Goal: Information Seeking & Learning: Learn about a topic

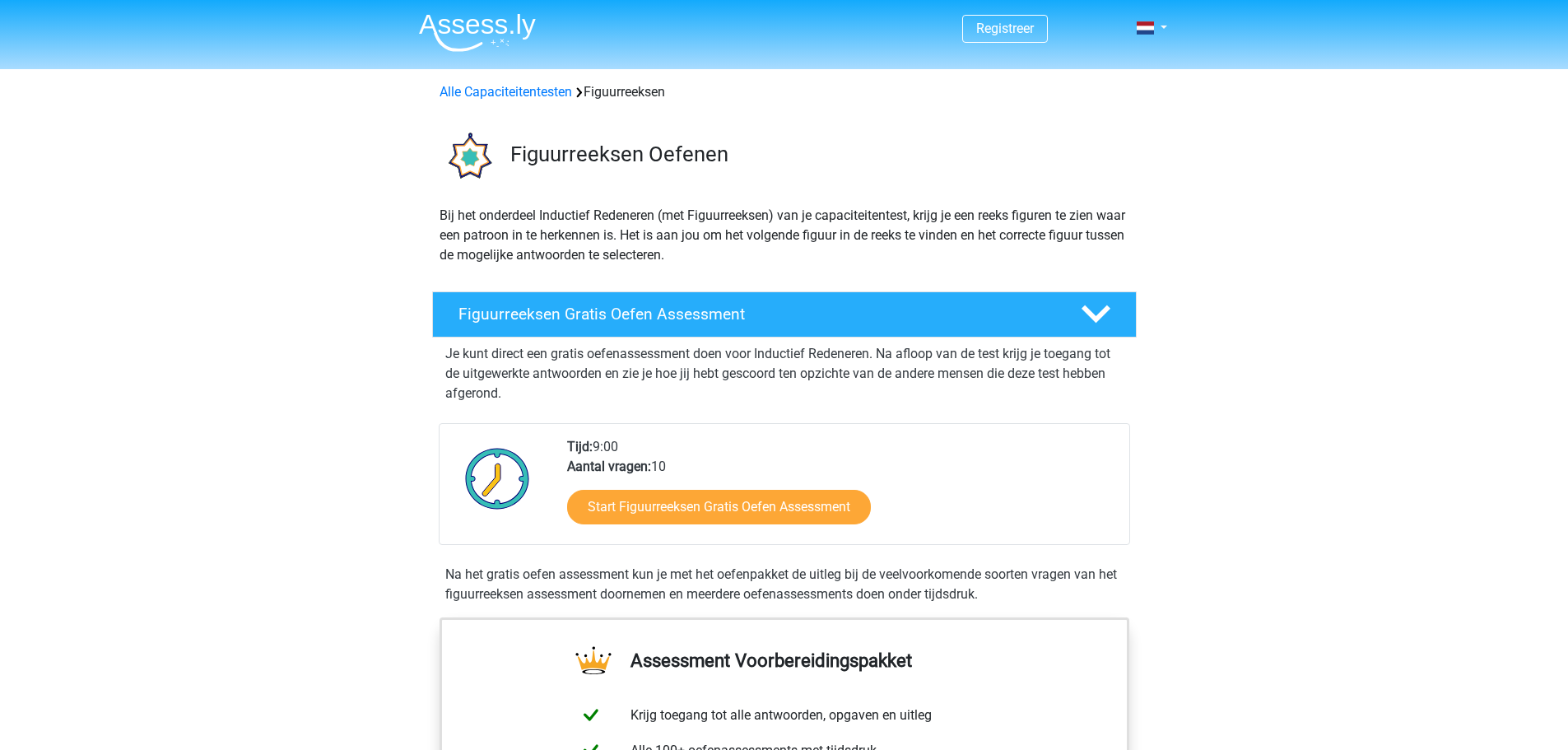
drag, startPoint x: 348, startPoint y: 2, endPoint x: 1179, endPoint y: 591, distance: 1018.6
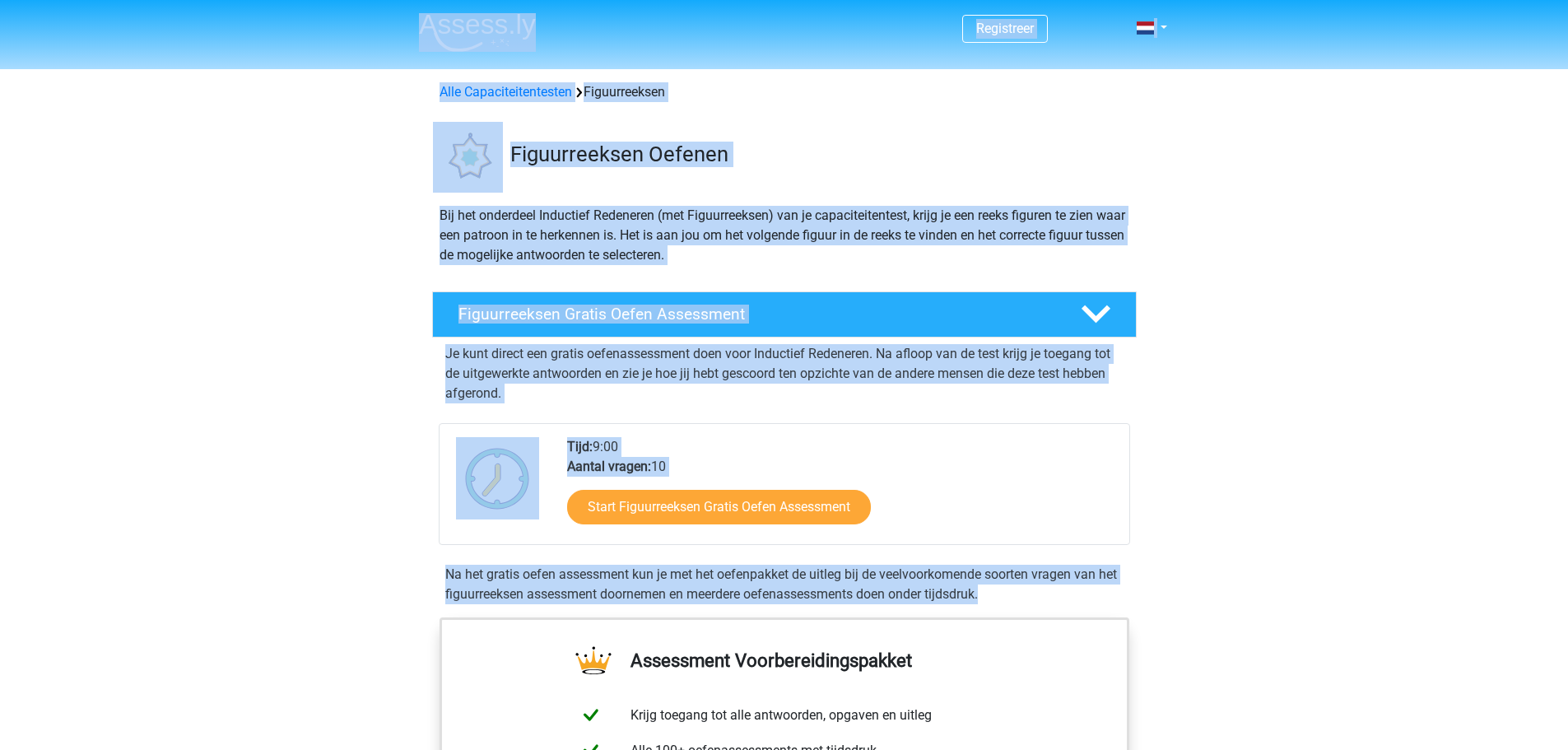
drag, startPoint x: 1179, startPoint y: 591, endPoint x: 336, endPoint y: 31, distance: 1012.1
click at [336, 31] on header "Registreer Nederlands English" at bounding box center [784, 35] width 1568 height 69
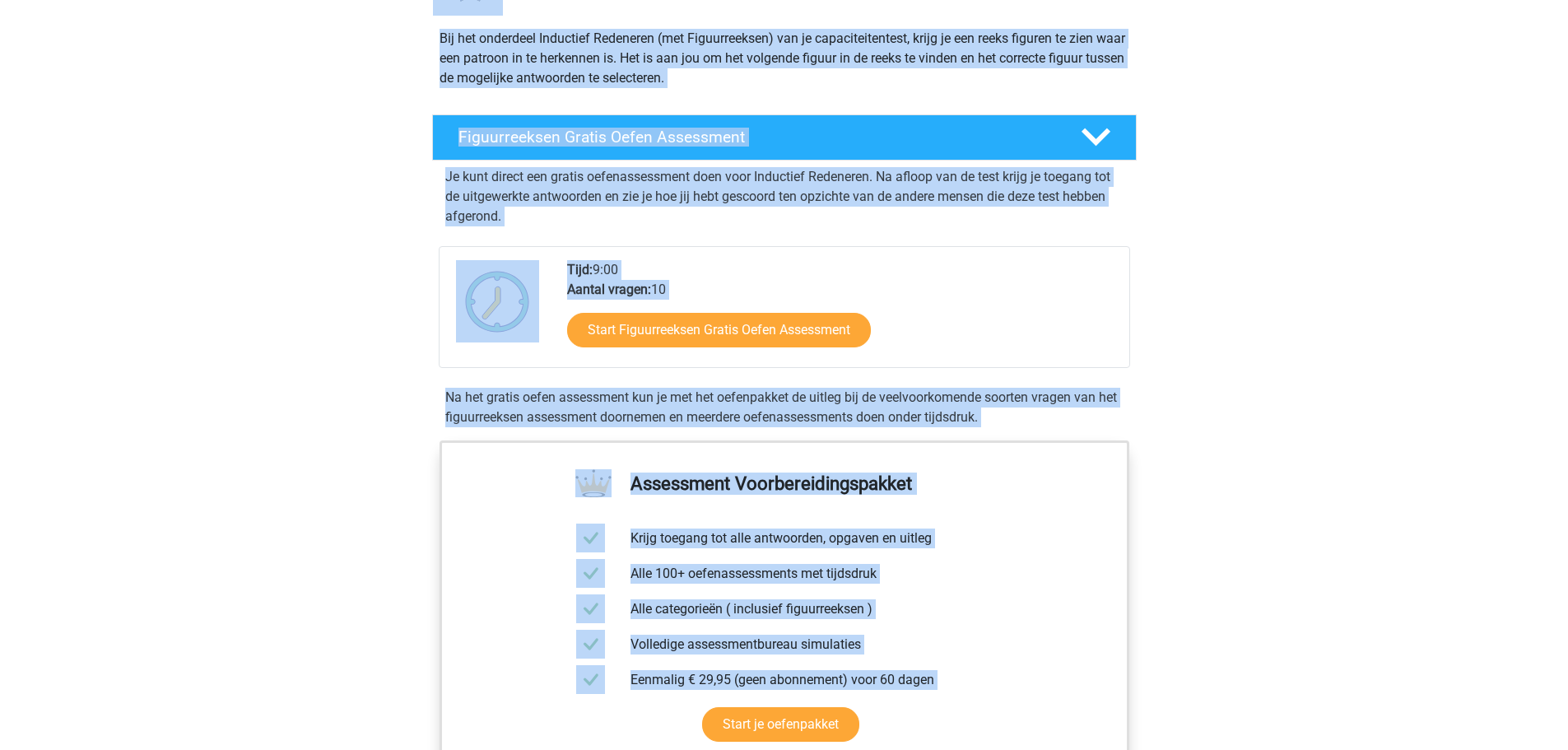
drag, startPoint x: 353, startPoint y: 17, endPoint x: 1261, endPoint y: 742, distance: 1161.9
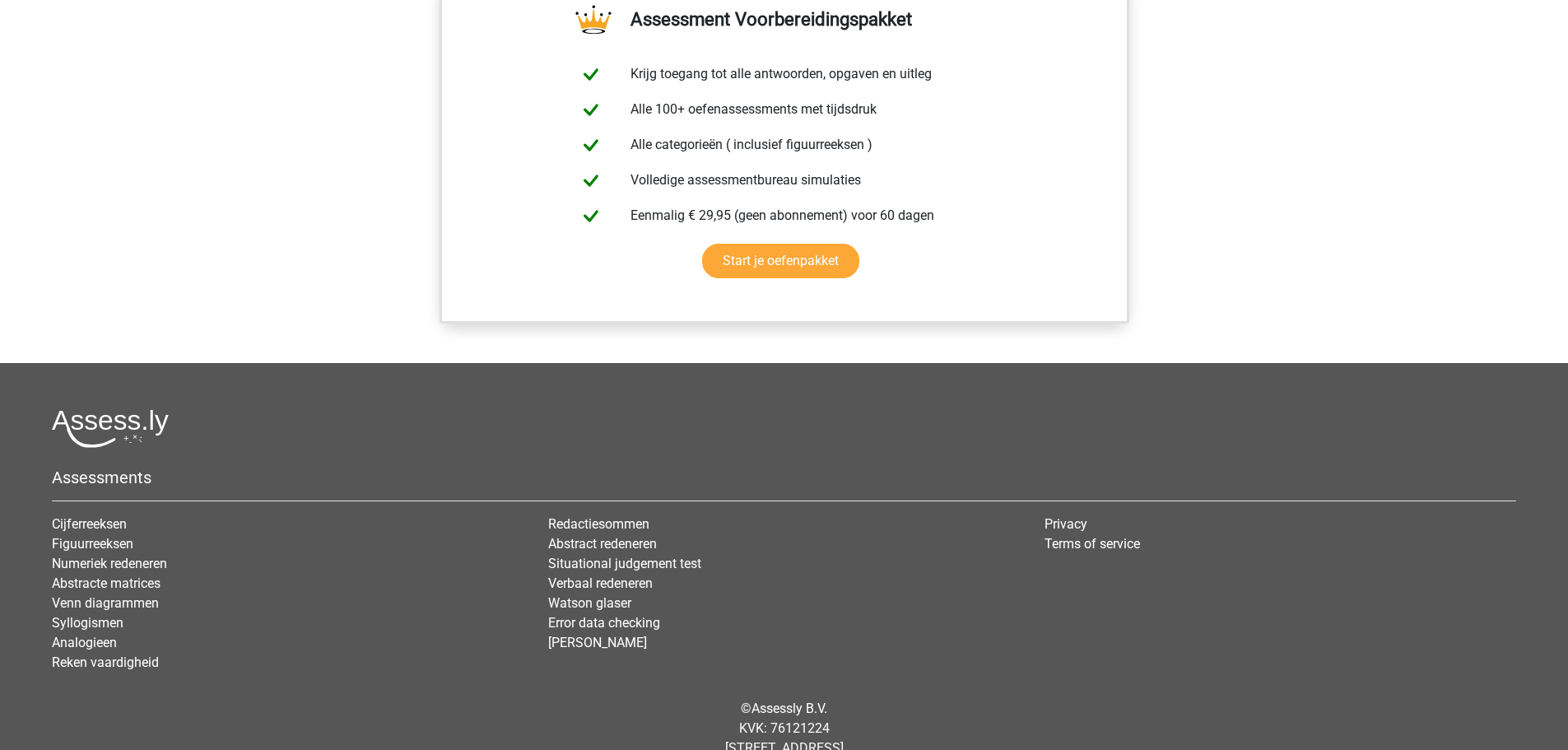
scroll to position [1384, 0]
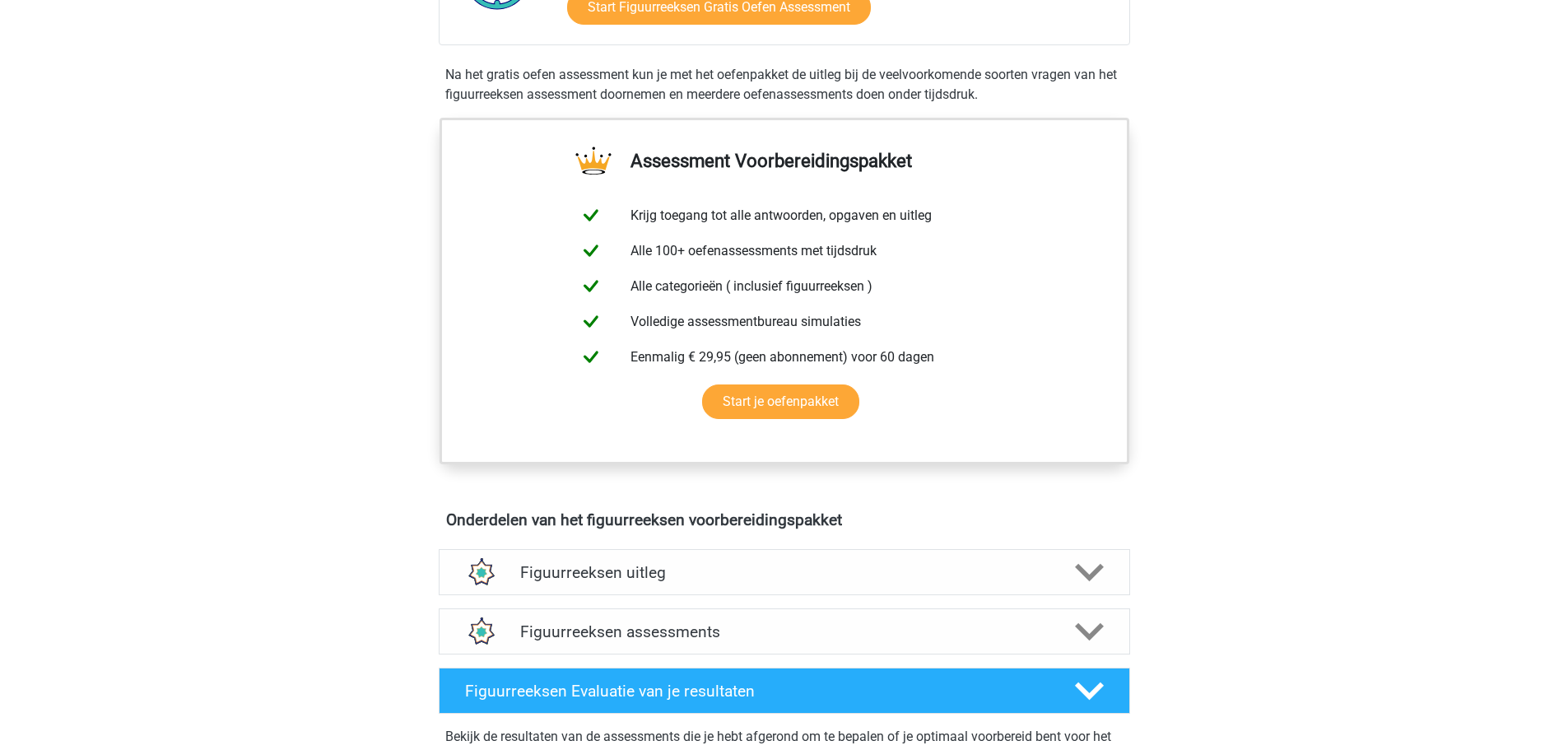
drag, startPoint x: 954, startPoint y: 733, endPoint x: 281, endPoint y: -84, distance: 1058.5
click at [281, 0] on html "Registreer Nederlands English" at bounding box center [784, 567] width 1568 height 2134
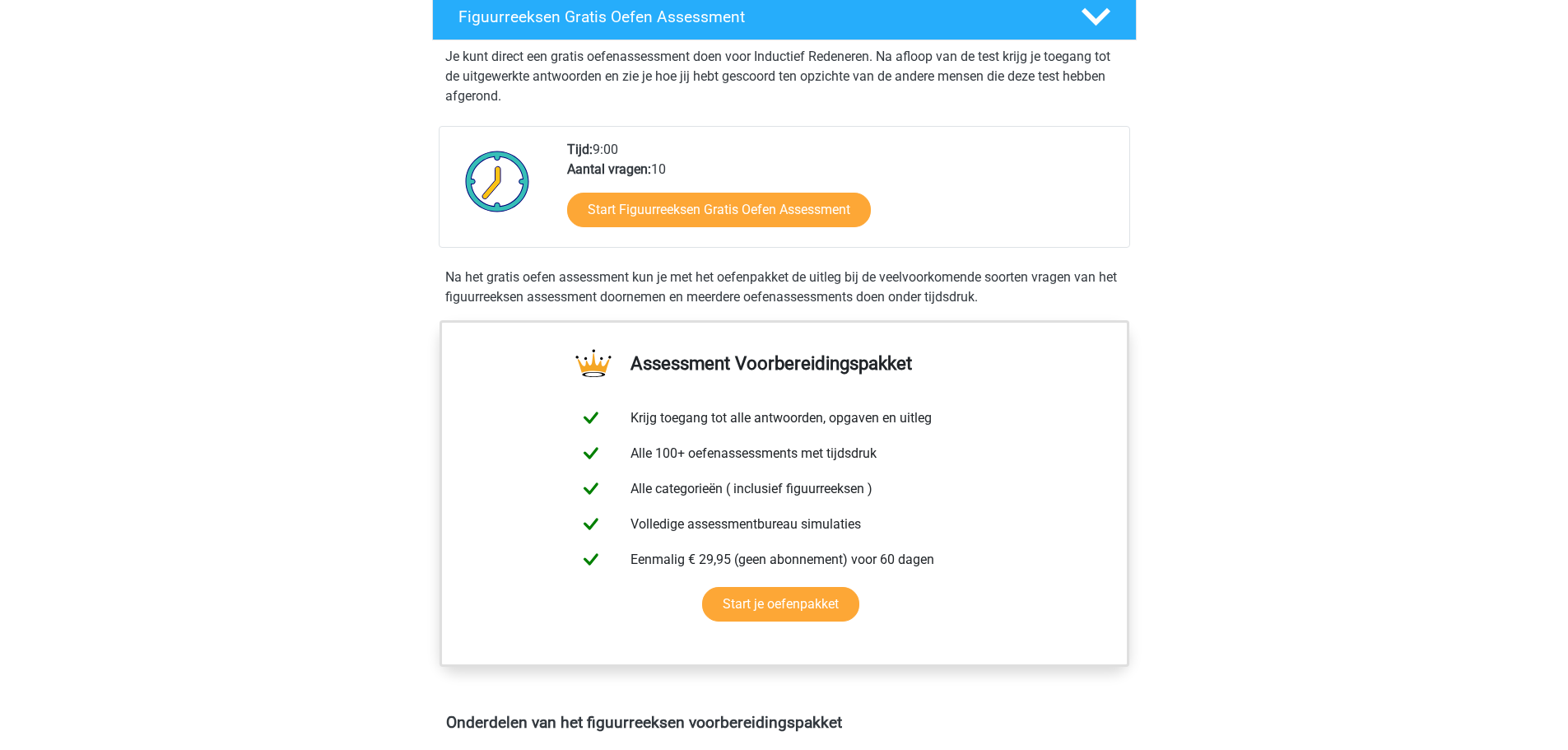
drag, startPoint x: 396, startPoint y: 6, endPoint x: 1175, endPoint y: 296, distance: 831.2
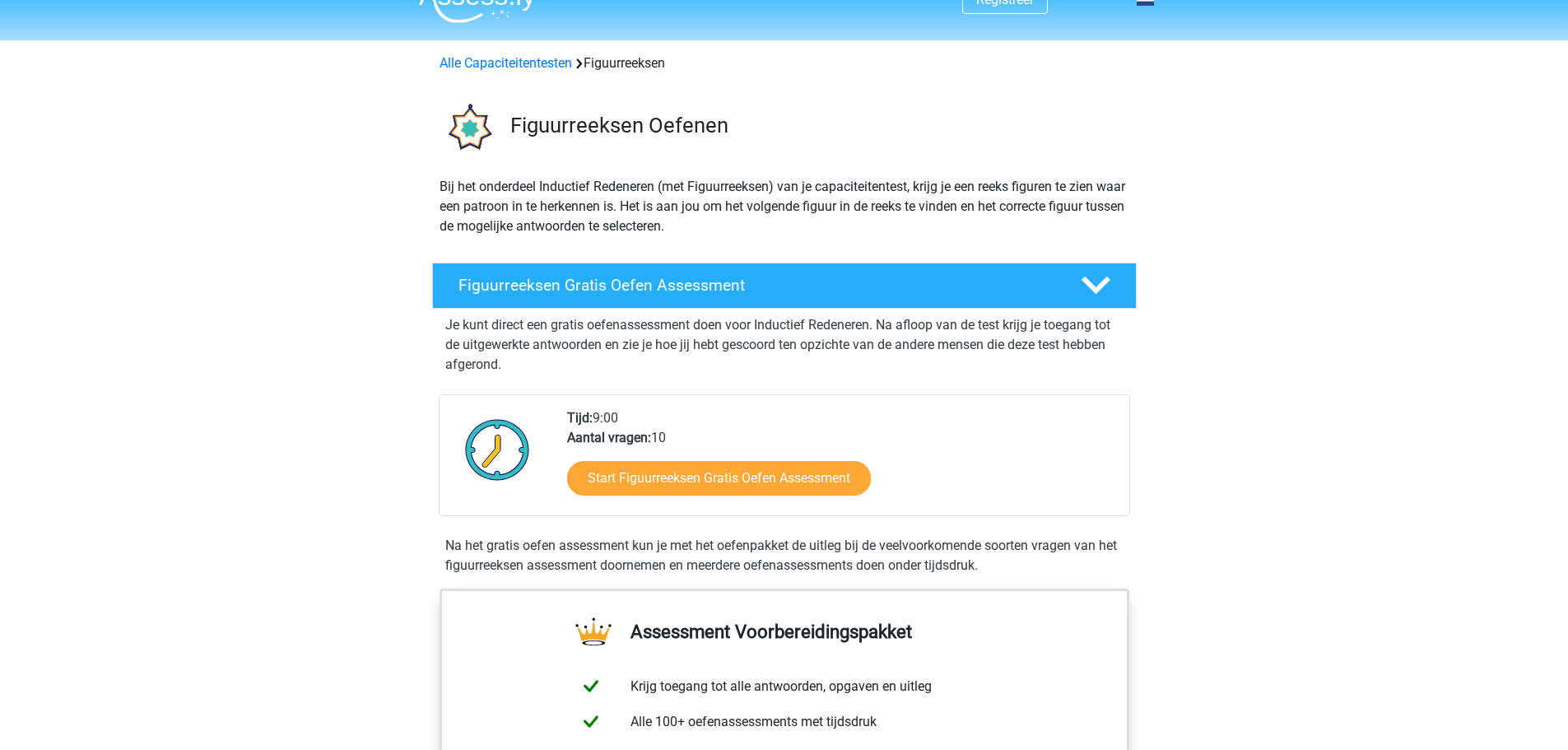
scroll to position [0, 0]
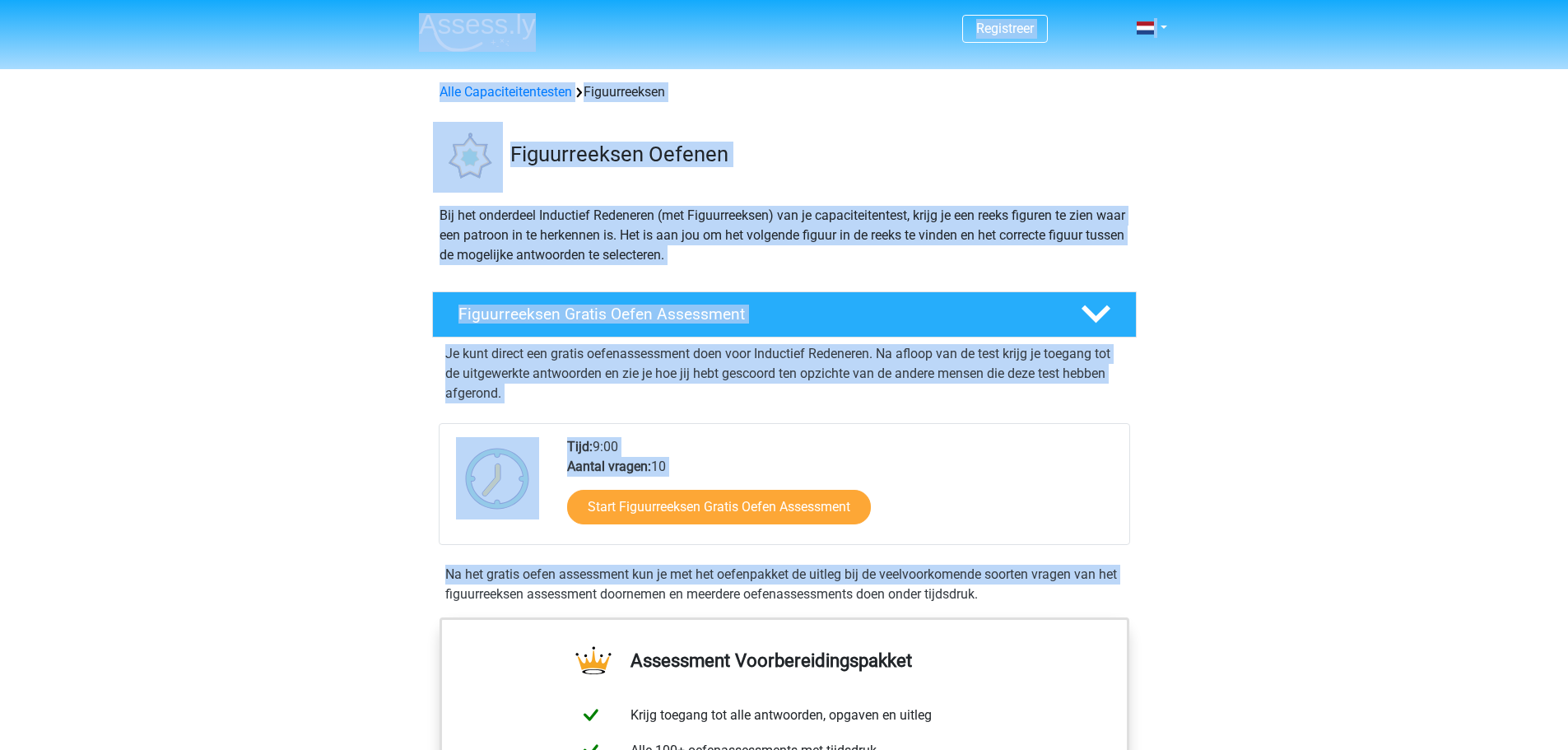
drag, startPoint x: 364, startPoint y: 12, endPoint x: 1267, endPoint y: 548, distance: 1050.1
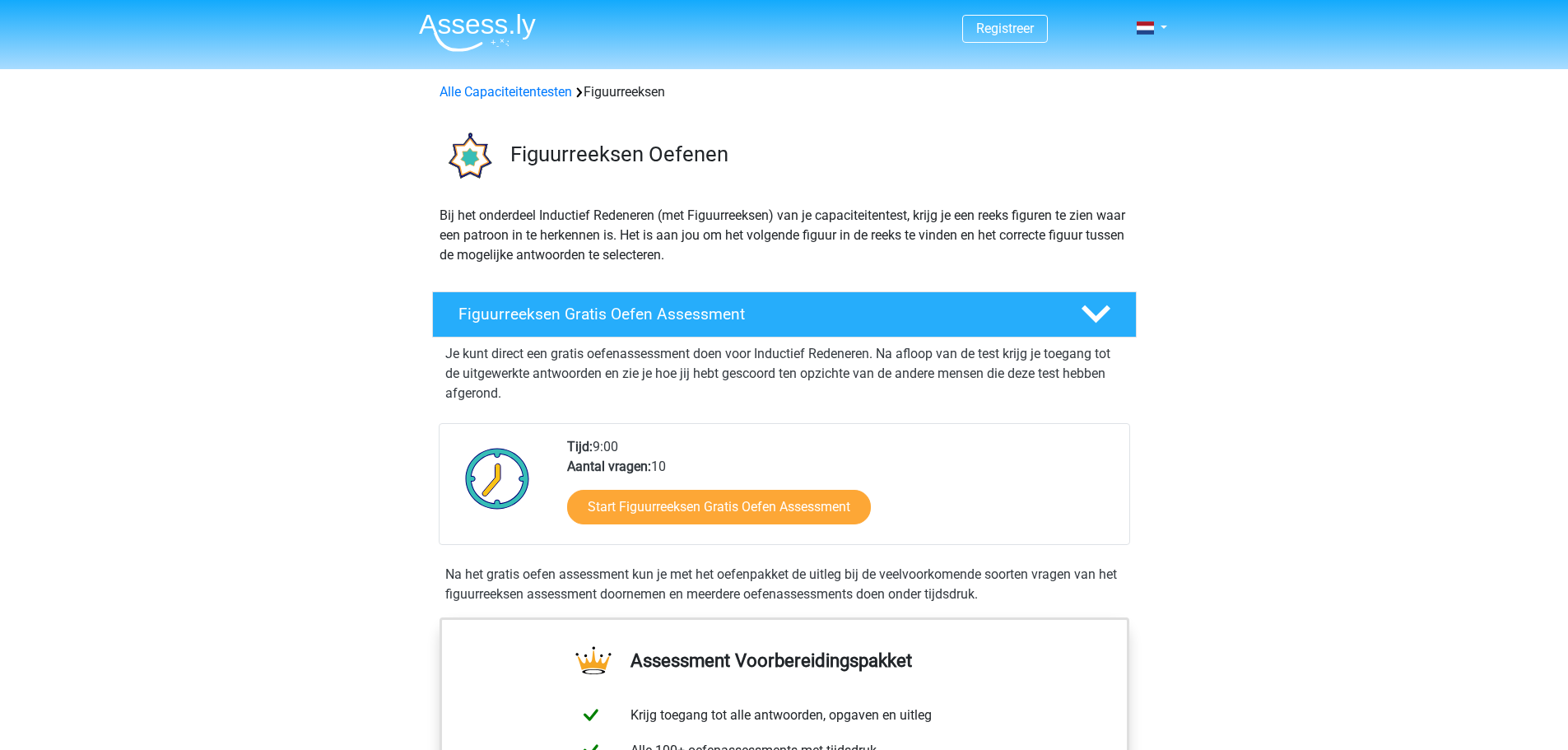
drag, startPoint x: 1305, startPoint y: 597, endPoint x: 378, endPoint y: 24, distance: 1089.8
click at [370, 25] on header "Registreer Nederlands English" at bounding box center [784, 35] width 1568 height 69
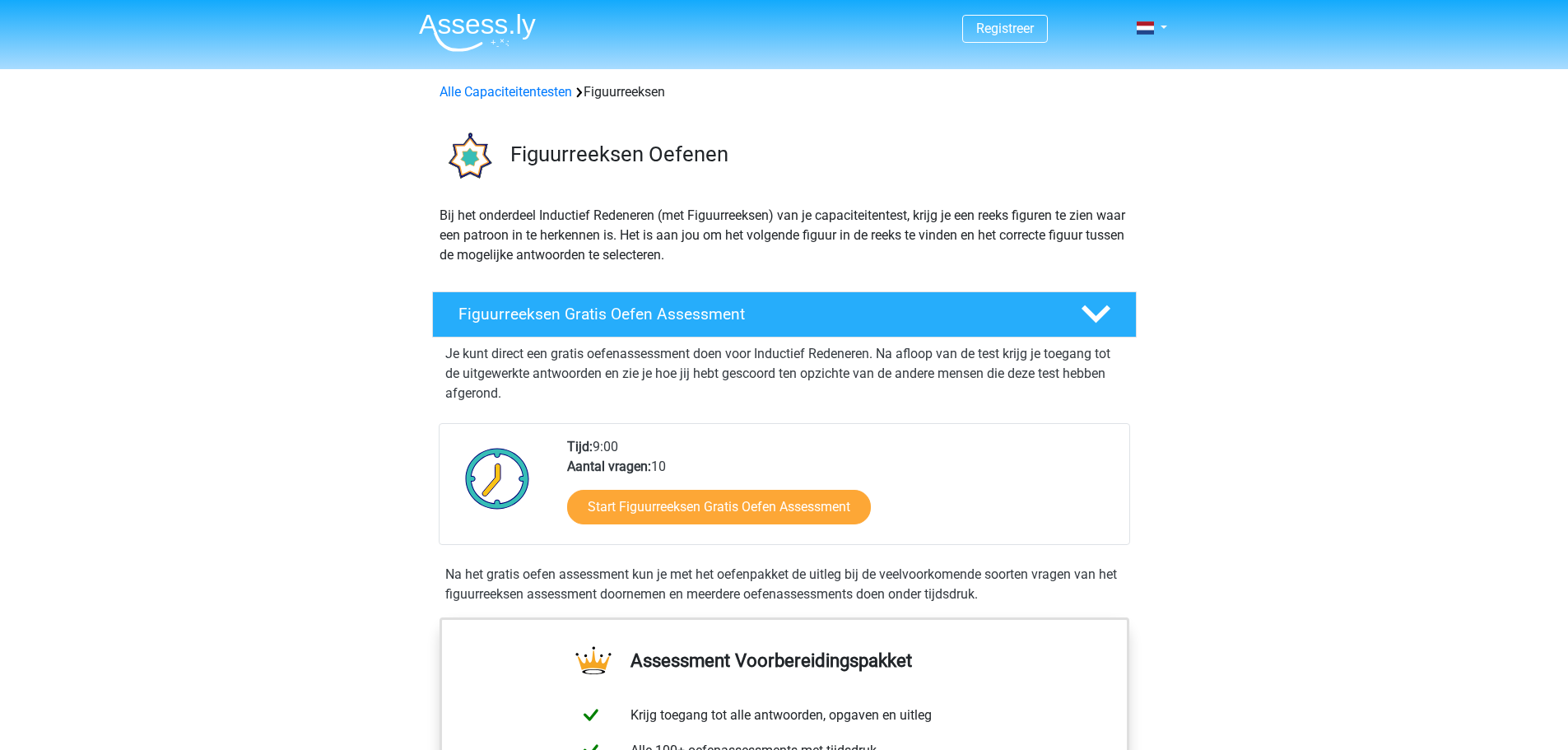
drag, startPoint x: 534, startPoint y: 123, endPoint x: 347, endPoint y: 12, distance: 217.5
click at [347, 12] on header "Registreer Nederlands English" at bounding box center [784, 35] width 1568 height 69
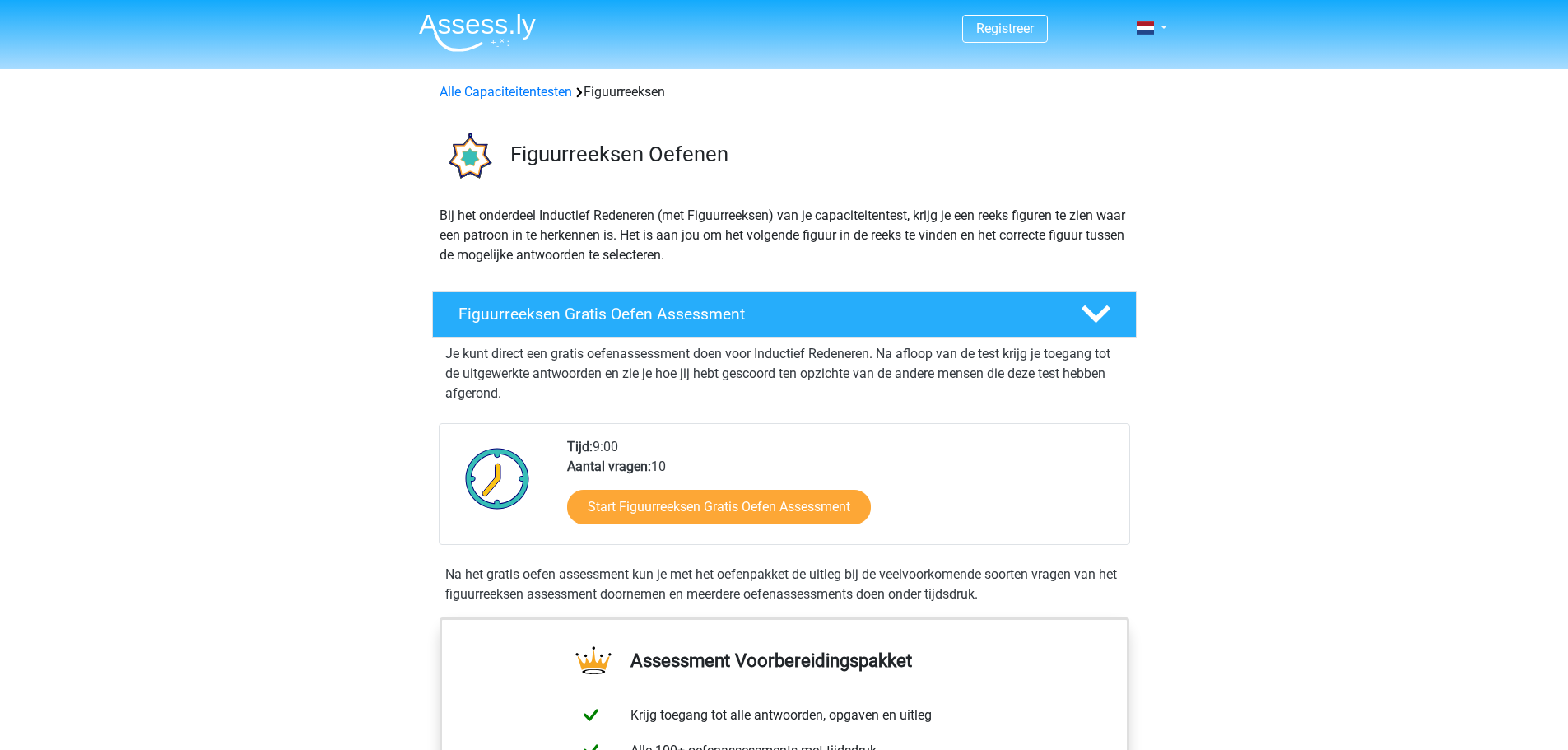
click at [367, 30] on header "Registreer Nederlands English" at bounding box center [784, 35] width 1568 height 69
drag, startPoint x: 366, startPoint y: 18, endPoint x: 1143, endPoint y: 438, distance: 883.2
drag, startPoint x: 1268, startPoint y: 504, endPoint x: 1267, endPoint y: 544, distance: 40.0
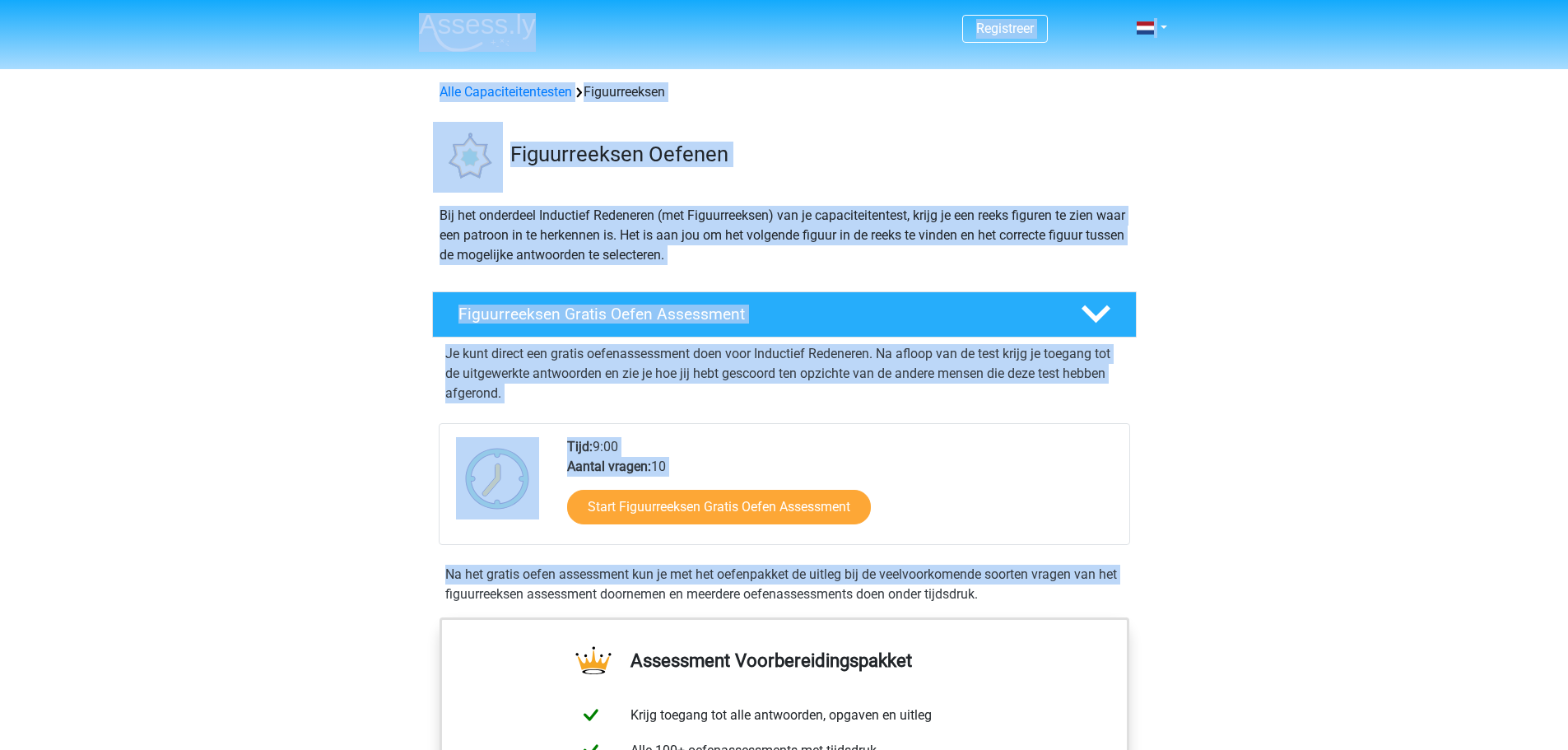
drag, startPoint x: 1242, startPoint y: 575, endPoint x: 417, endPoint y: 20, distance: 994.3
click at [393, 21] on div "Registreer Nederlands English" at bounding box center [784, 29] width 782 height 53
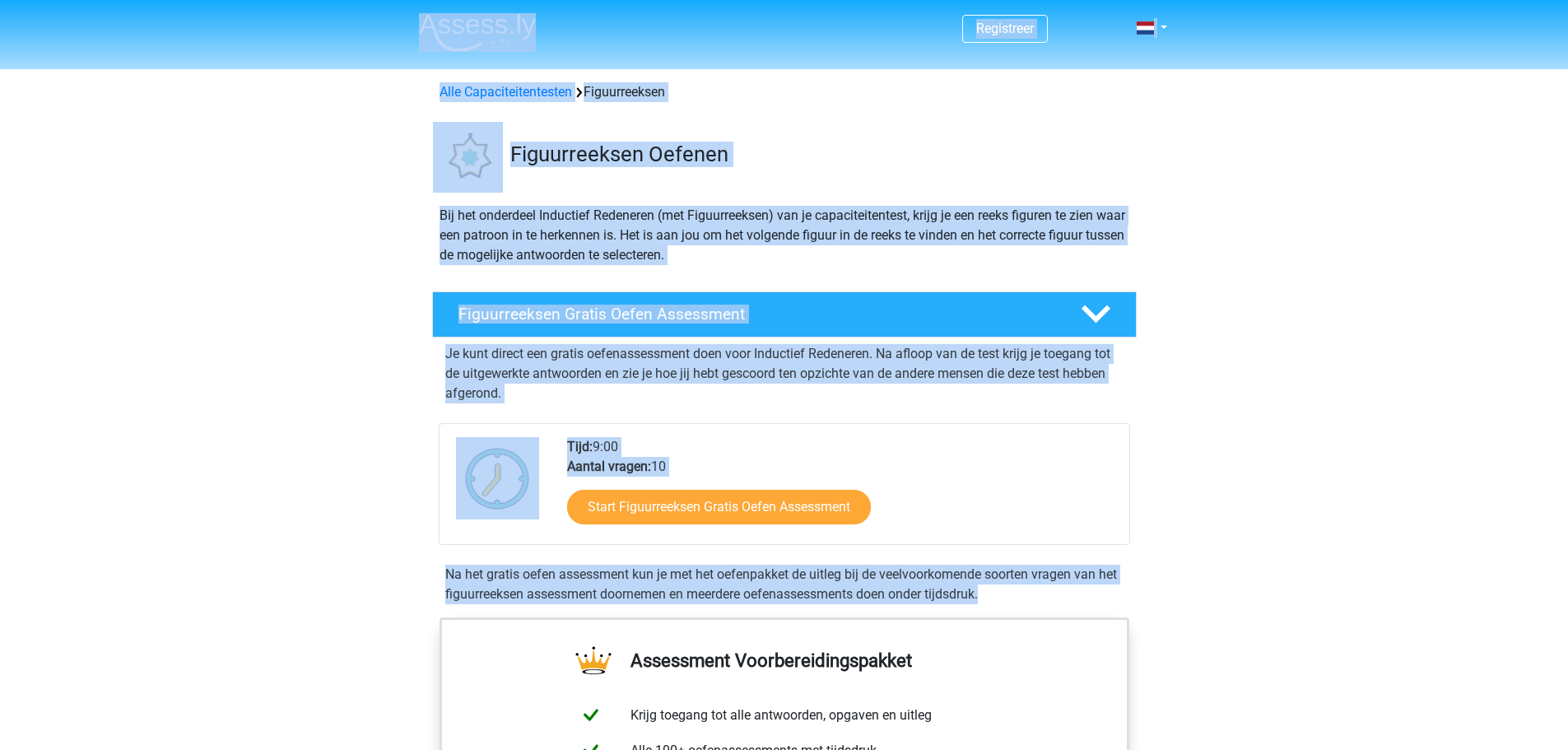
drag, startPoint x: 393, startPoint y: 21, endPoint x: 1162, endPoint y: 591, distance: 957.2
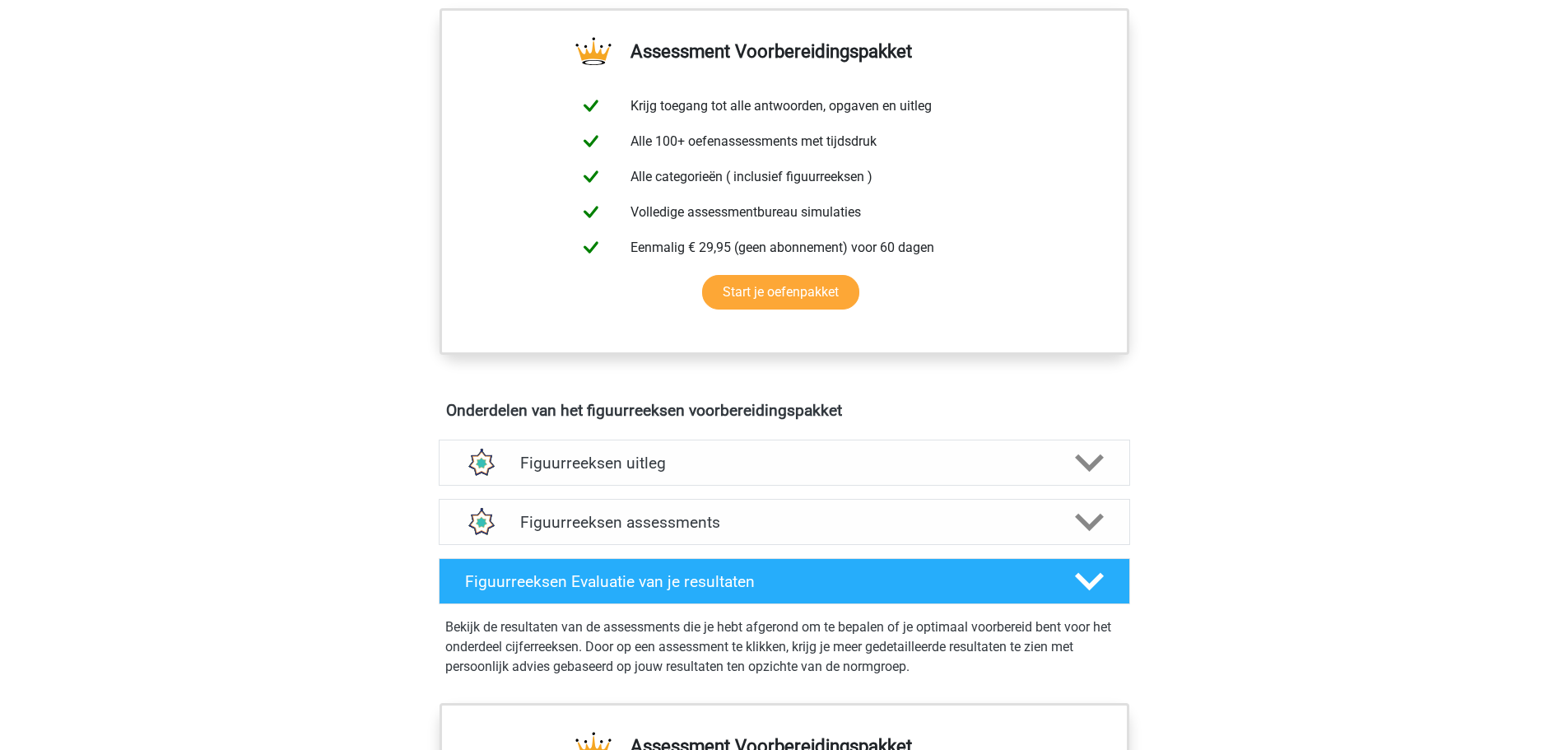
scroll to position [823, 0]
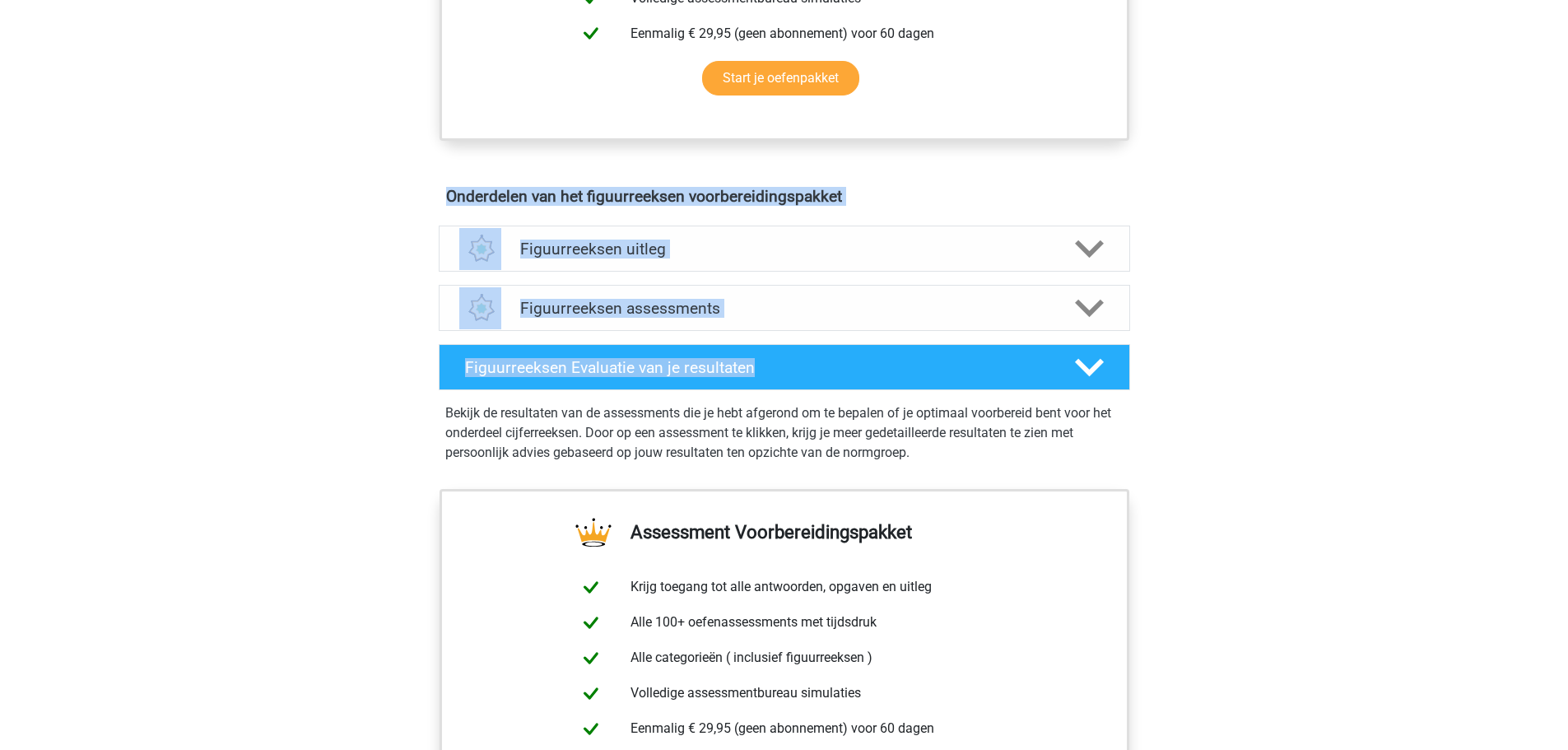
drag, startPoint x: 356, startPoint y: 174, endPoint x: 1151, endPoint y: 443, distance: 839.3
click at [1032, 411] on div "Registreer Nederlands English" at bounding box center [784, 243] width 1568 height 2134
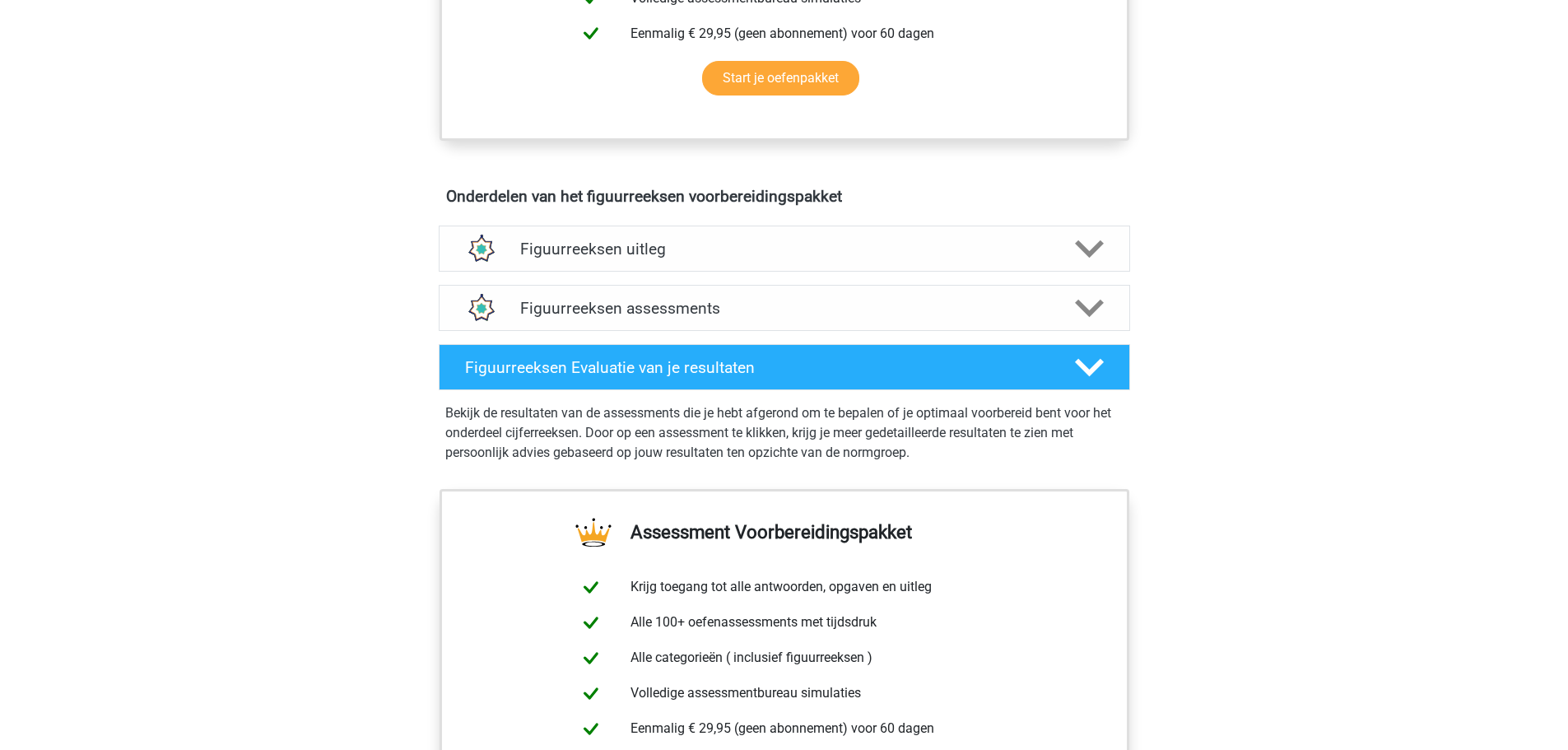
click at [1384, 512] on div "Registreer Nederlands English" at bounding box center [784, 243] width 1568 height 2134
click at [1097, 254] on icon at bounding box center [1089, 249] width 29 height 29
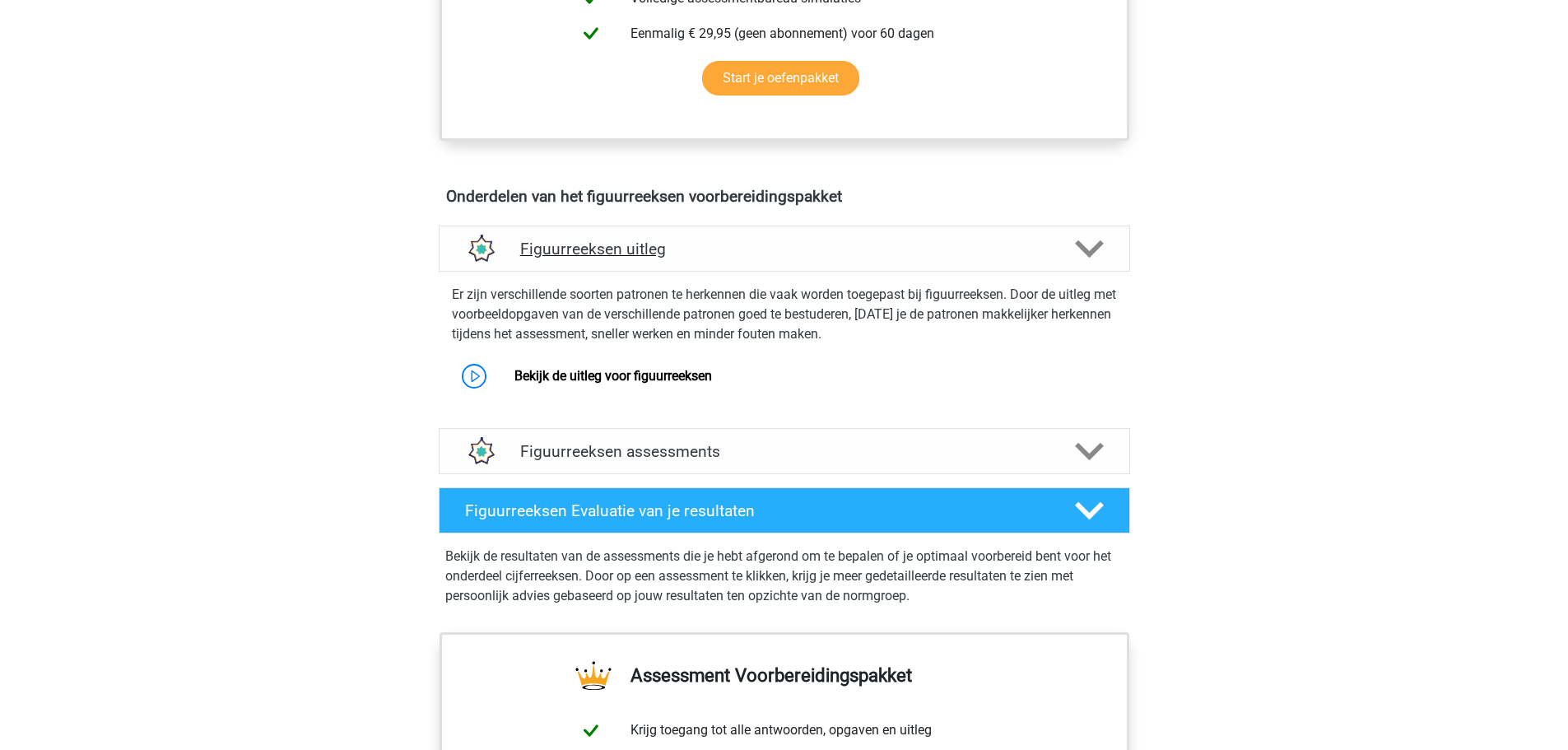
click at [1097, 254] on icon at bounding box center [1089, 249] width 29 height 29
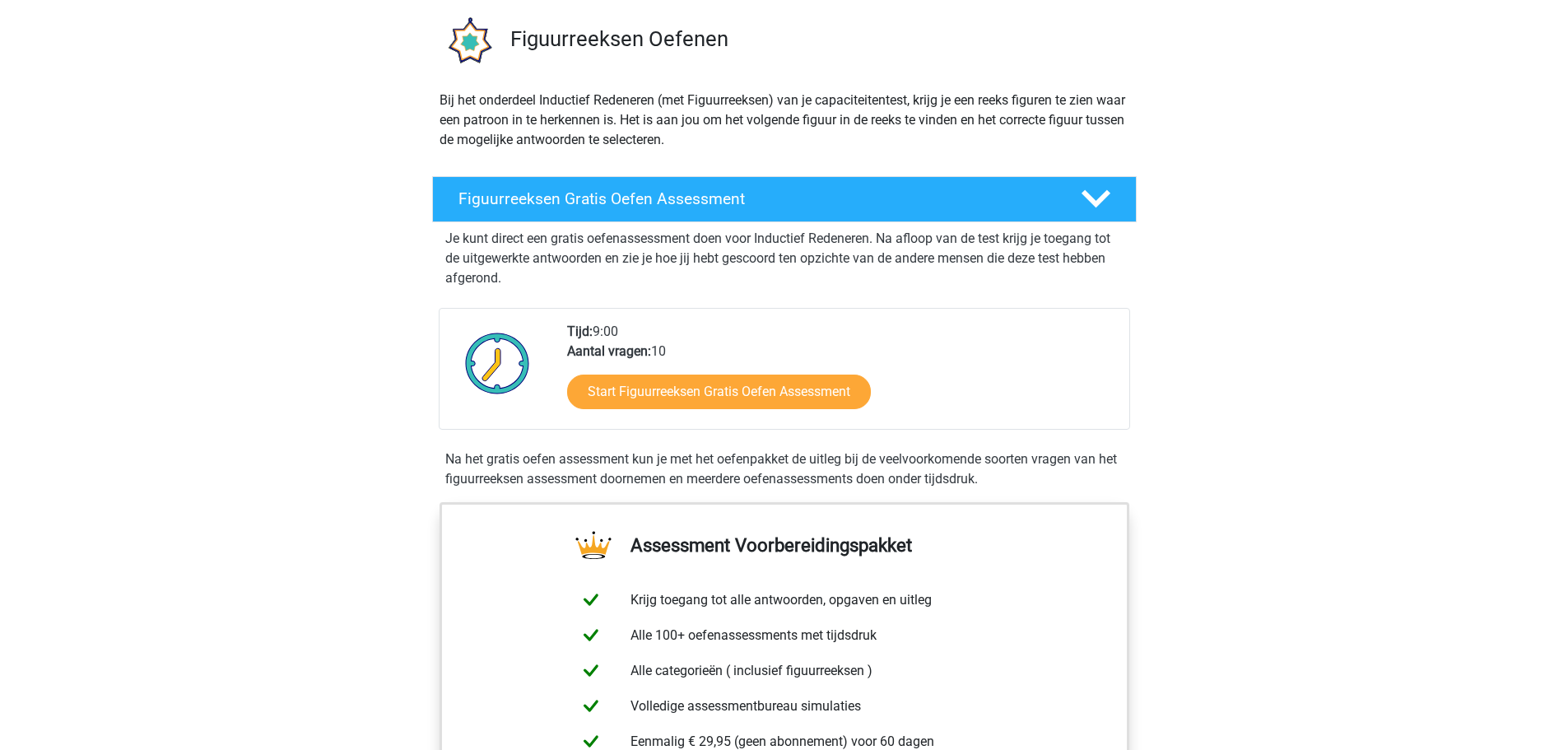
scroll to position [0, 0]
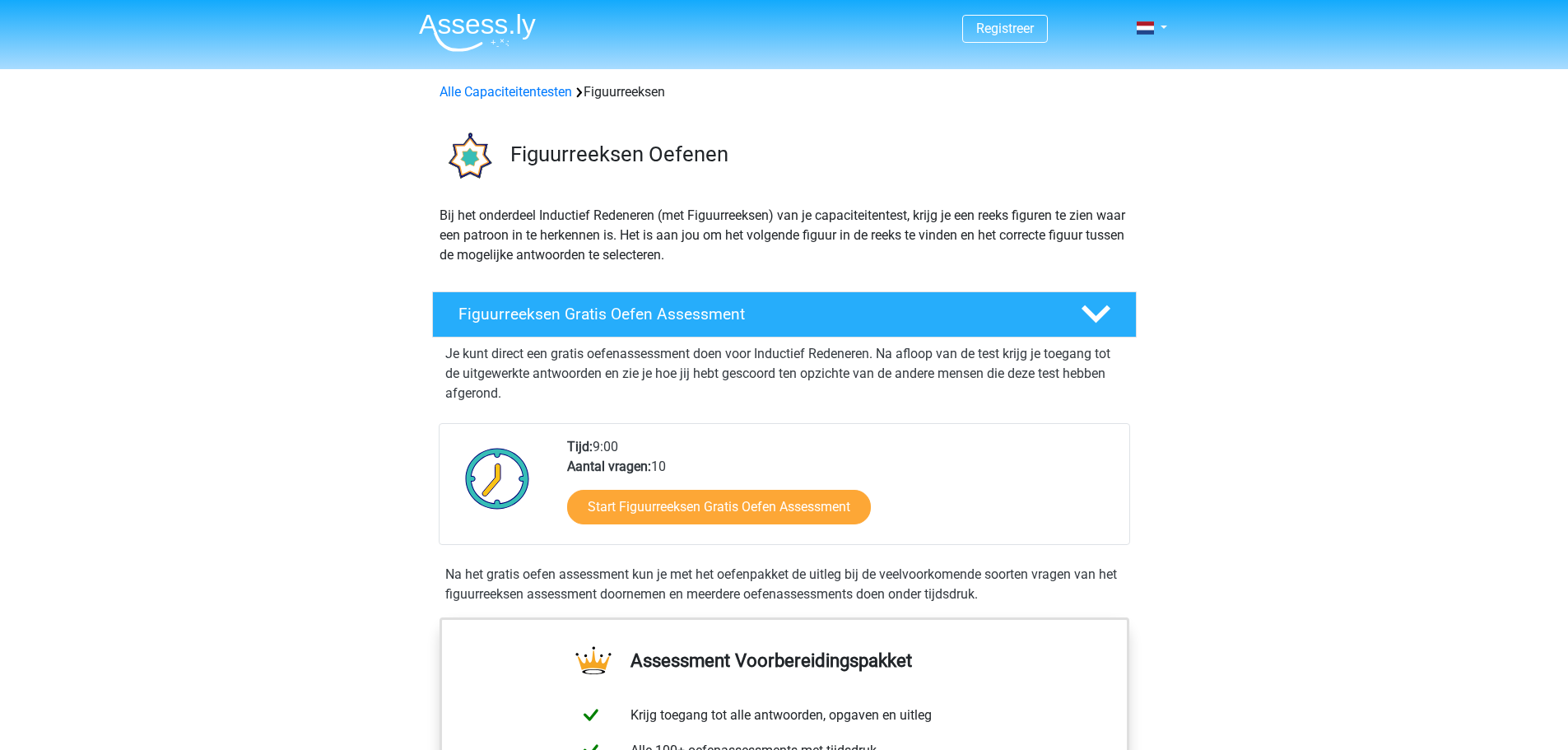
drag, startPoint x: 337, startPoint y: 13, endPoint x: 1073, endPoint y: 602, distance: 942.7
click at [1073, 602] on div "Na het gratis oefen assessment kun je met het oefenpakket de uitleg bij de veel…" at bounding box center [784, 584] width 692 height 40
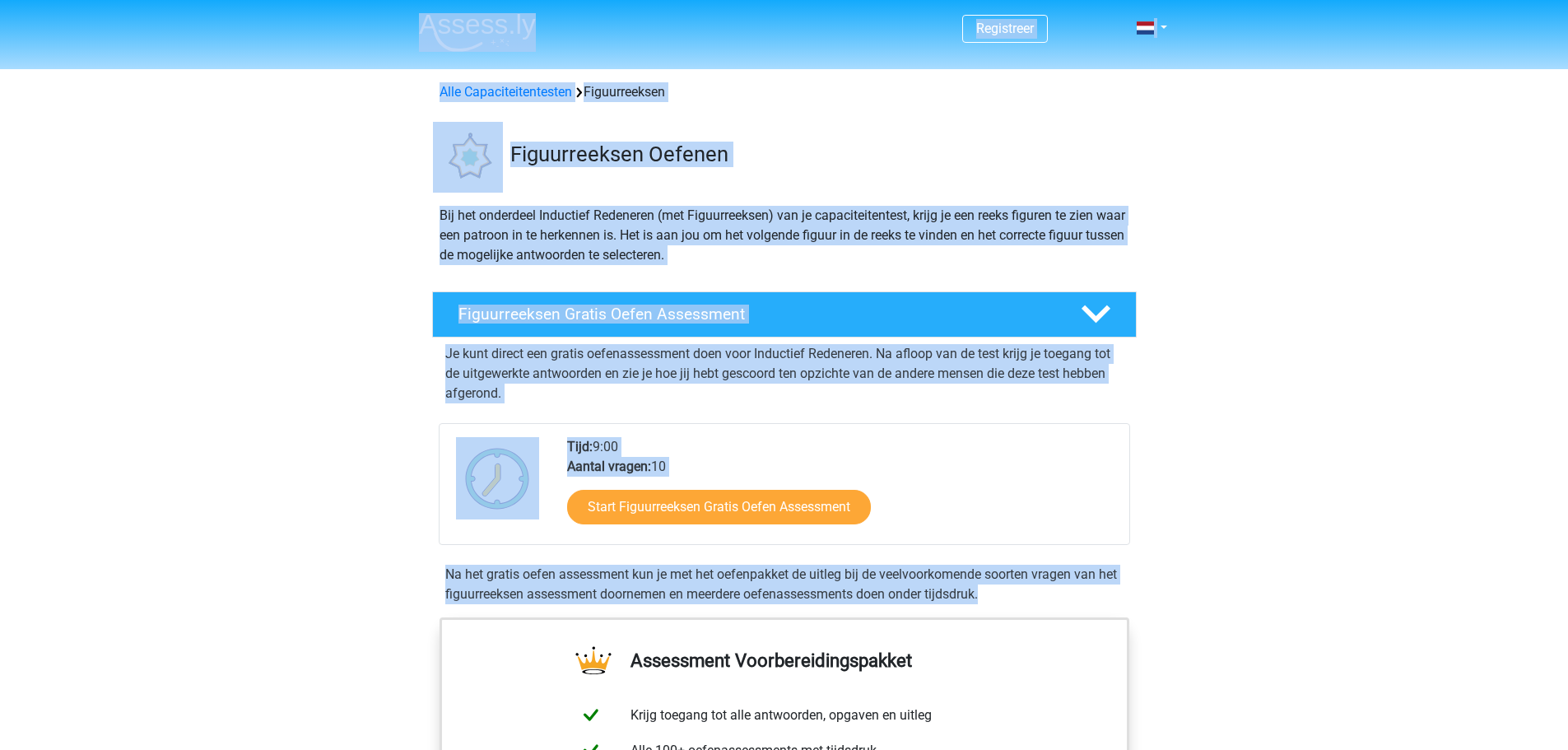
drag, startPoint x: 1073, startPoint y: 602, endPoint x: 364, endPoint y: 24, distance: 914.7
click at [364, 24] on header "Registreer Nederlands English" at bounding box center [784, 35] width 1568 height 69
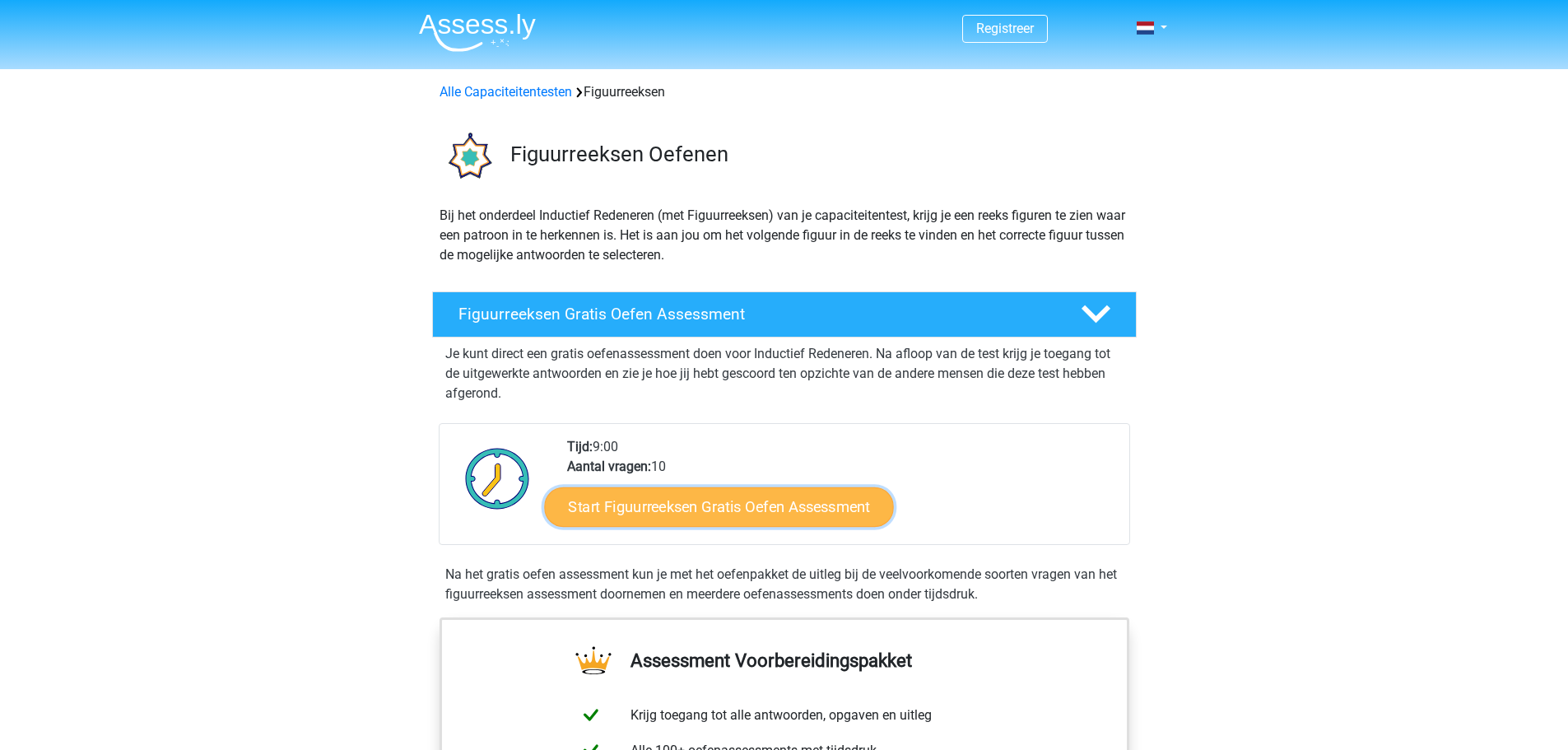
click at [655, 495] on link "Start Figuurreeksen Gratis Oefen Assessment" at bounding box center [719, 506] width 349 height 40
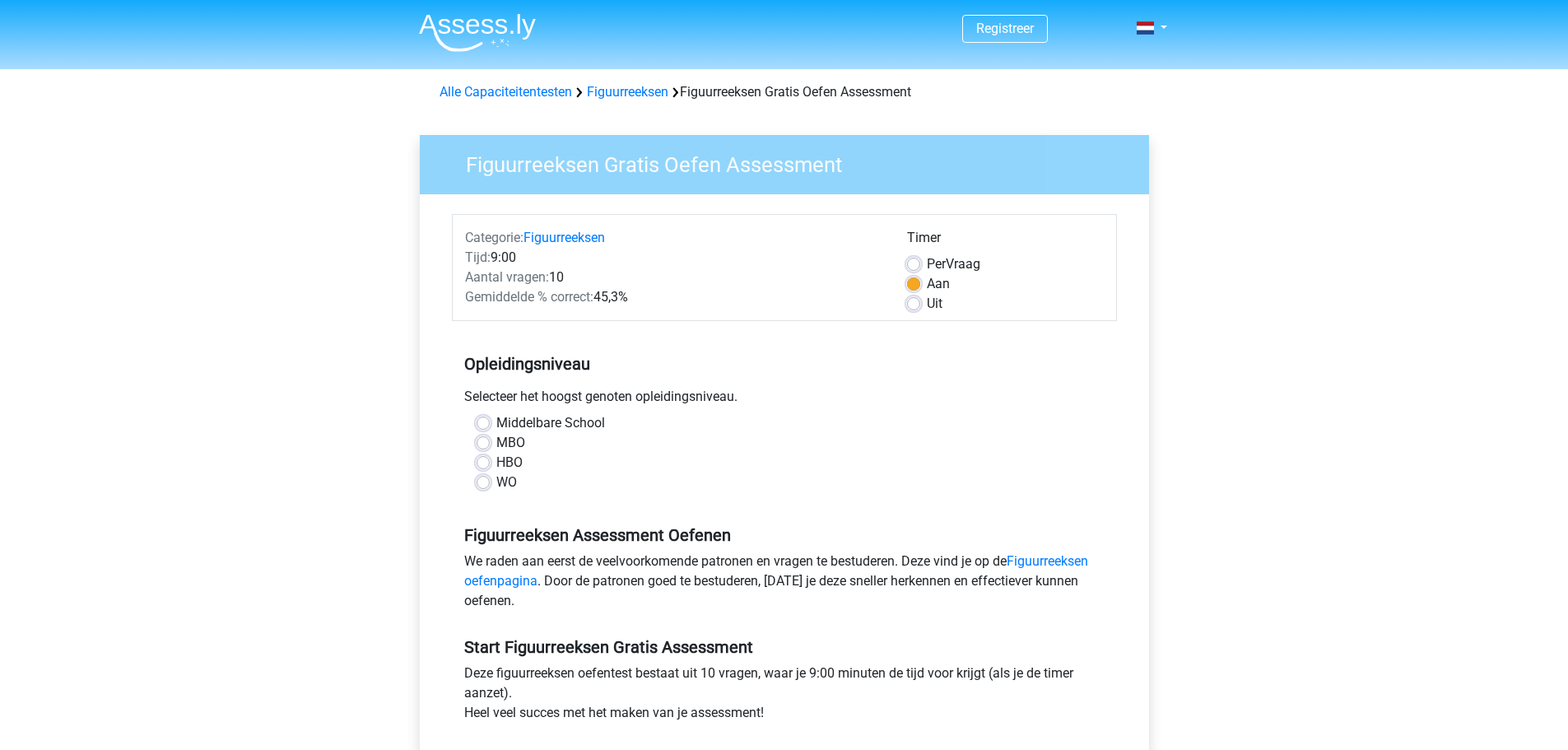
click at [496, 488] on label "WO" at bounding box center [506, 482] width 20 height 19
click at [490, 488] on input "WO" at bounding box center [483, 481] width 13 height 17
radio input "true"
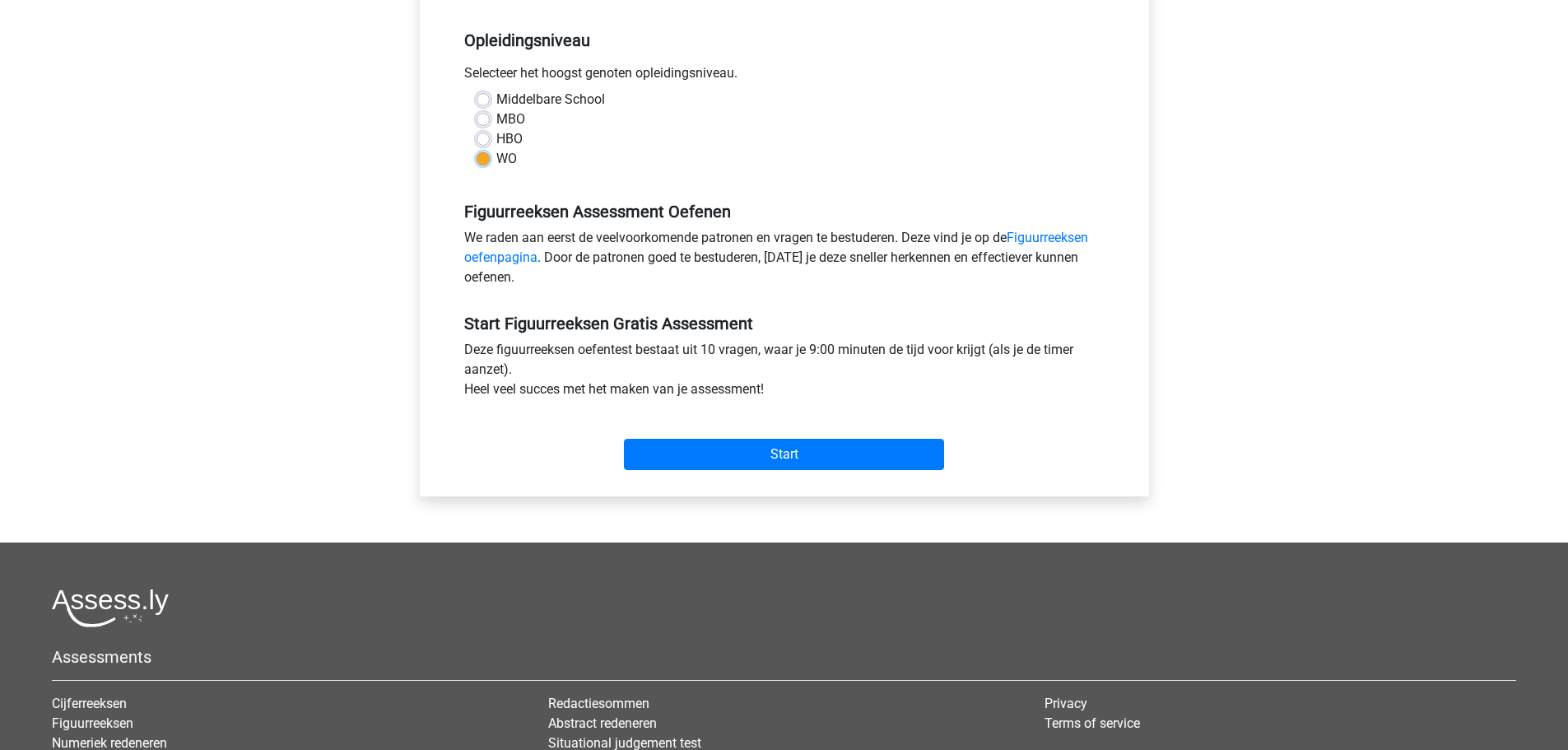
scroll to position [329, 0]
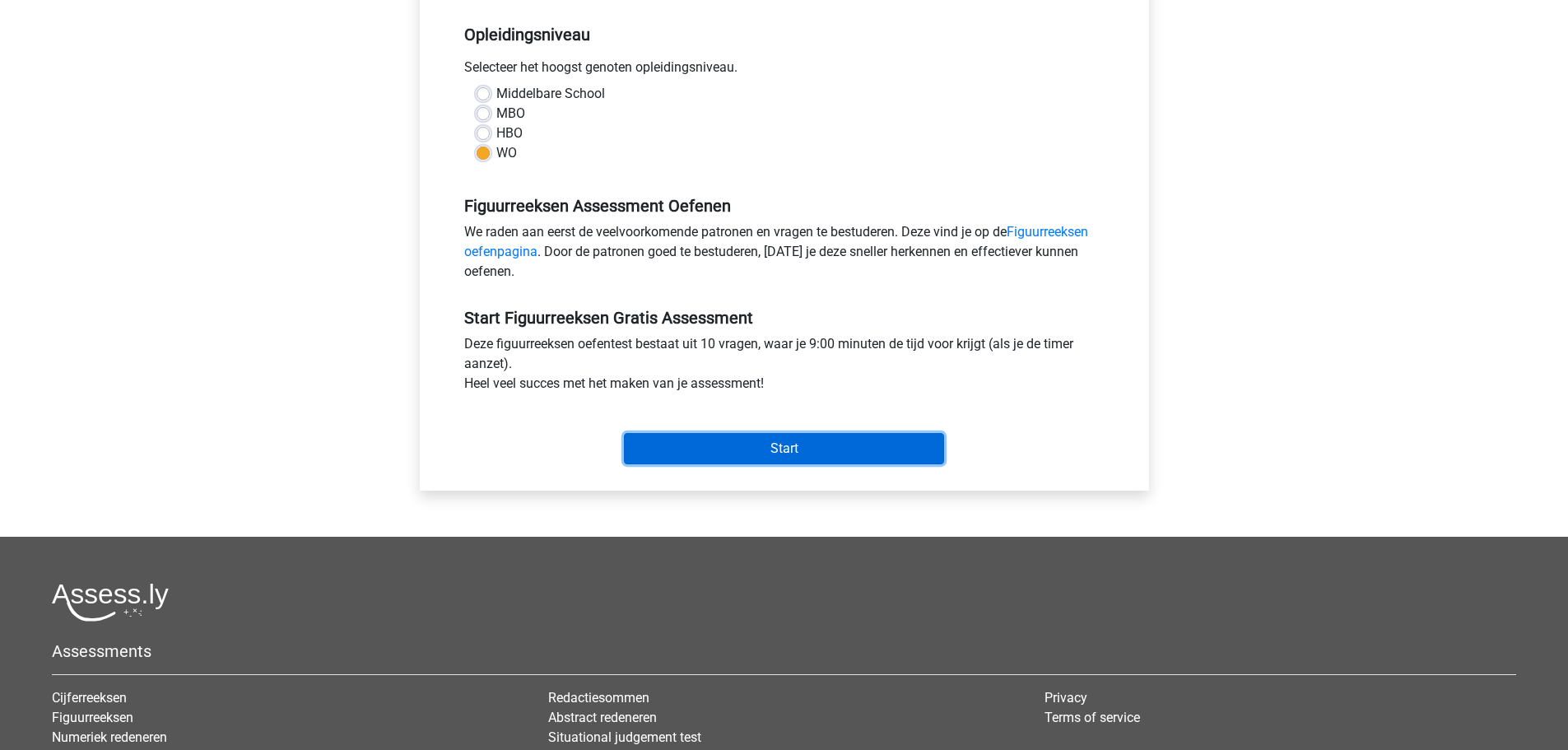
click at [781, 448] on input "Start" at bounding box center [784, 448] width 321 height 31
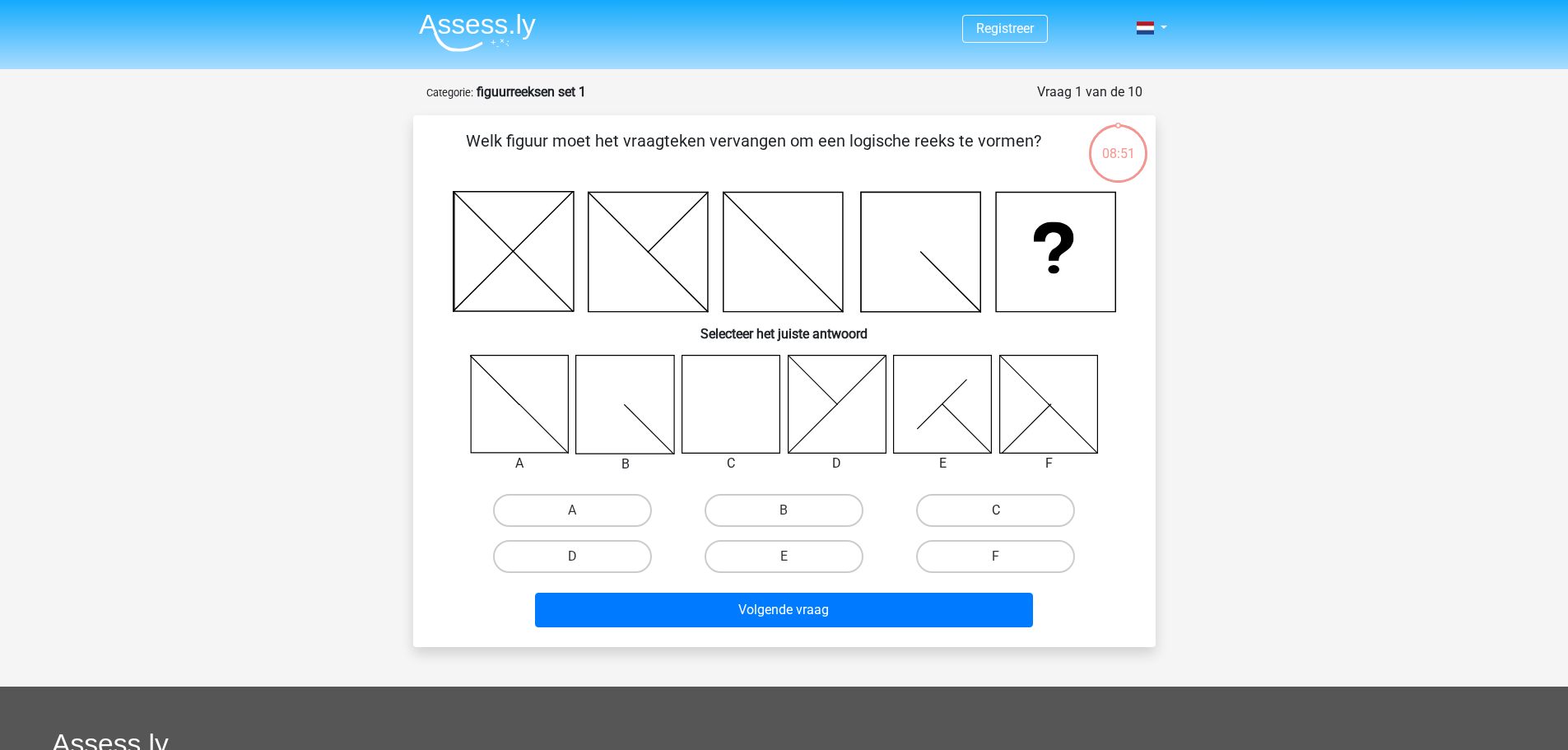
click at [967, 501] on label "C" at bounding box center [995, 510] width 159 height 33
click at [996, 510] on input "C" at bounding box center [1001, 515] width 11 height 11
radio input "true"
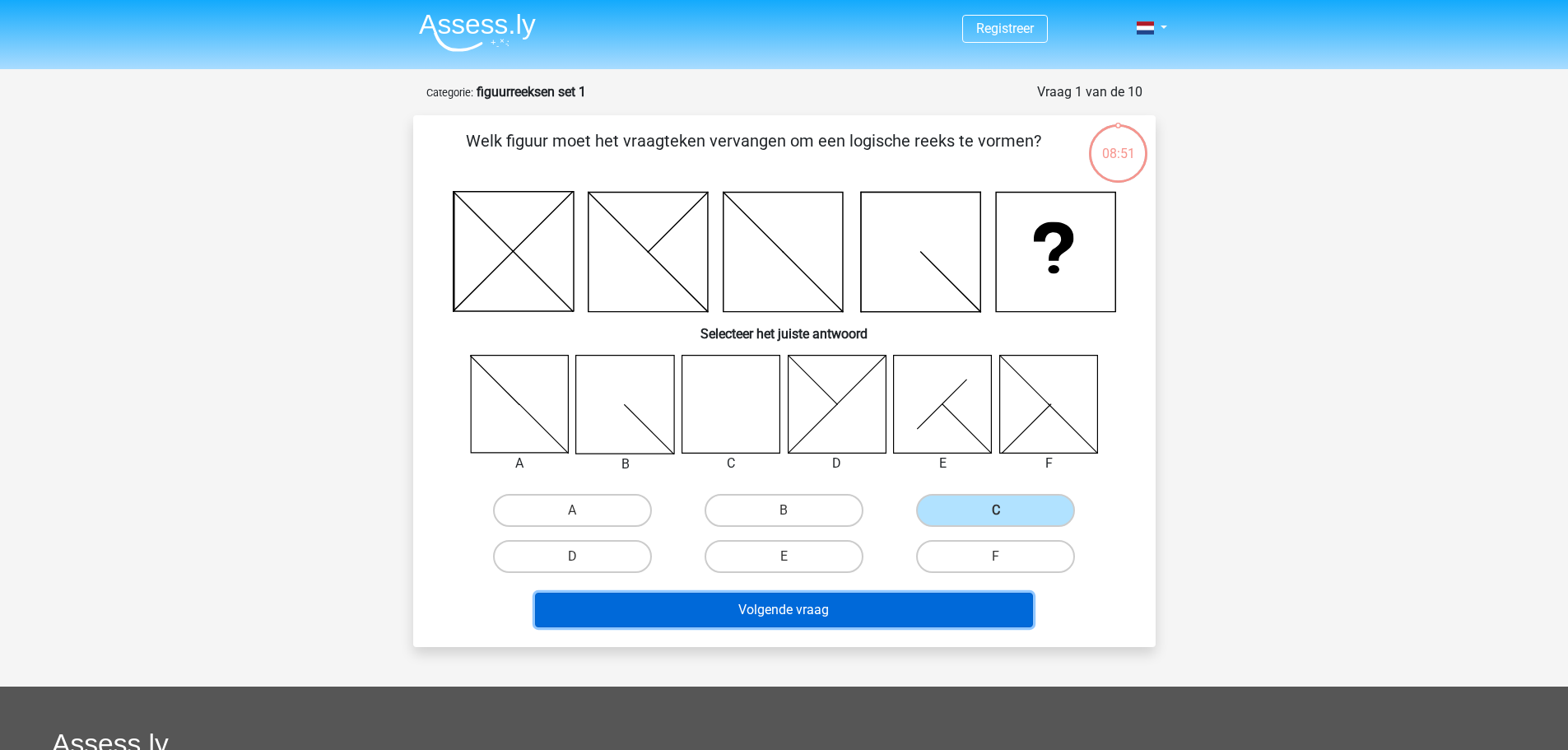
click at [829, 618] on button "Volgende vraag" at bounding box center [784, 609] width 498 height 35
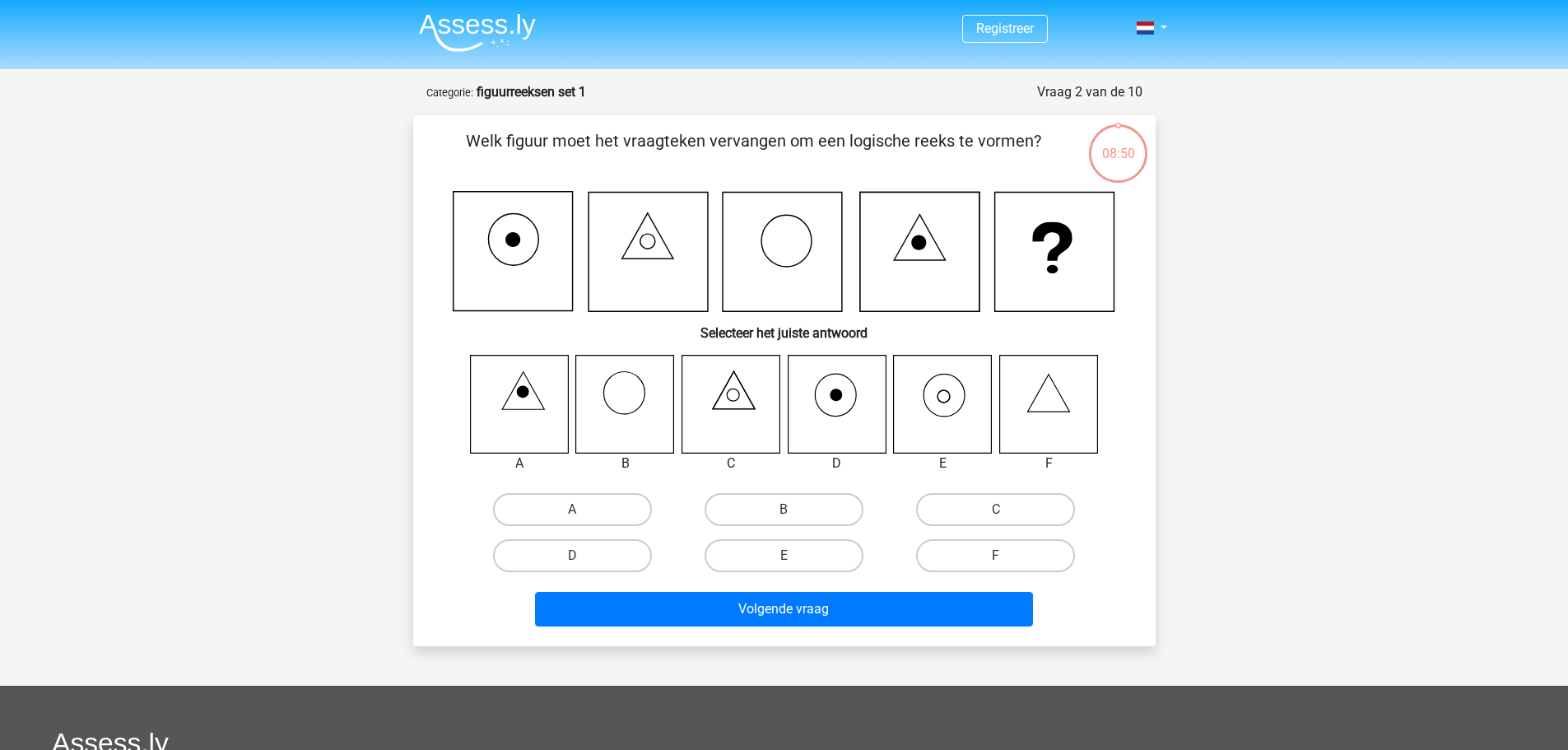
scroll to position [83, 0]
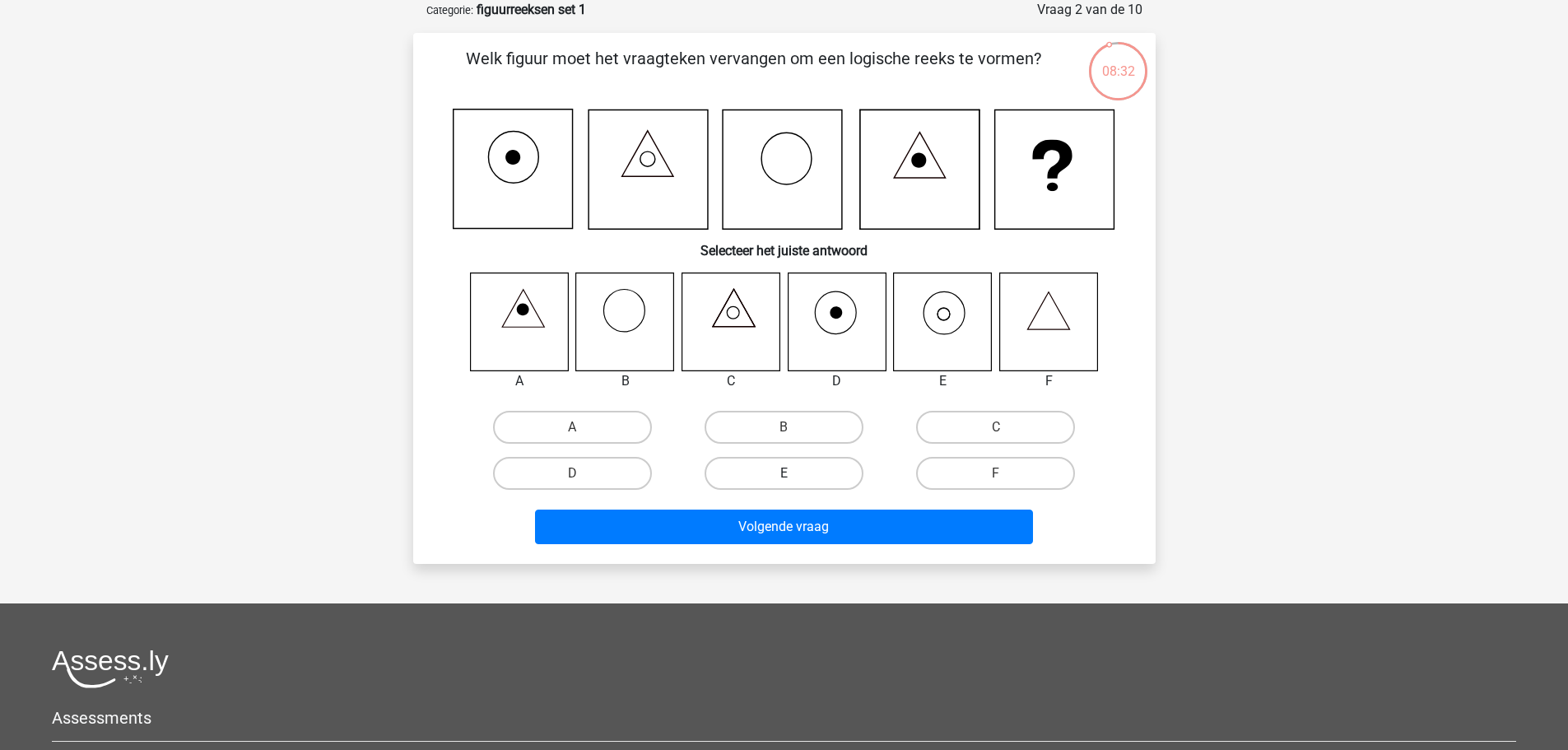
click at [775, 474] on label "E" at bounding box center [784, 472] width 159 height 33
click at [784, 474] on input "E" at bounding box center [789, 478] width 11 height 11
radio input "true"
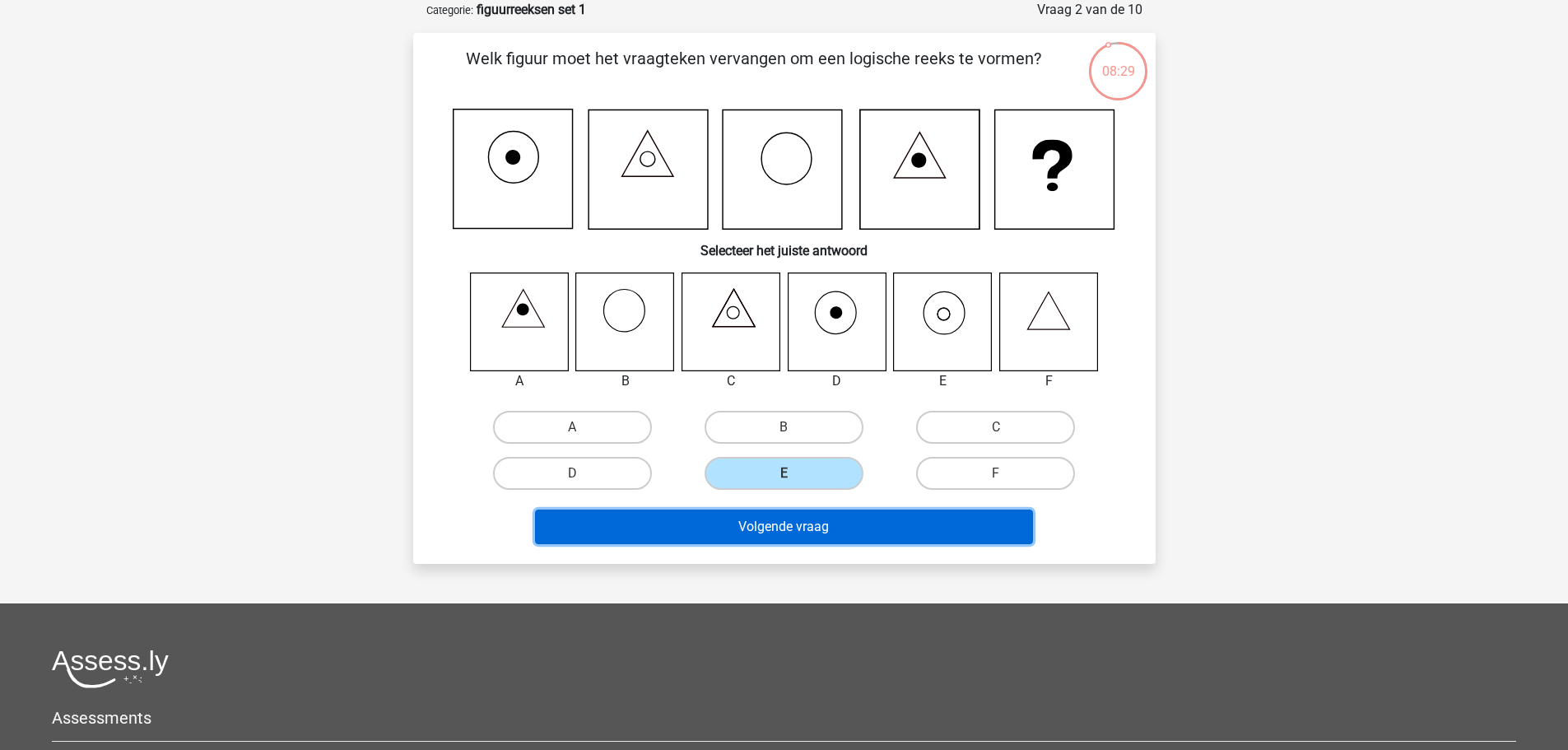
click at [786, 527] on button "Volgende vraag" at bounding box center [784, 526] width 498 height 35
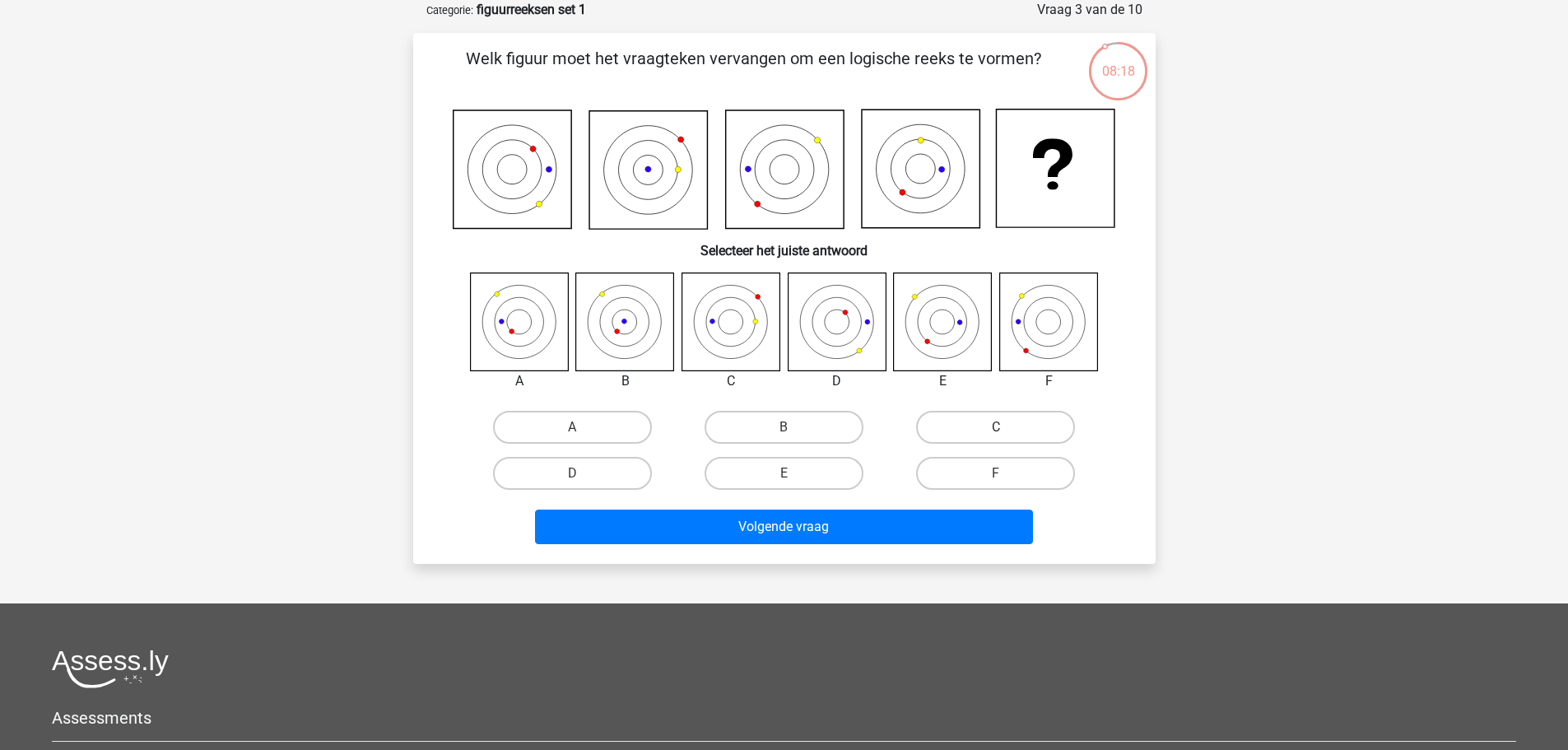
click at [965, 423] on label "C" at bounding box center [995, 427] width 159 height 33
click at [996, 427] on input "C" at bounding box center [1001, 432] width 11 height 11
radio input "true"
click at [965, 423] on label "C" at bounding box center [995, 427] width 159 height 33
click at [996, 427] on input "C" at bounding box center [1001, 432] width 11 height 11
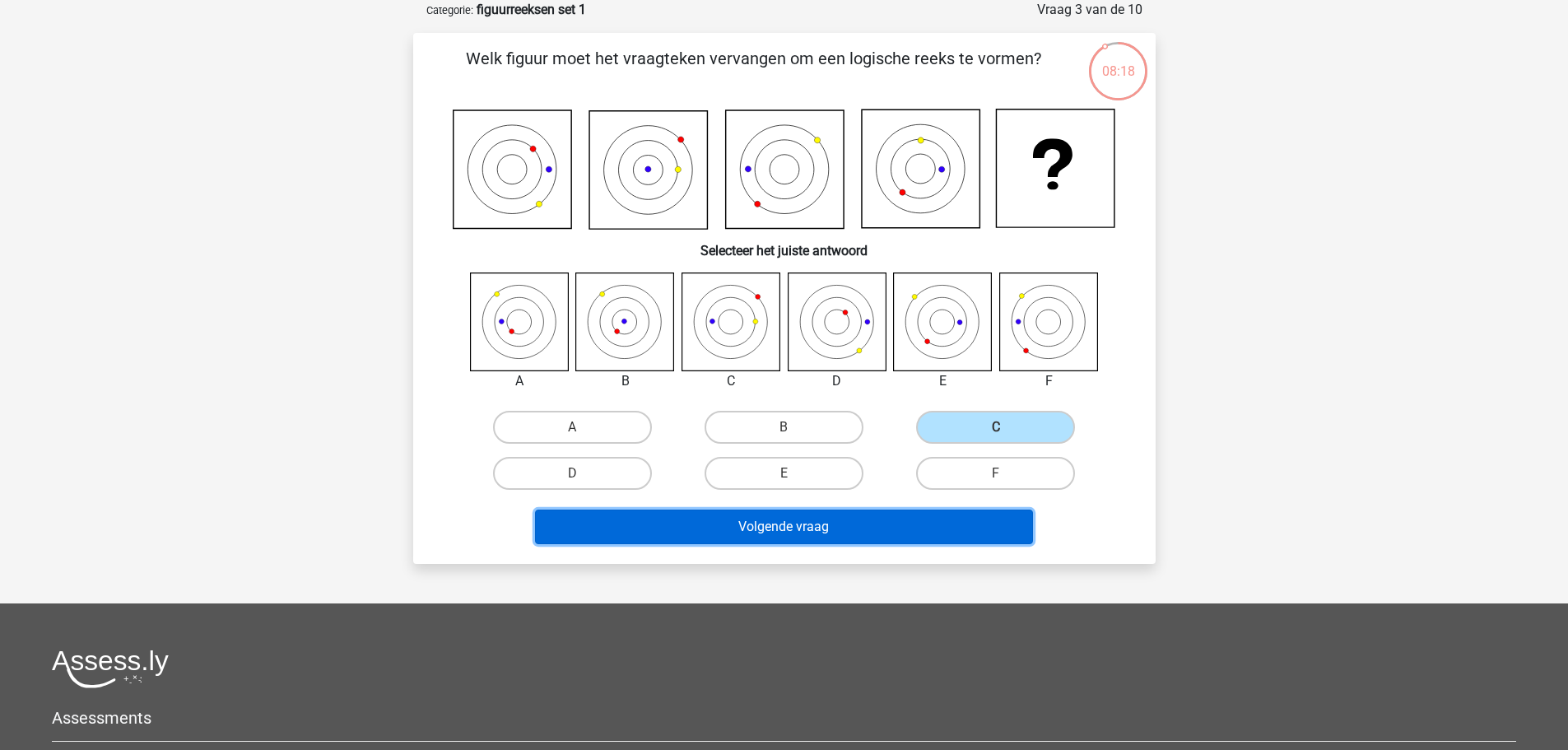
click at [816, 526] on button "Volgende vraag" at bounding box center [784, 526] width 498 height 35
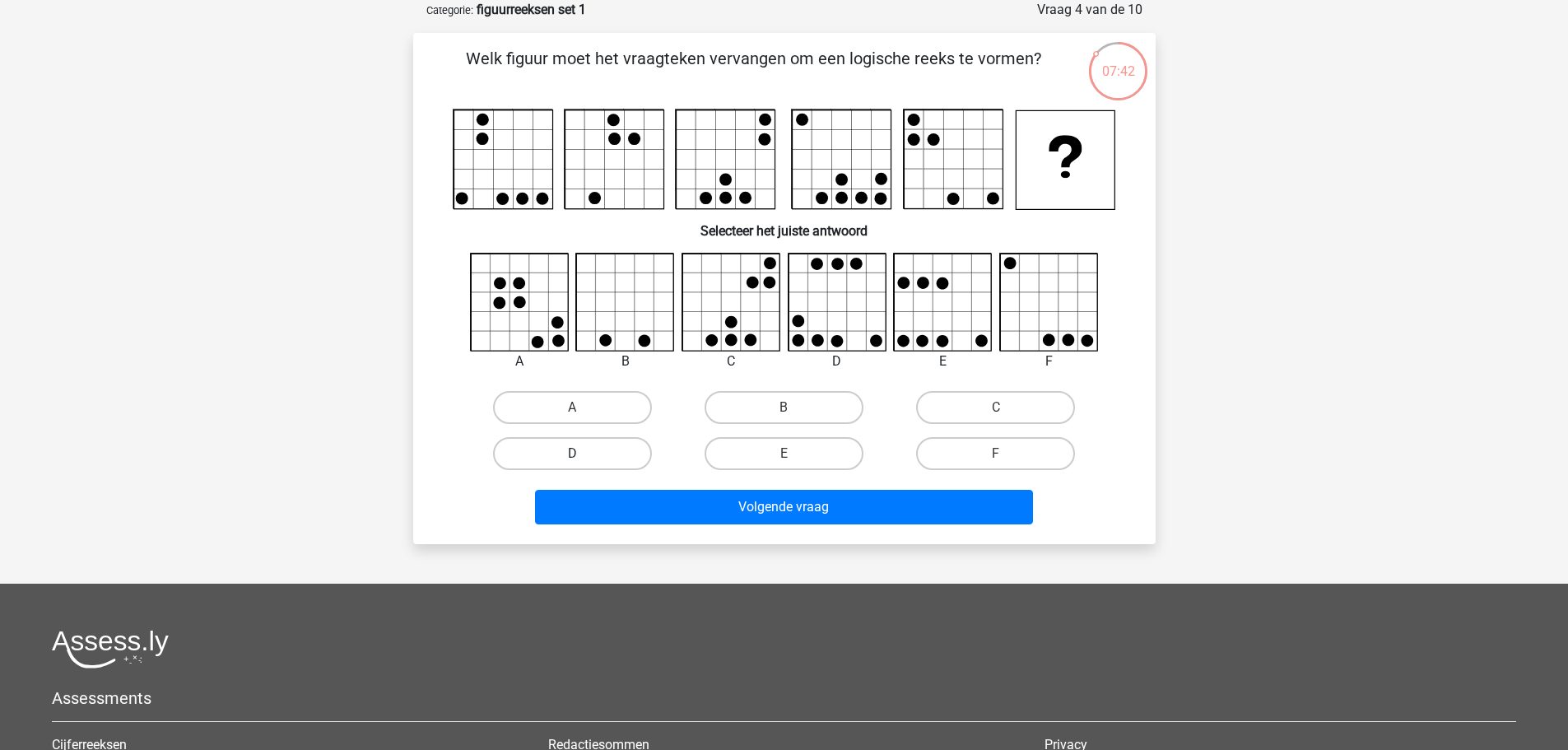
click at [590, 453] on label "D" at bounding box center [572, 453] width 159 height 33
click at [583, 454] on input "D" at bounding box center [577, 459] width 11 height 11
radio input "true"
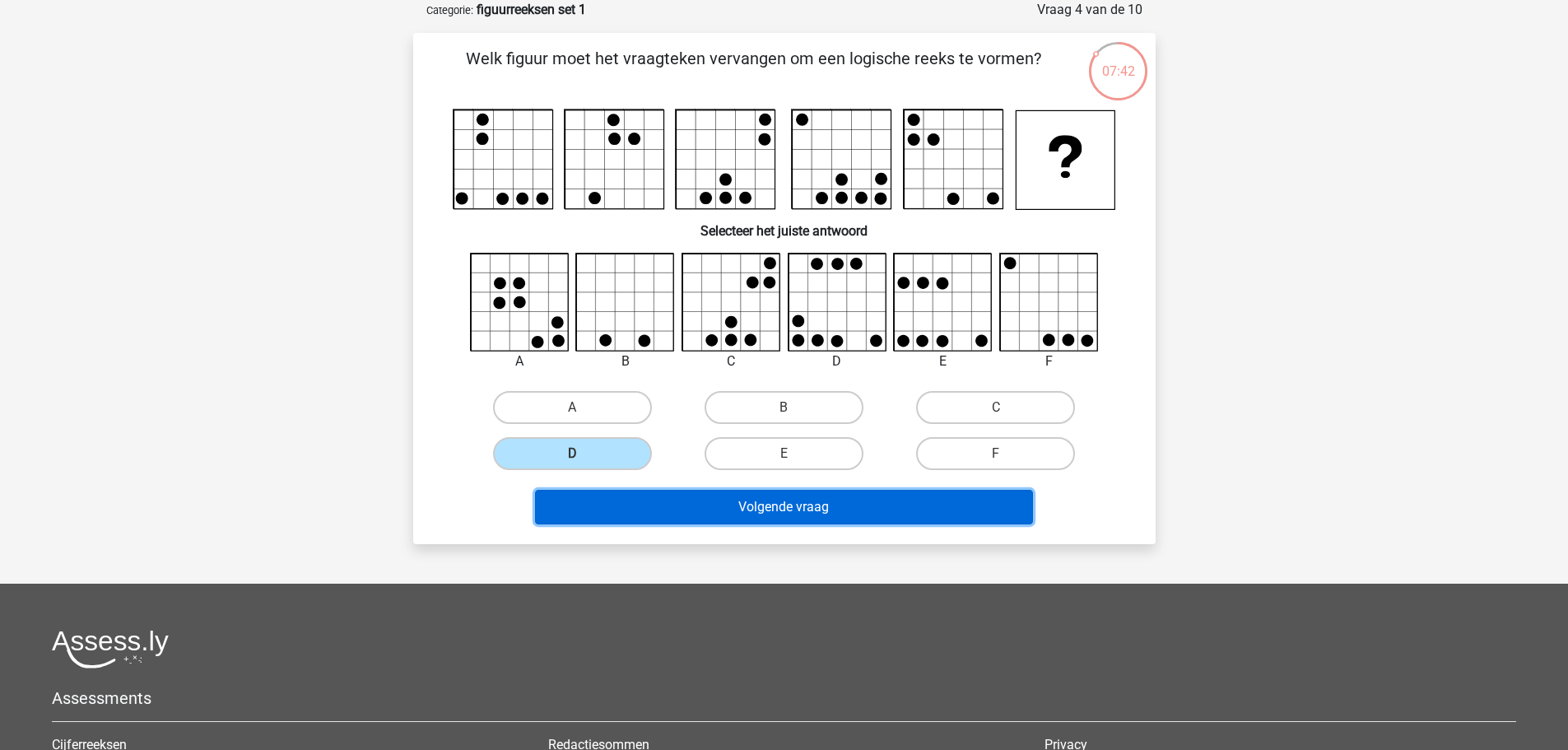
click at [785, 490] on button "Volgende vraag" at bounding box center [784, 507] width 498 height 35
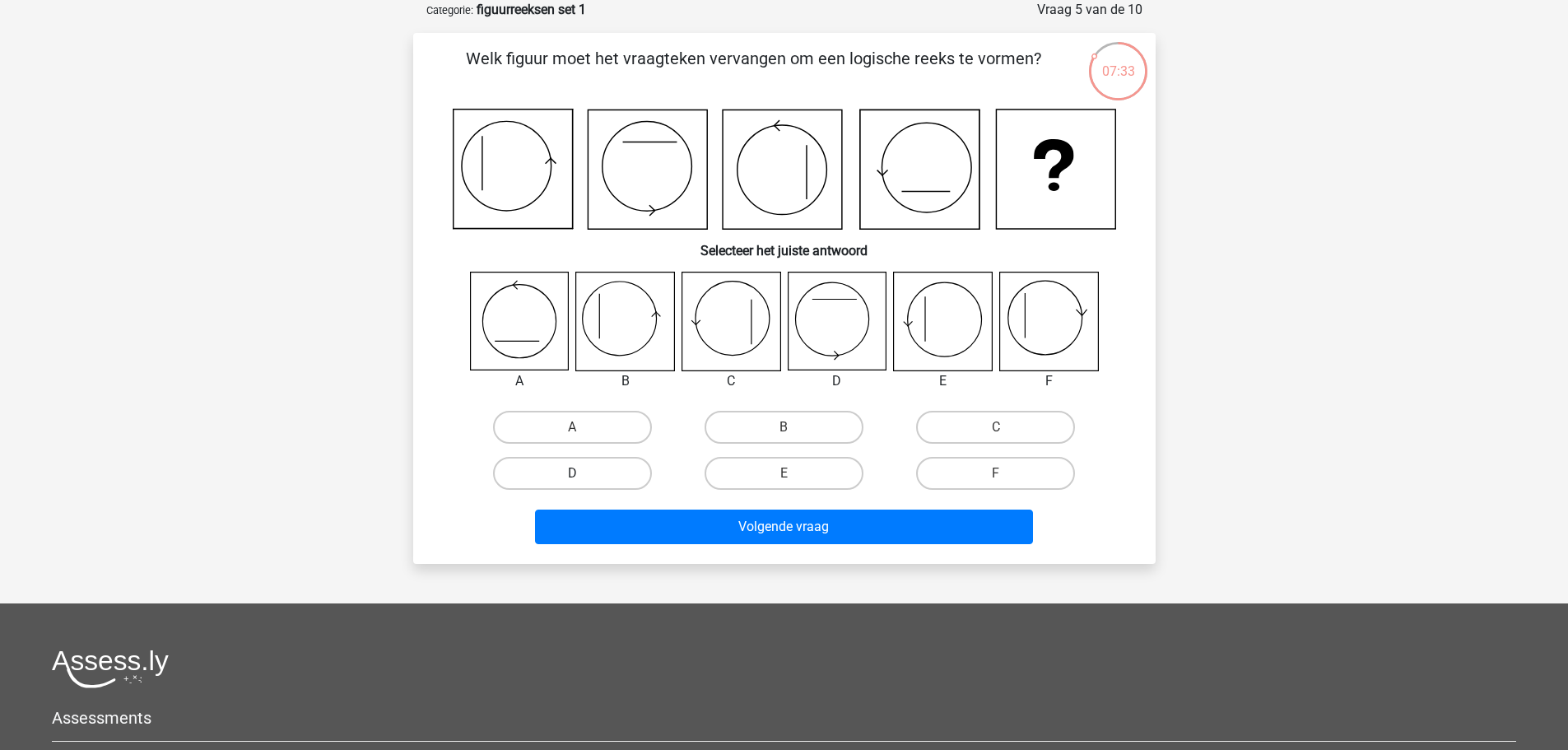
click at [617, 479] on label "D" at bounding box center [572, 472] width 159 height 33
click at [583, 479] on input "D" at bounding box center [577, 478] width 11 height 11
radio input "true"
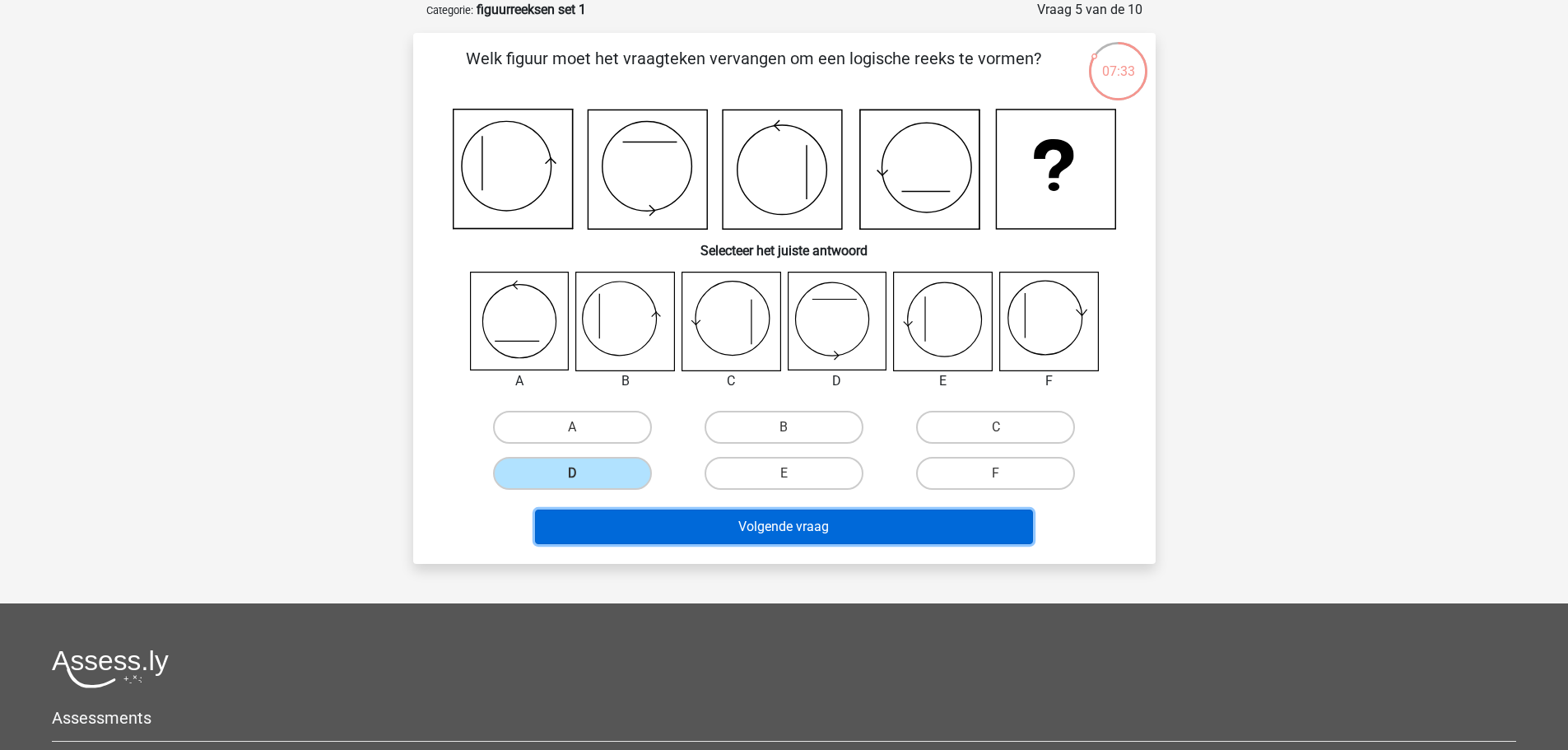
click at [770, 542] on button "Volgende vraag" at bounding box center [784, 526] width 498 height 35
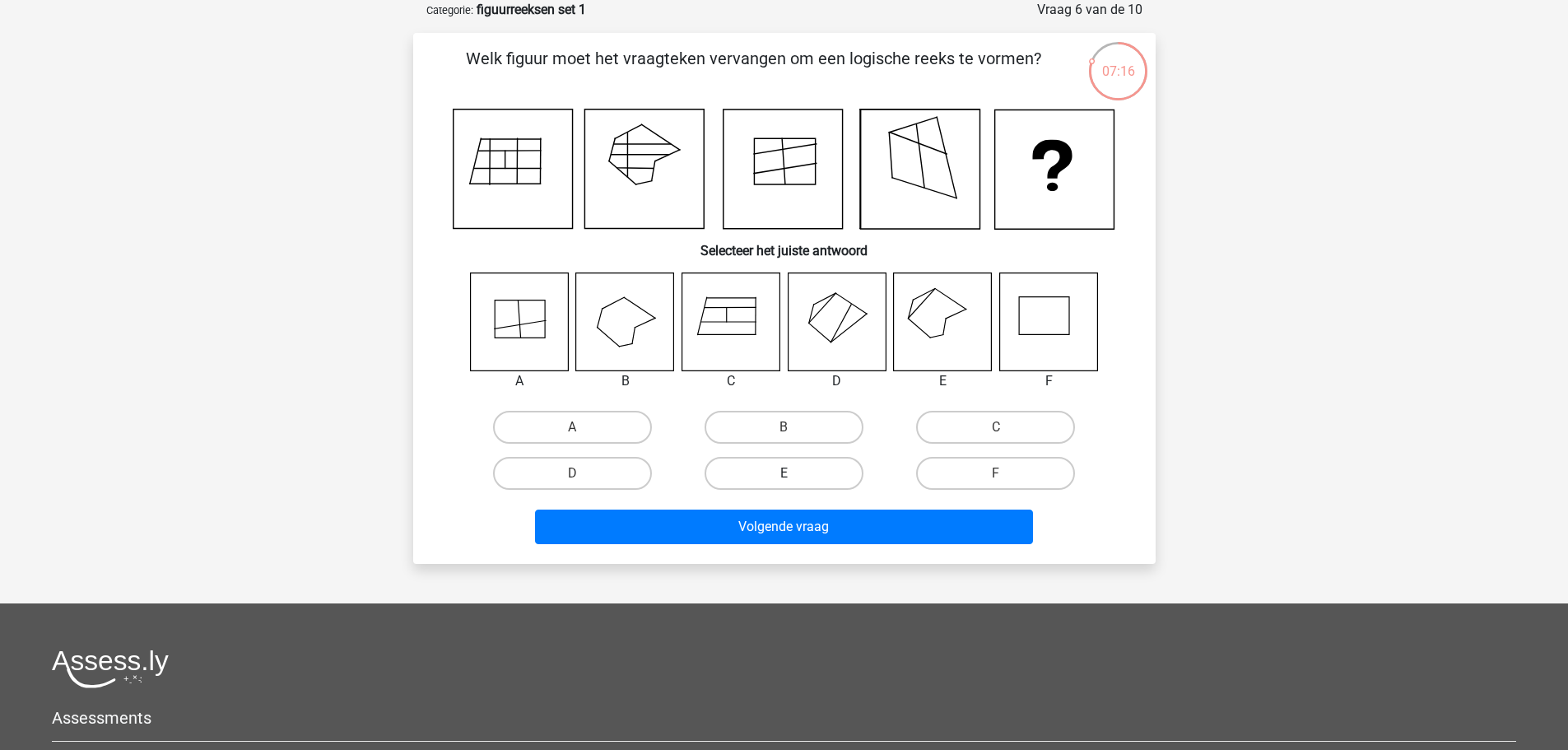
click at [807, 461] on label "E" at bounding box center [784, 472] width 159 height 33
click at [794, 473] on input "E" at bounding box center [789, 478] width 11 height 11
radio input "true"
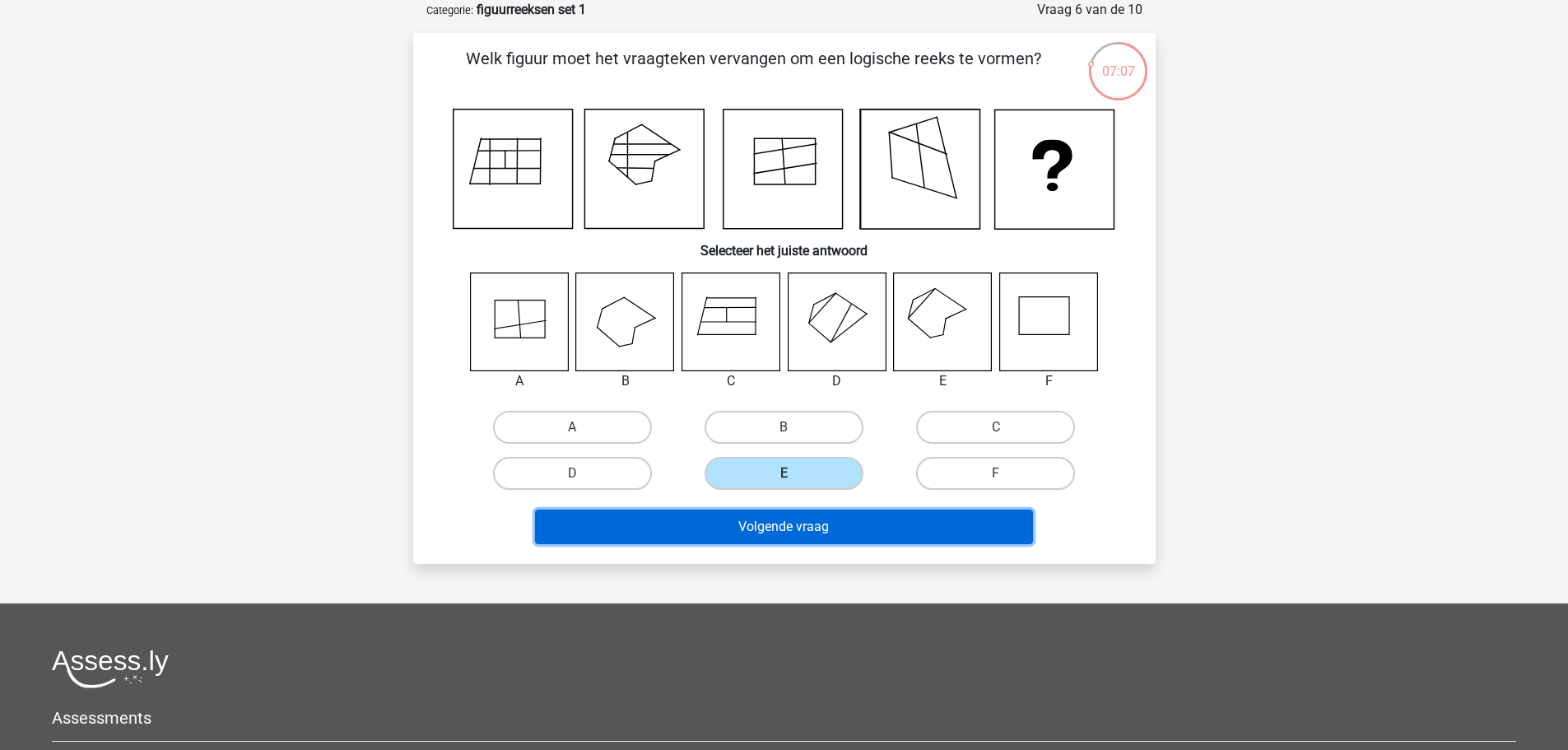
click at [837, 524] on button "Volgende vraag" at bounding box center [784, 526] width 498 height 35
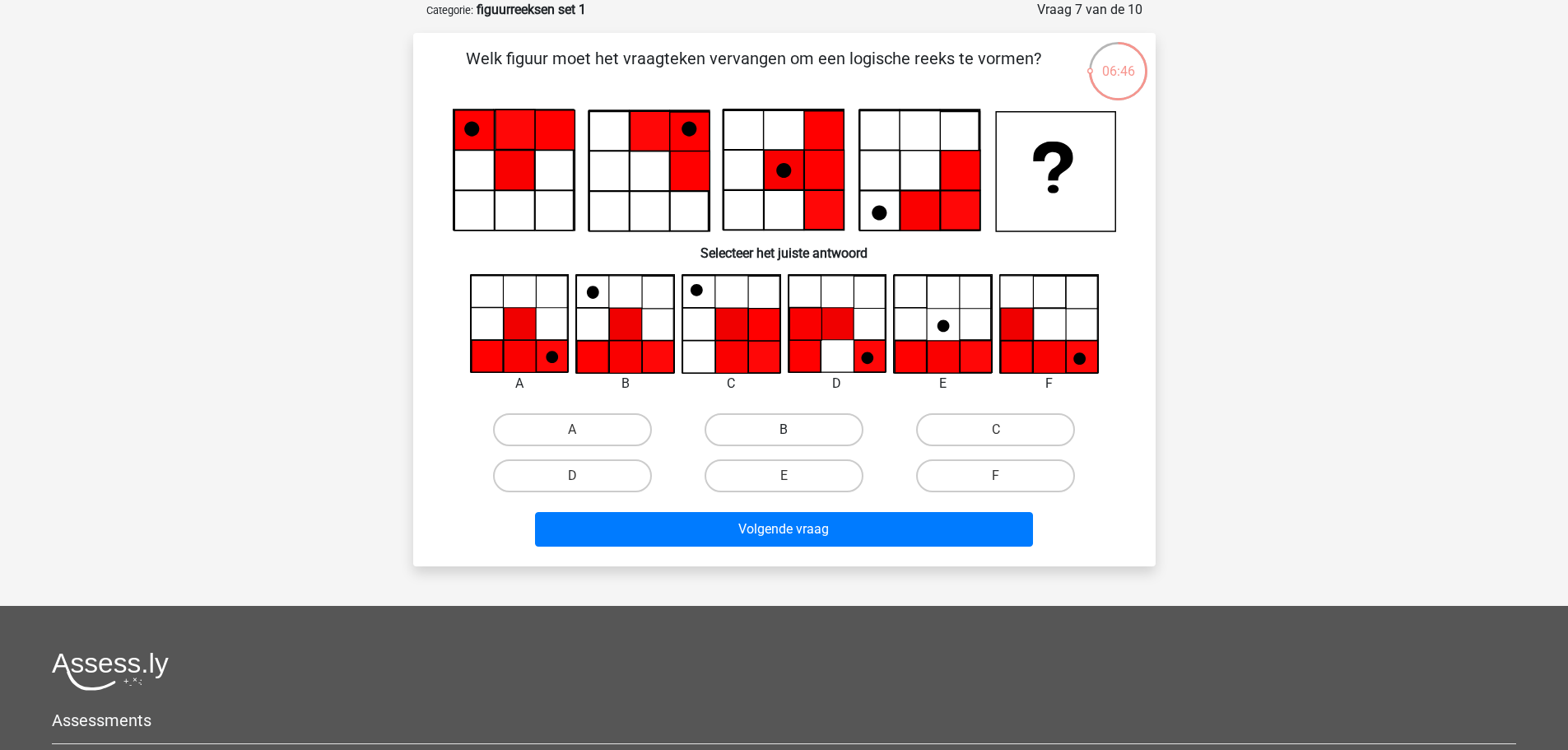
click at [756, 428] on label "B" at bounding box center [784, 429] width 159 height 33
click at [784, 429] on input "B" at bounding box center [789, 434] width 11 height 11
radio input "true"
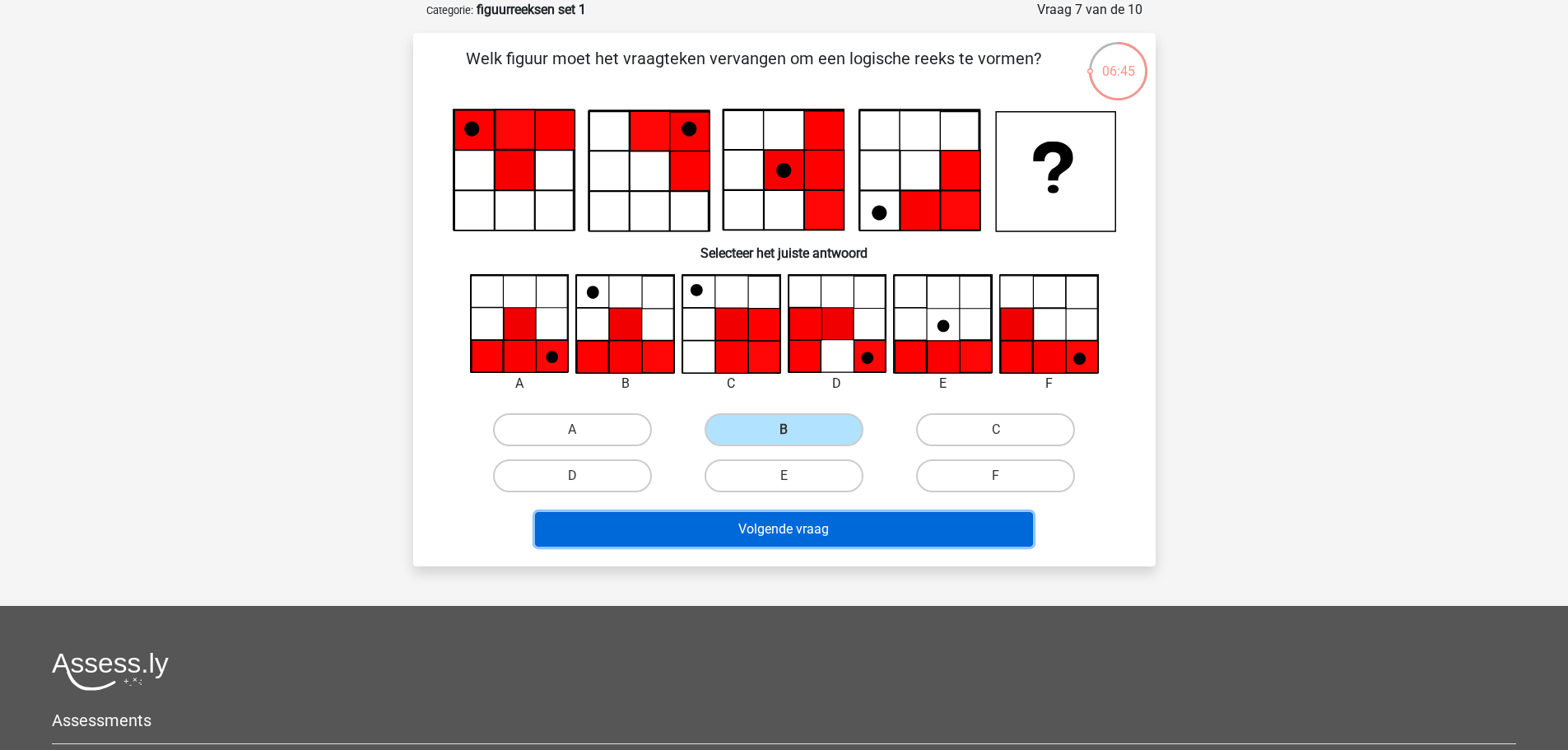
click at [781, 541] on button "Volgende vraag" at bounding box center [784, 529] width 498 height 35
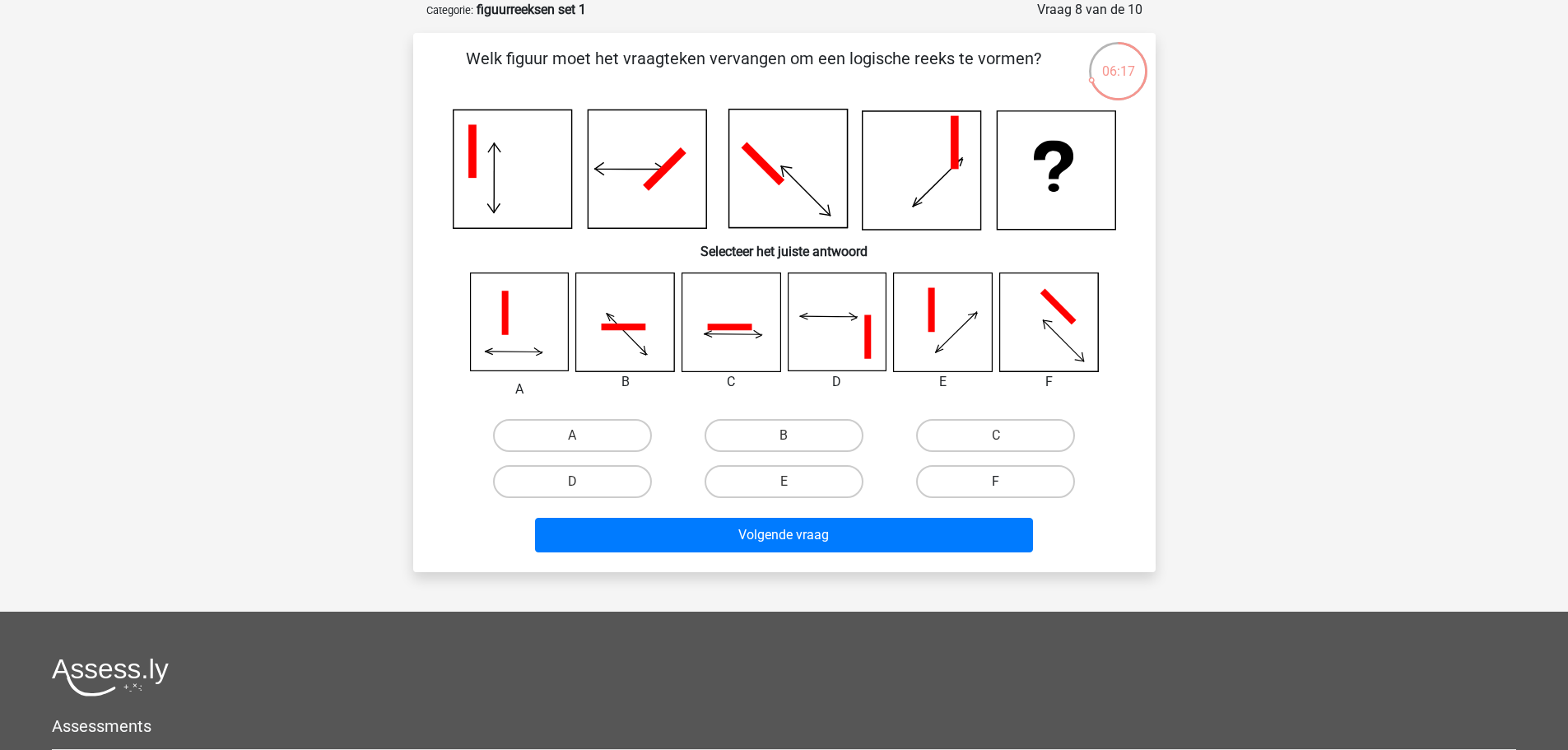
click at [985, 483] on label "F" at bounding box center [995, 481] width 159 height 33
click at [996, 483] on input "F" at bounding box center [1001, 487] width 11 height 11
radio input "true"
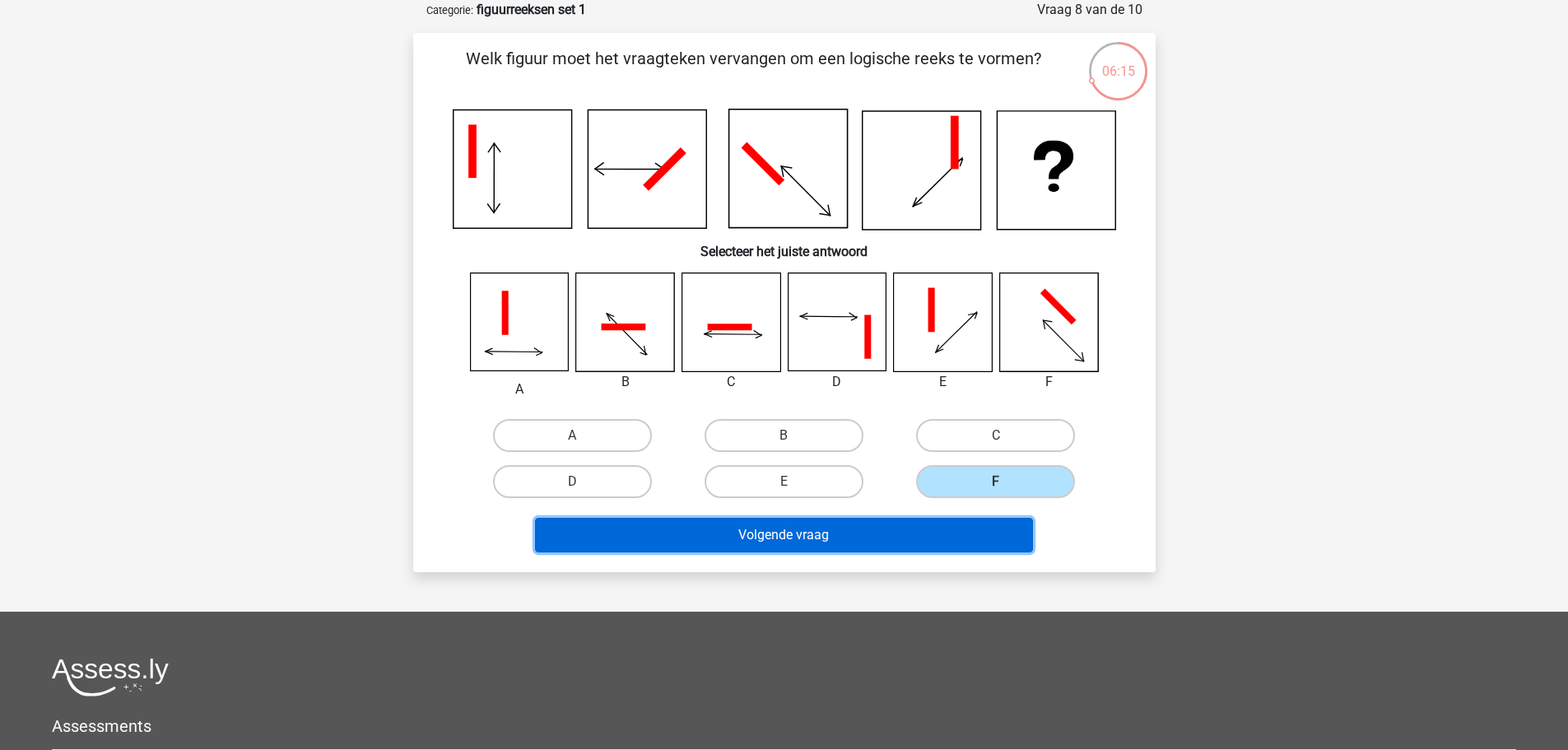
click at [841, 537] on button "Volgende vraag" at bounding box center [784, 535] width 498 height 35
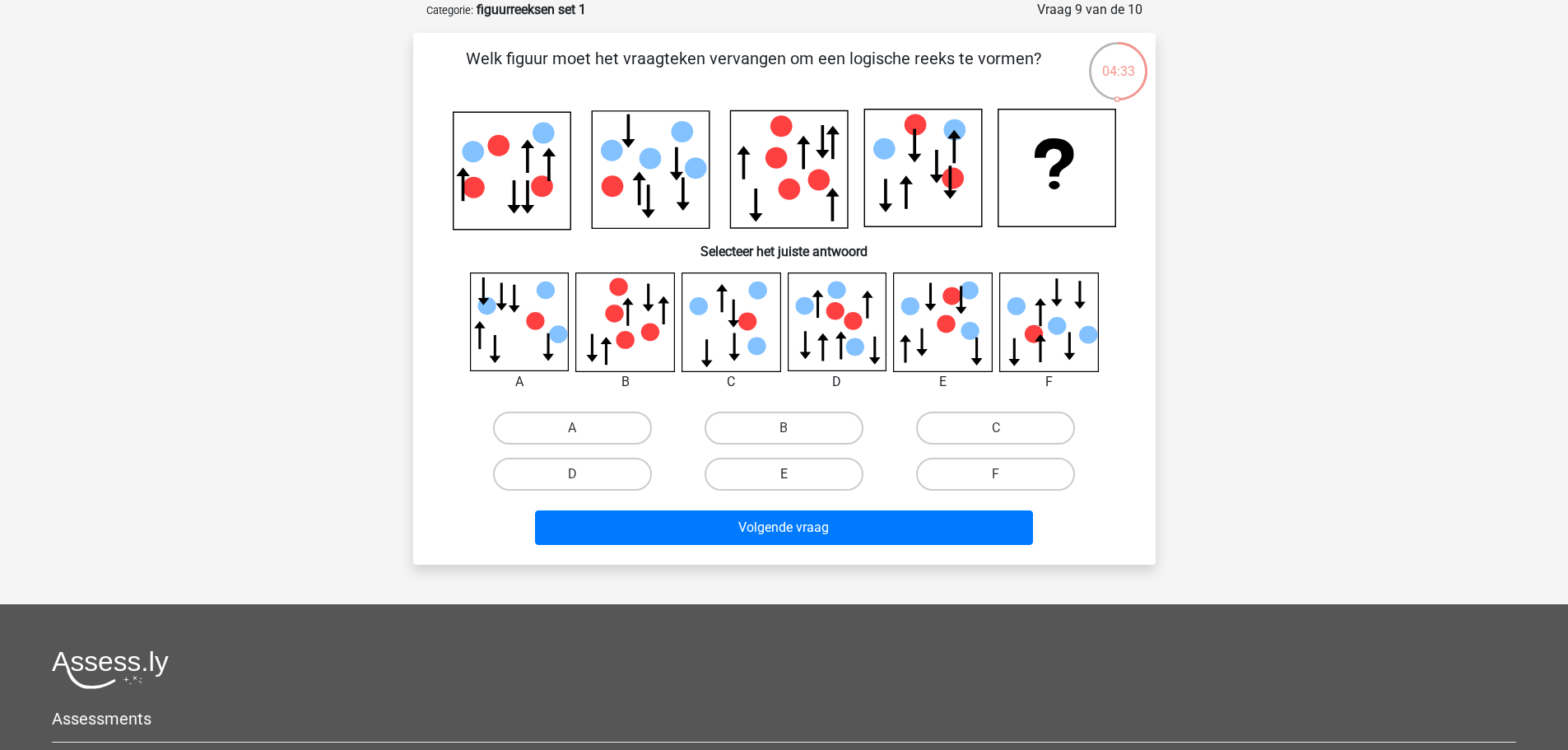
click at [806, 472] on label "E" at bounding box center [784, 473] width 159 height 33
click at [794, 474] on input "E" at bounding box center [789, 479] width 11 height 11
radio input "true"
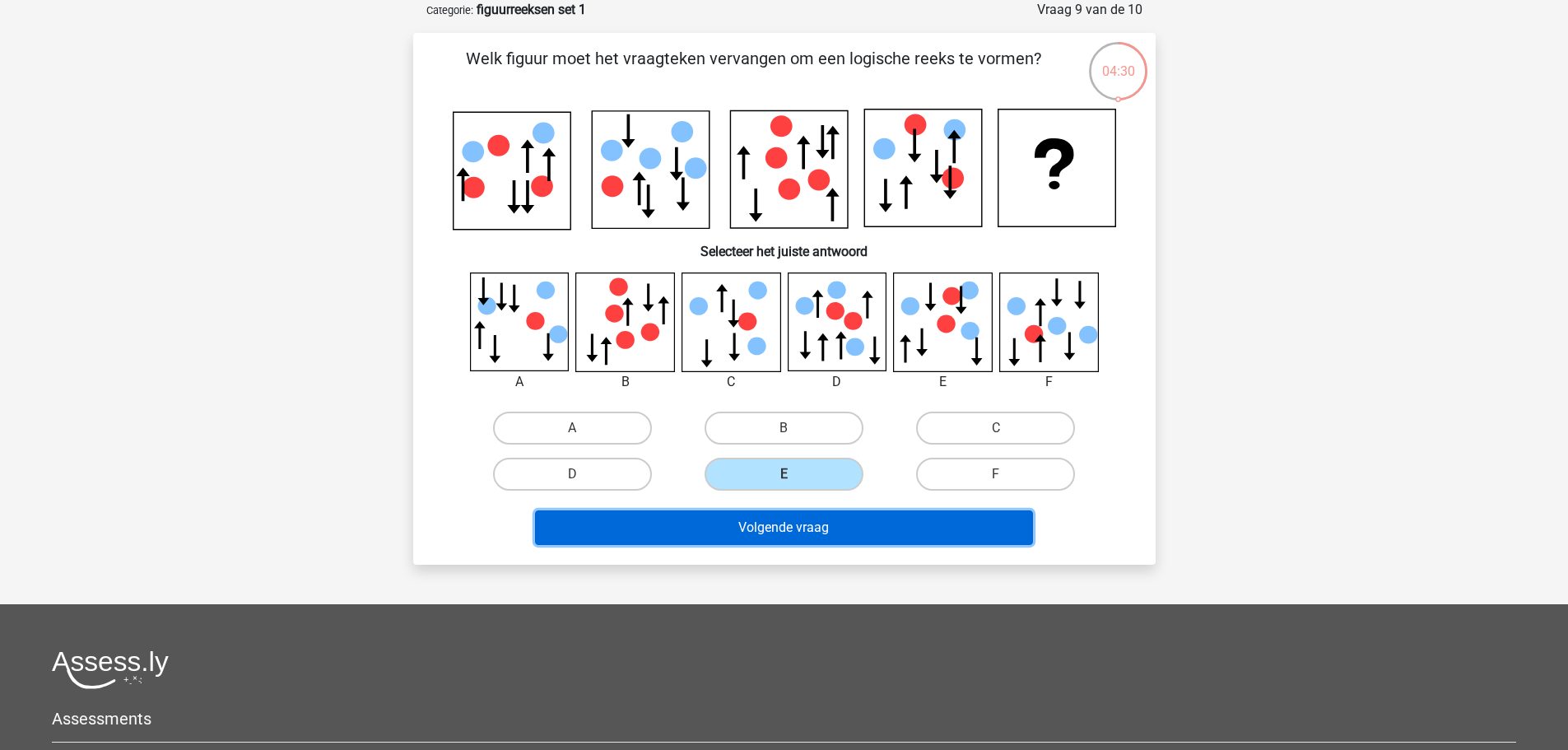
click at [908, 526] on button "Volgende vraag" at bounding box center [784, 527] width 498 height 35
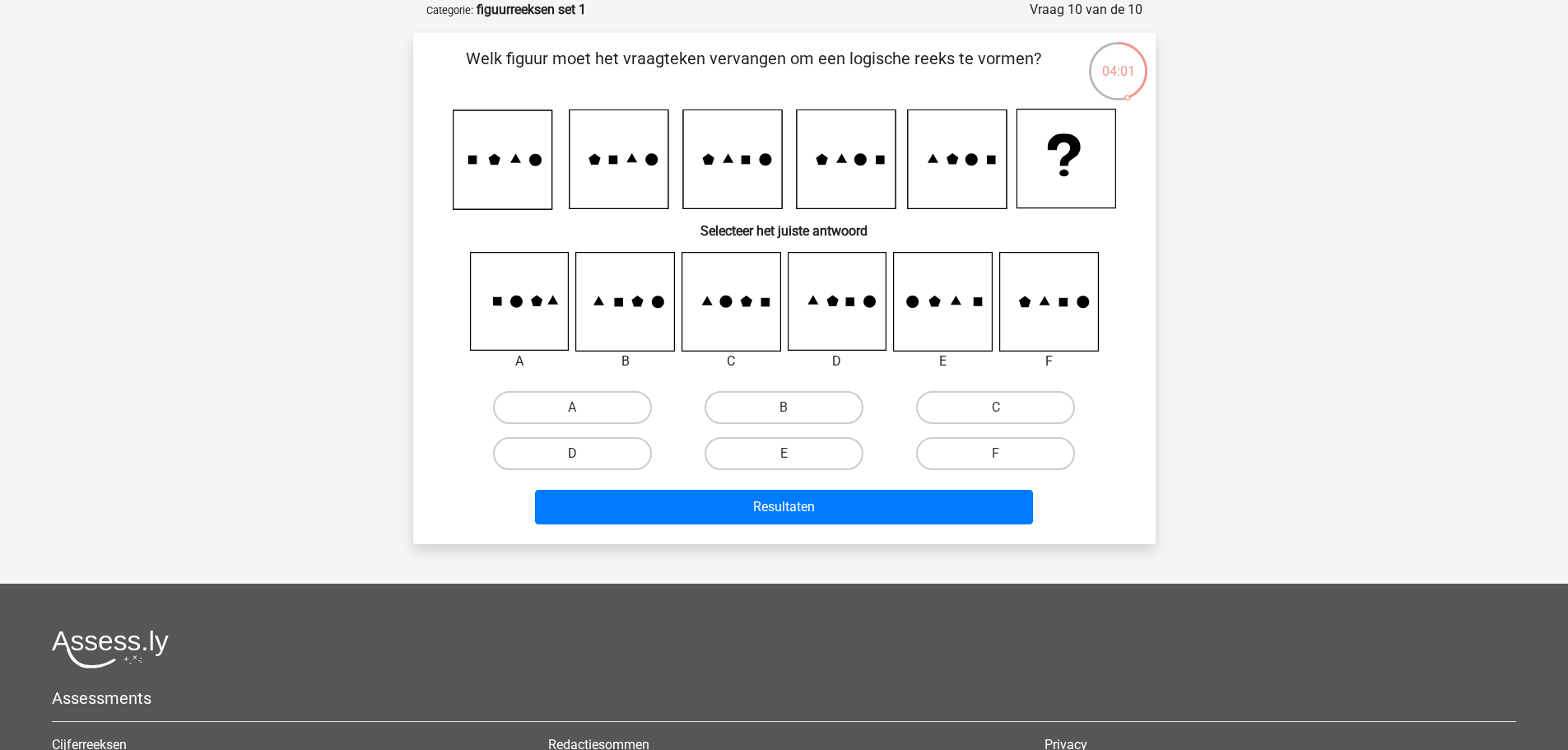
click at [559, 447] on label "D" at bounding box center [572, 453] width 159 height 33
click at [572, 454] on input "D" at bounding box center [577, 459] width 11 height 11
radio input "true"
click at [974, 407] on label "C" at bounding box center [995, 407] width 159 height 33
click at [996, 407] on input "C" at bounding box center [1001, 413] width 11 height 11
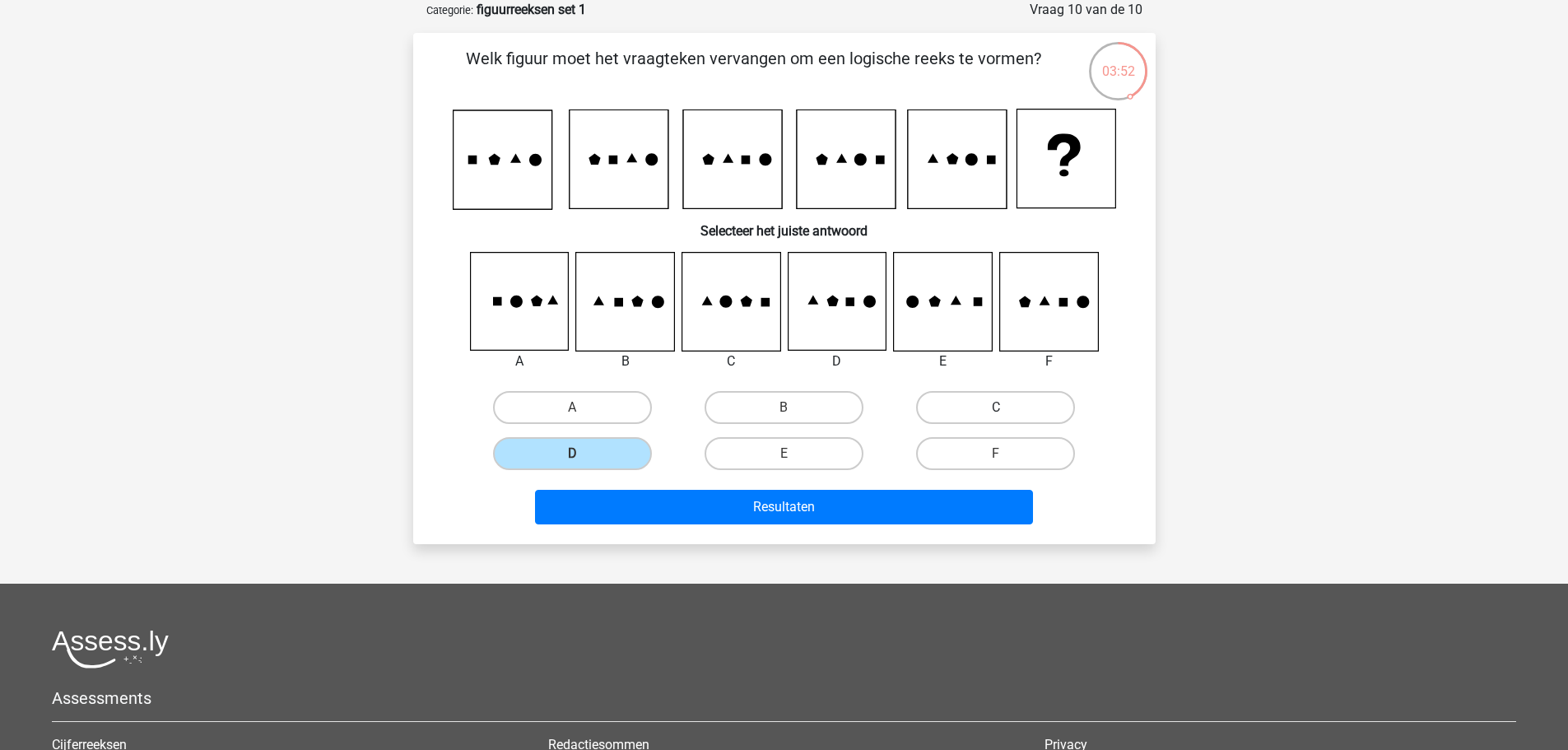
radio input "true"
click at [974, 407] on label "C" at bounding box center [995, 407] width 159 height 33
click at [996, 407] on input "C" at bounding box center [1001, 413] width 11 height 11
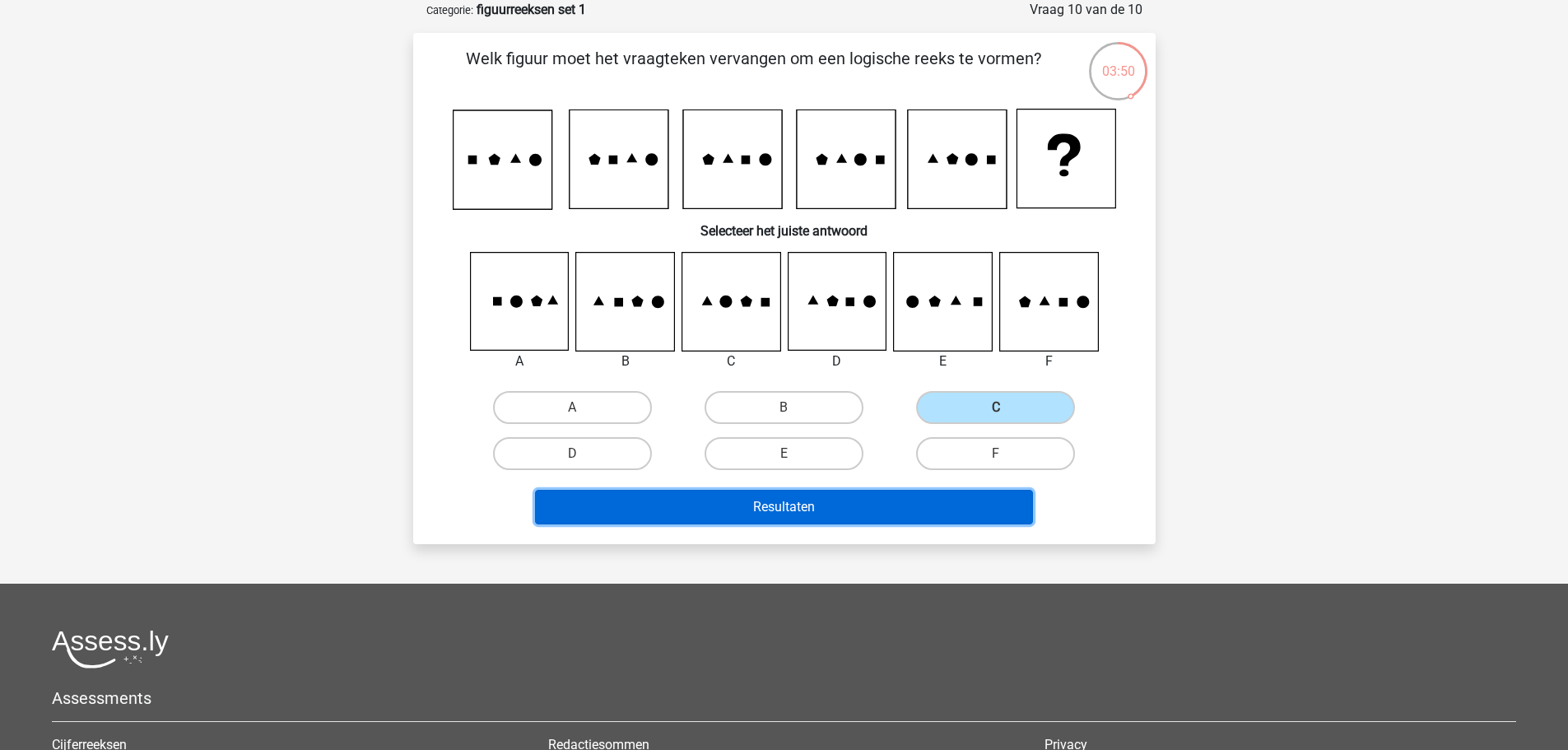
click at [726, 517] on button "Resultaten" at bounding box center [784, 507] width 498 height 35
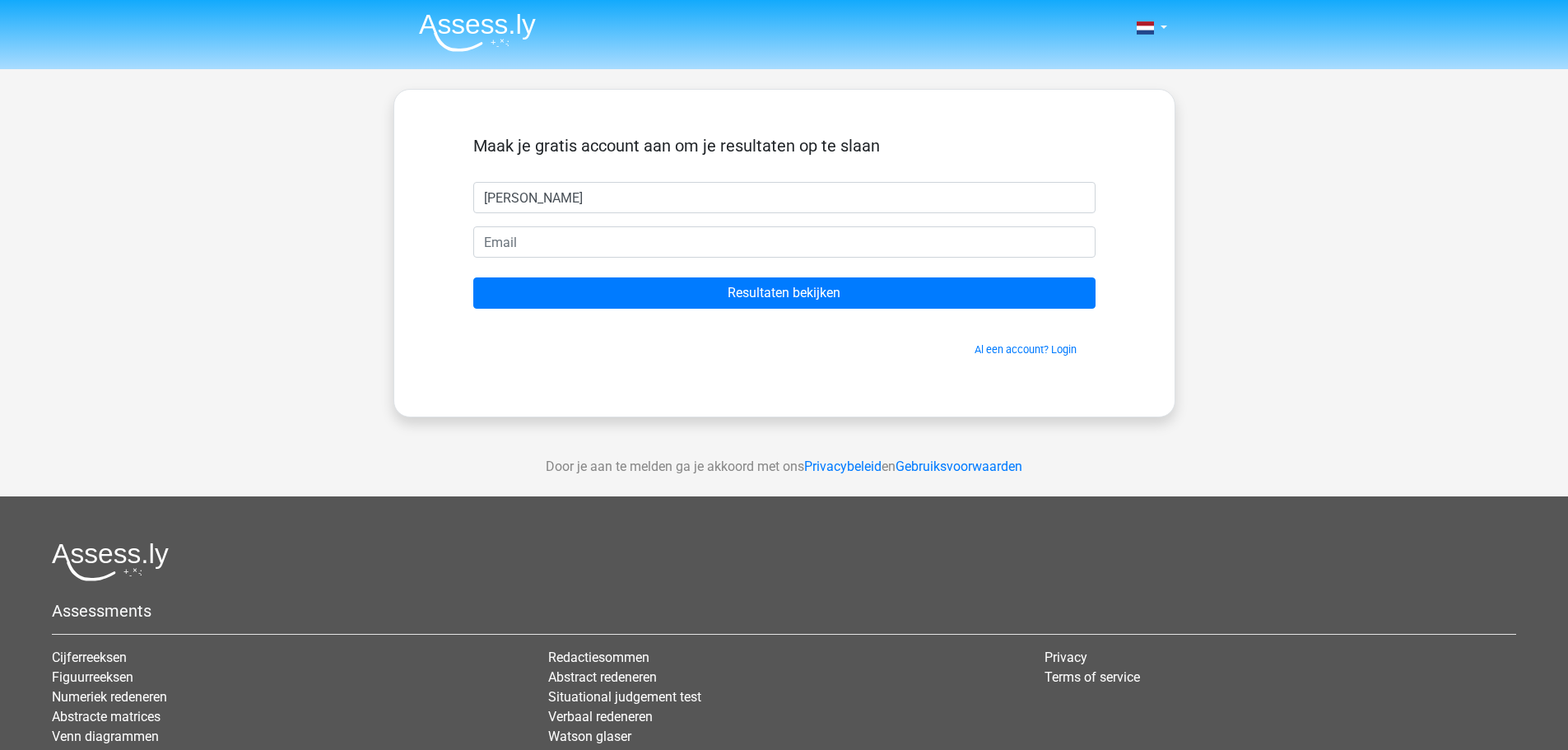
type input "[PERSON_NAME]"
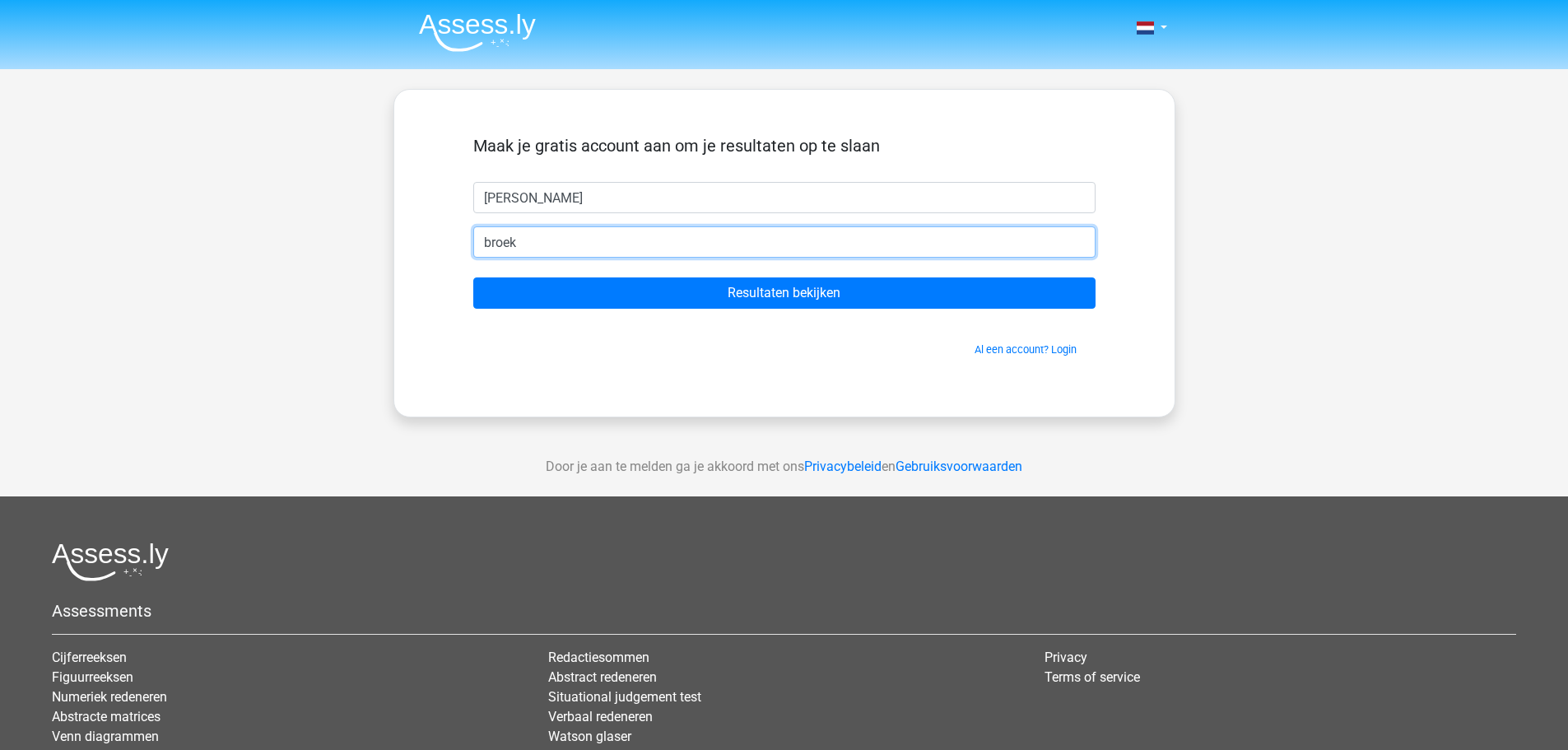
type input "[EMAIL_ADDRESS][DOMAIN_NAME]"
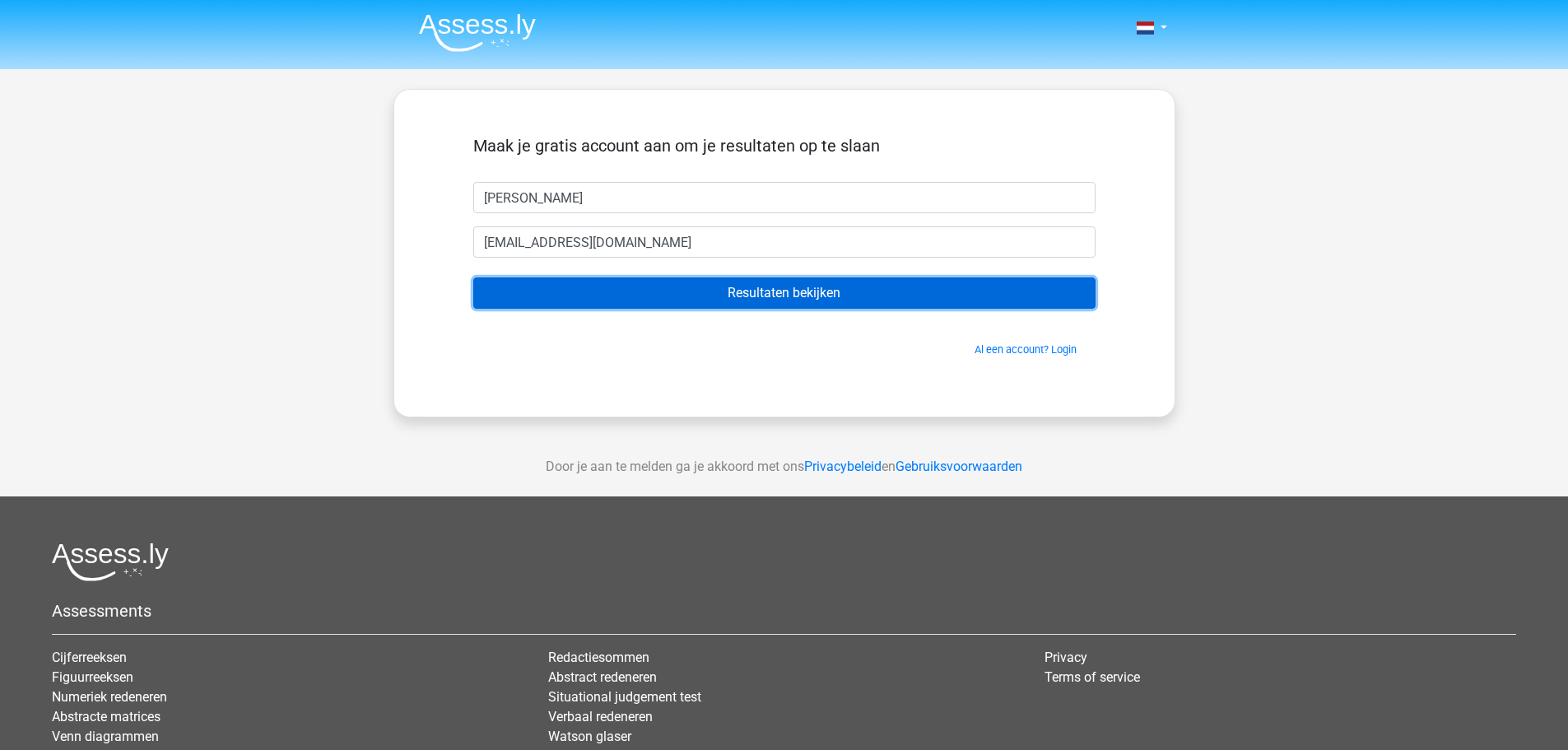
click at [681, 304] on input "Resultaten bekijken" at bounding box center [784, 293] width 622 height 31
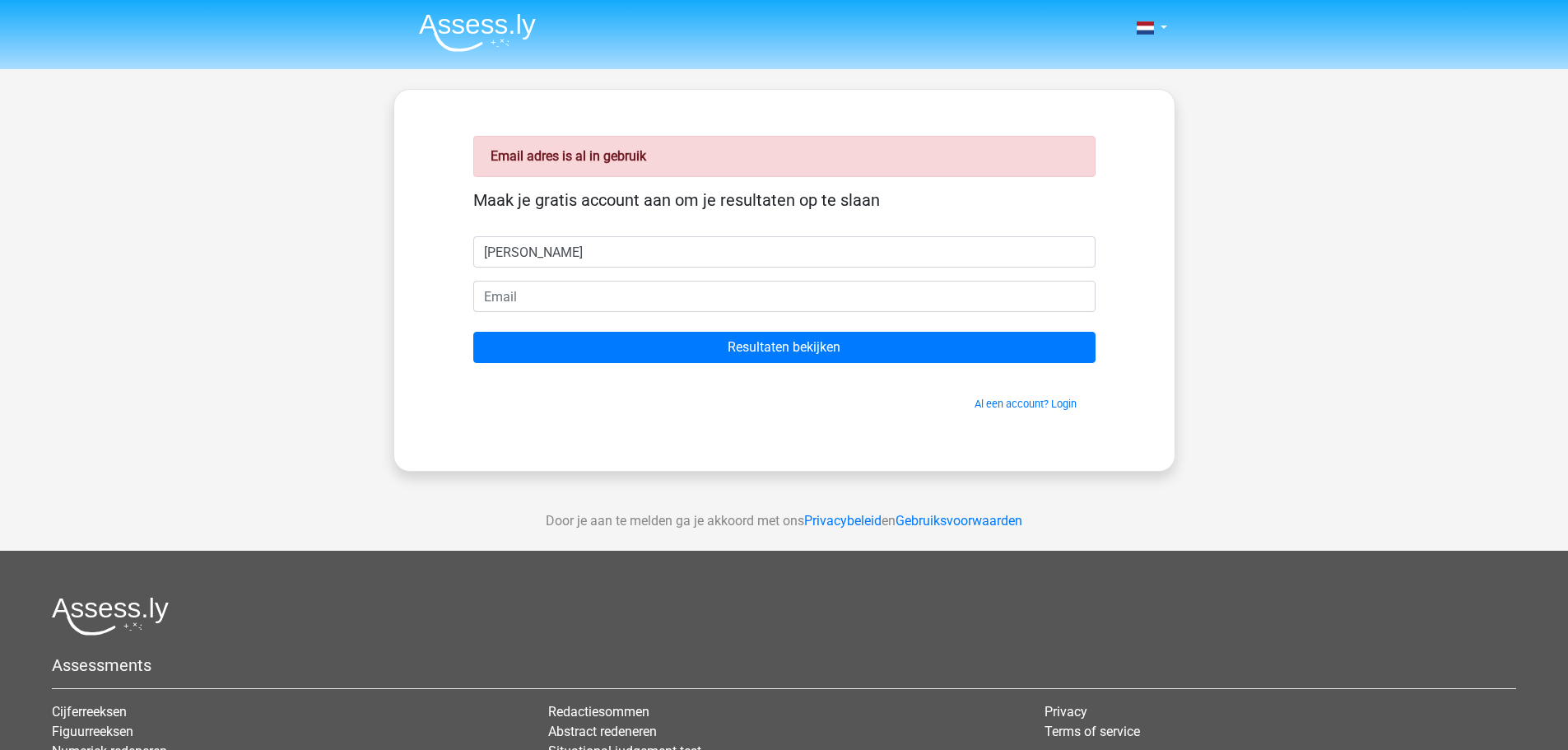
type input "[PERSON_NAME]"
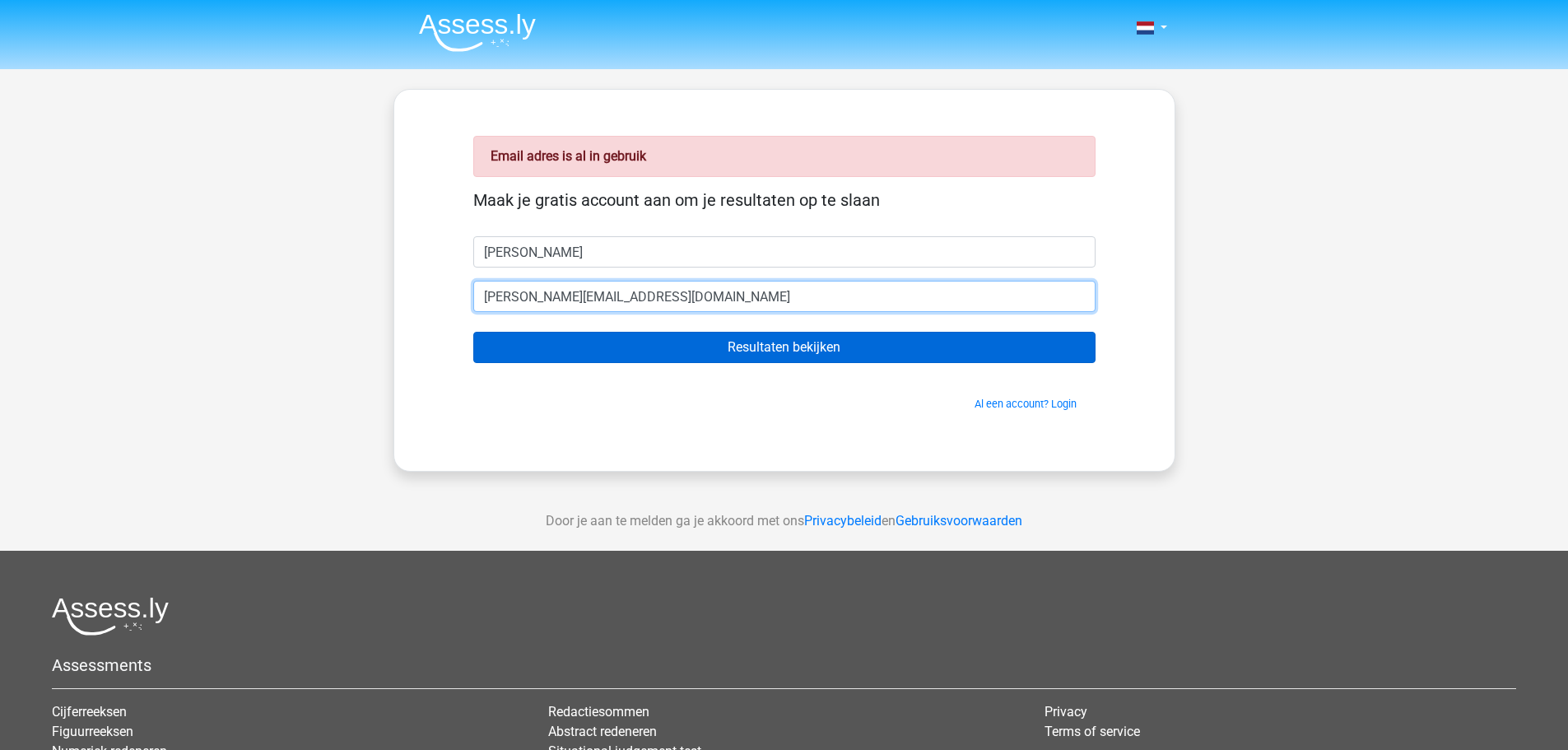
type input "johan@broekhoven.com"
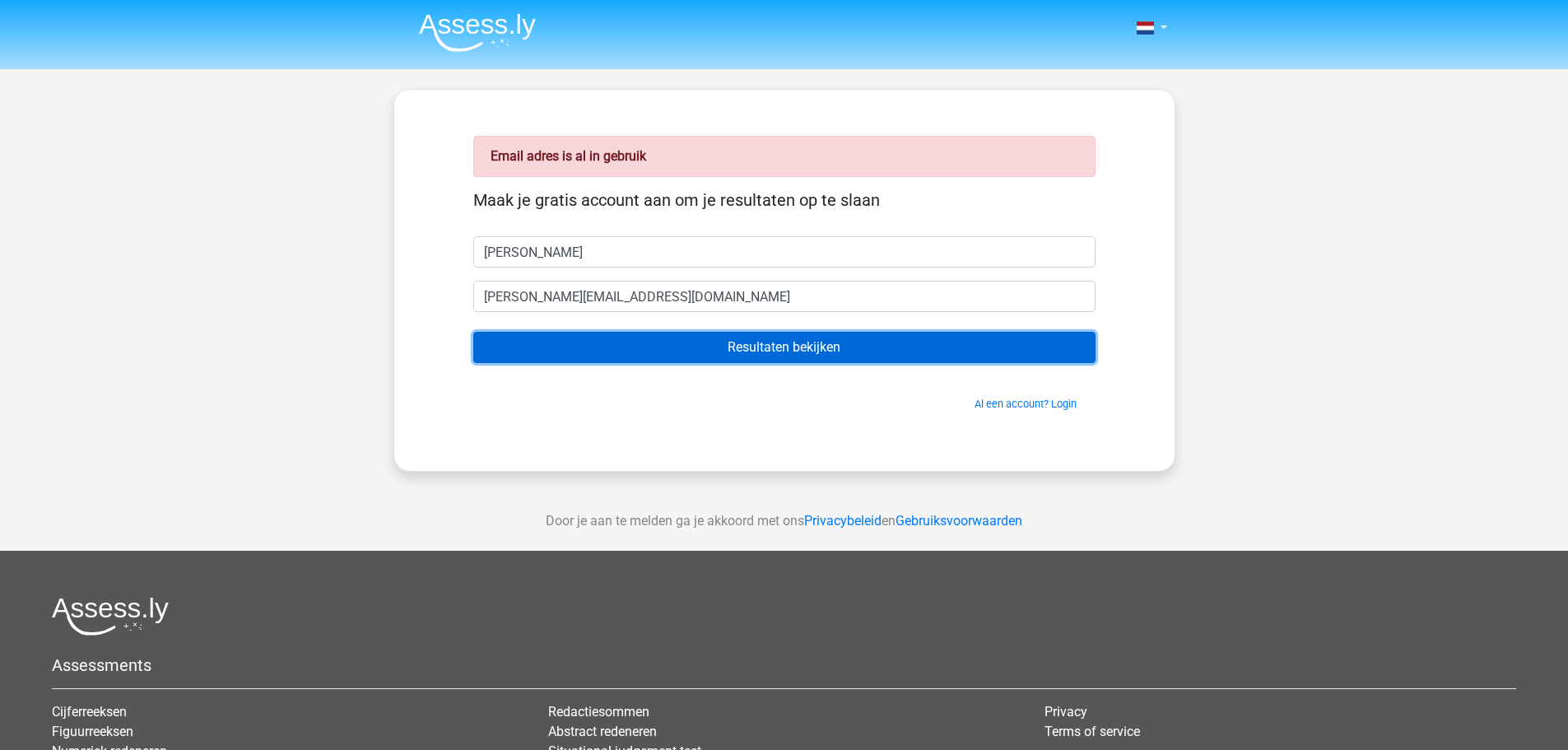
click at [774, 344] on input "Resultaten bekijken" at bounding box center [784, 347] width 622 height 31
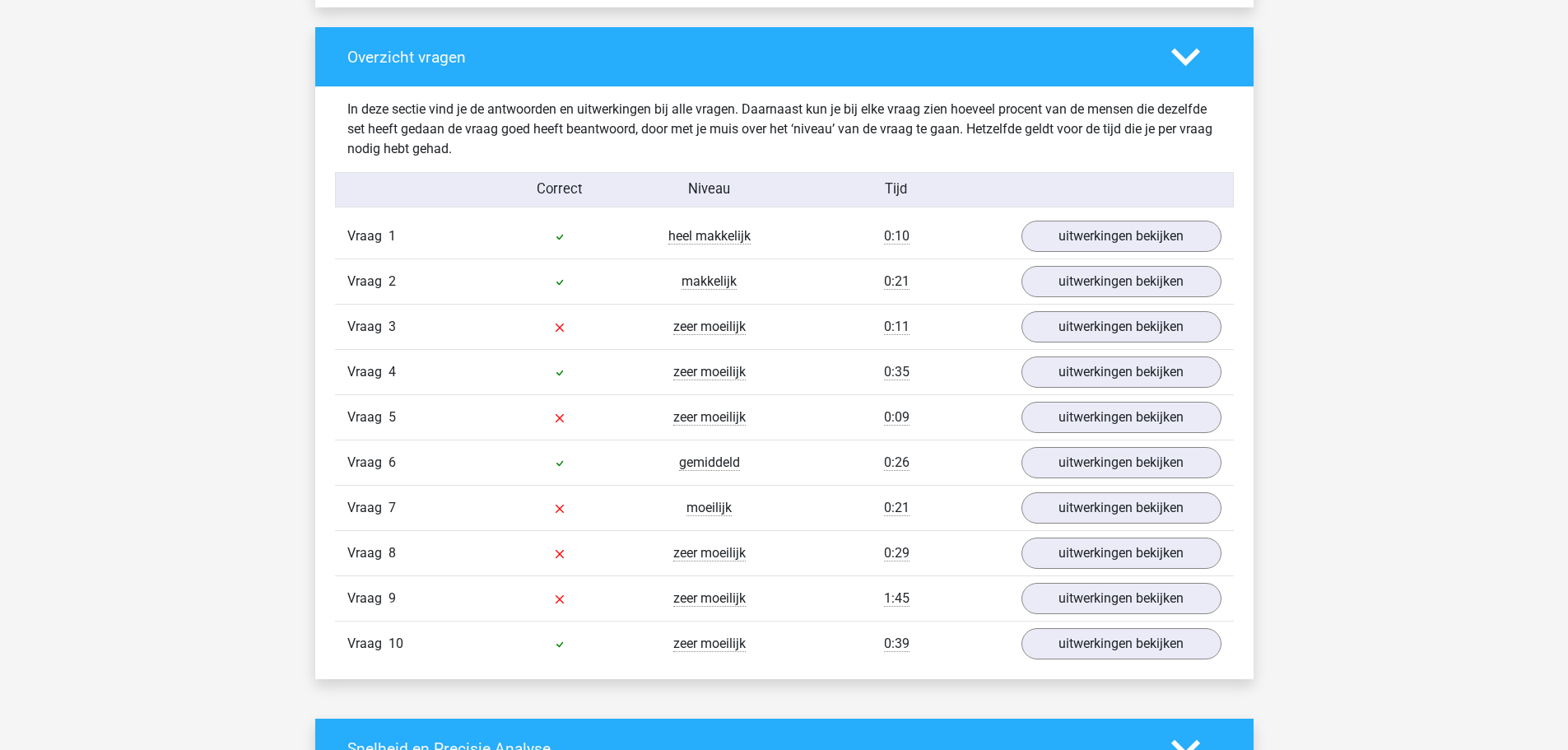
scroll to position [1234, 0]
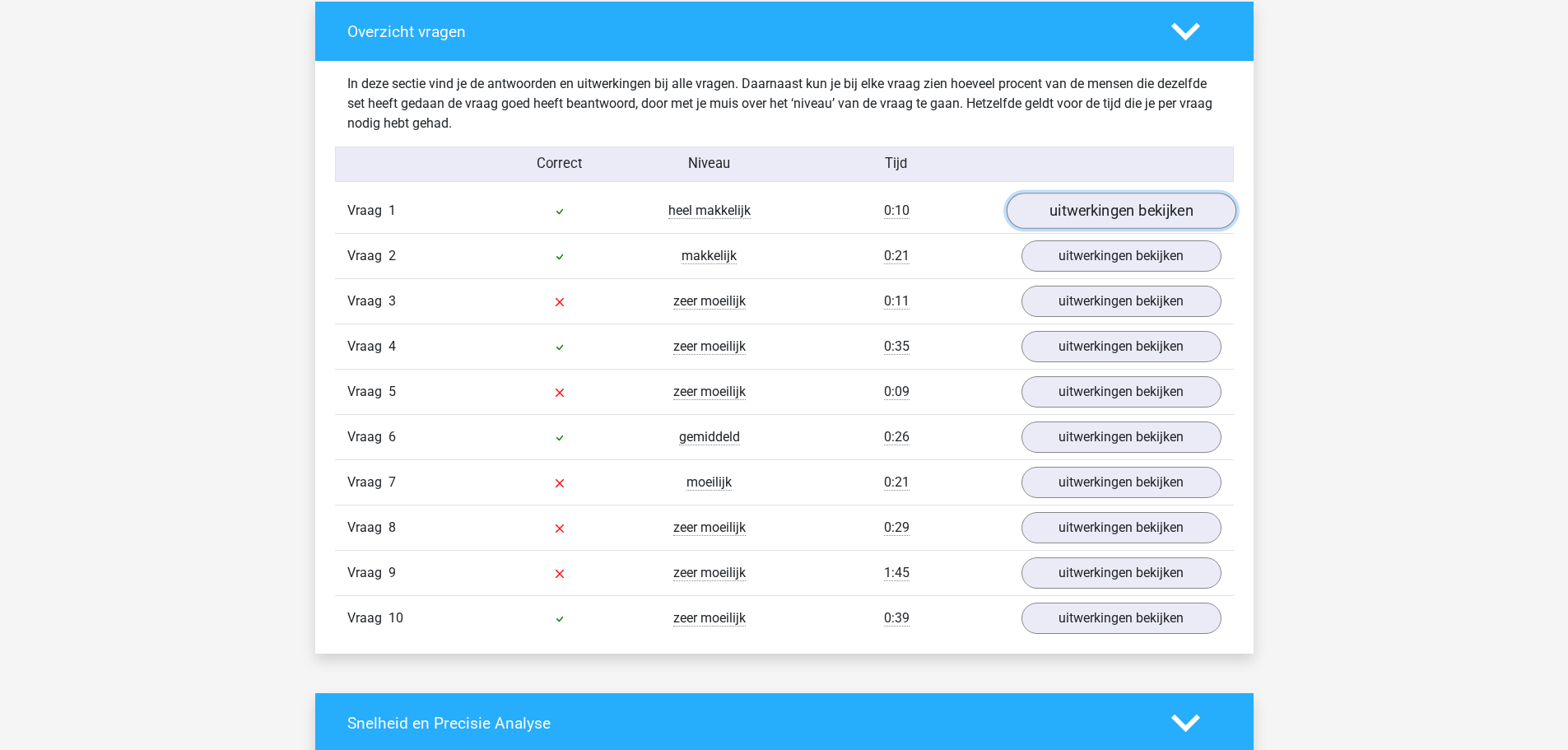
click at [1139, 213] on link "uitwerkingen bekijken" at bounding box center [1120, 211] width 229 height 36
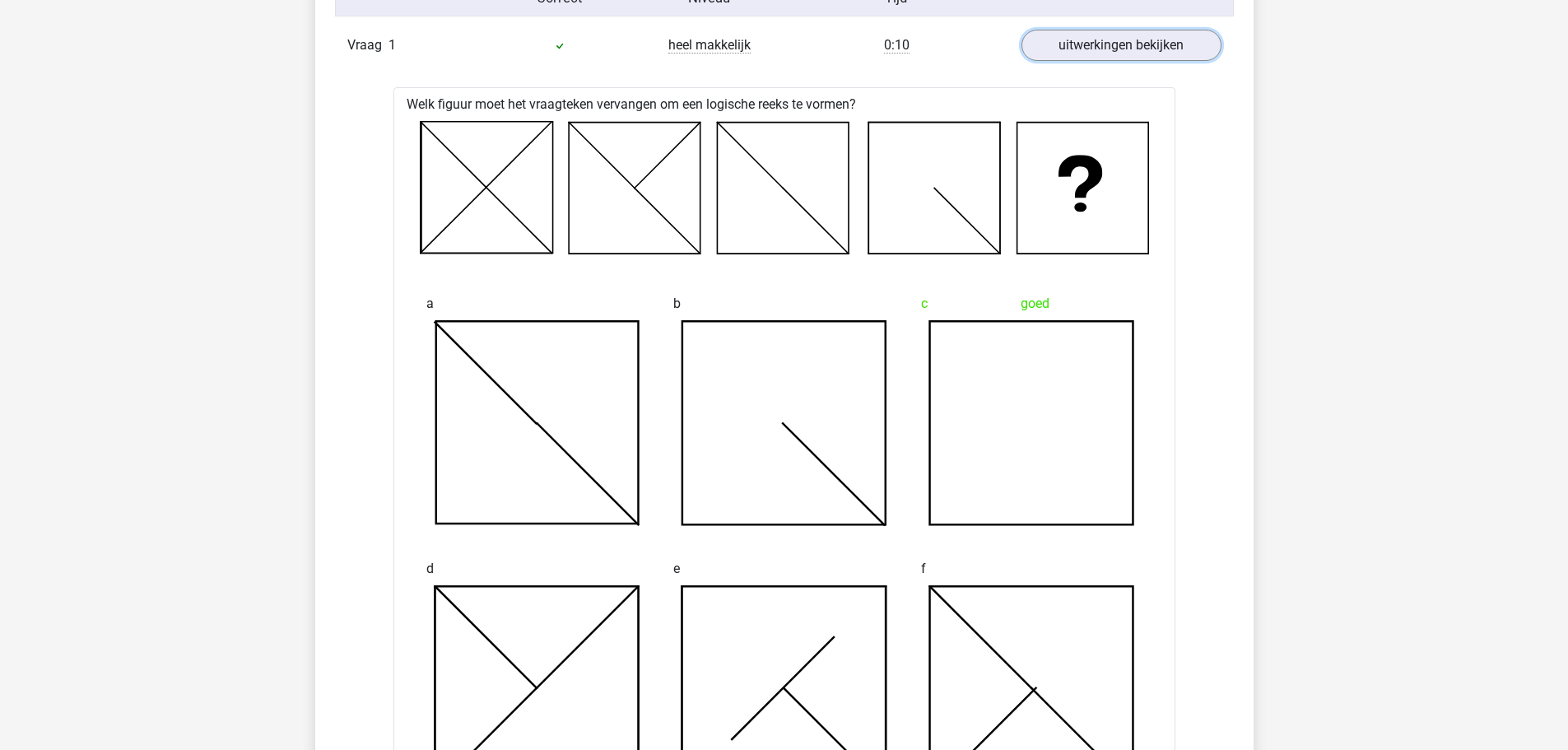
scroll to position [1400, 0]
click at [1114, 42] on link "uitwerkingen bekijken" at bounding box center [1120, 46] width 229 height 36
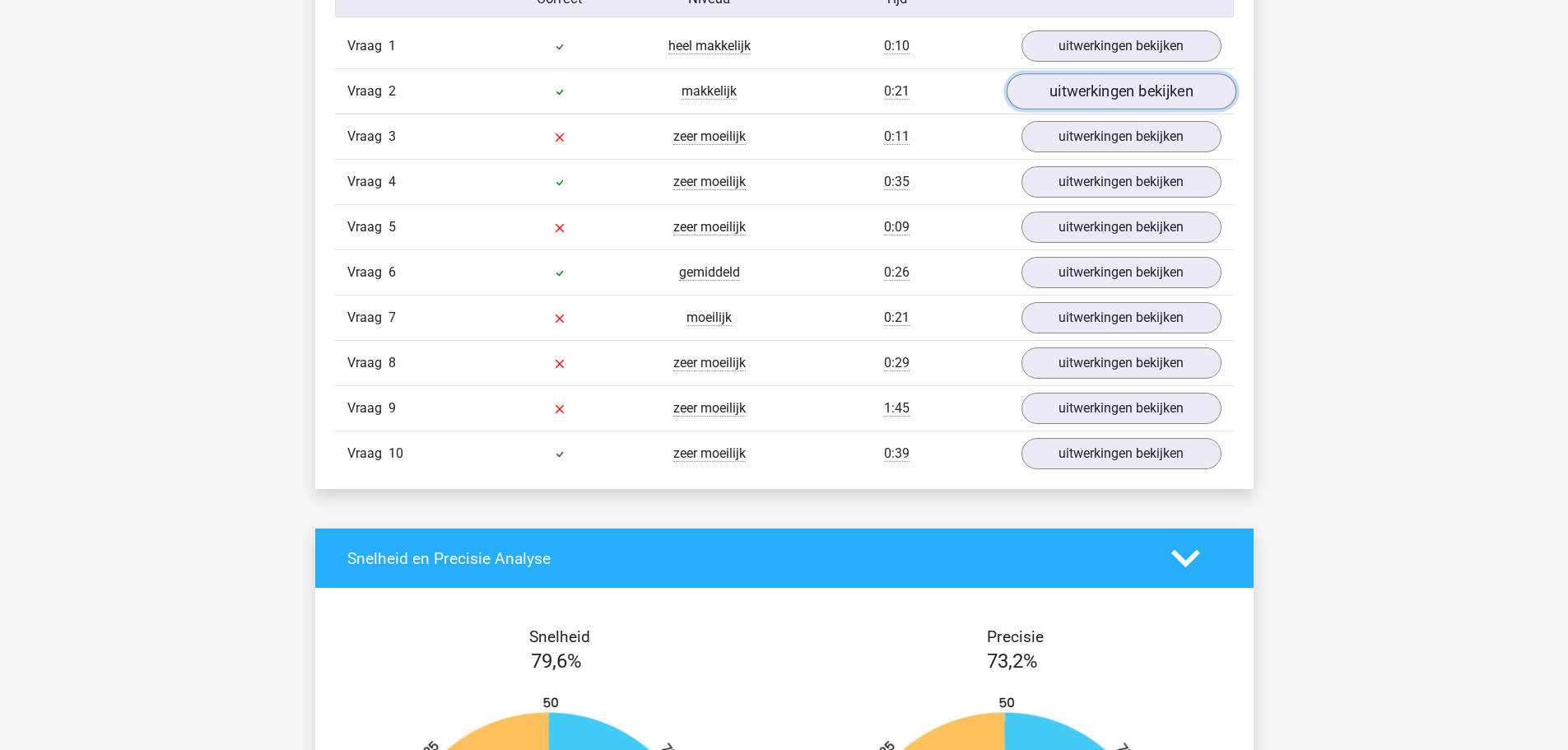
click at [1151, 100] on link "uitwerkingen bekijken" at bounding box center [1120, 92] width 229 height 36
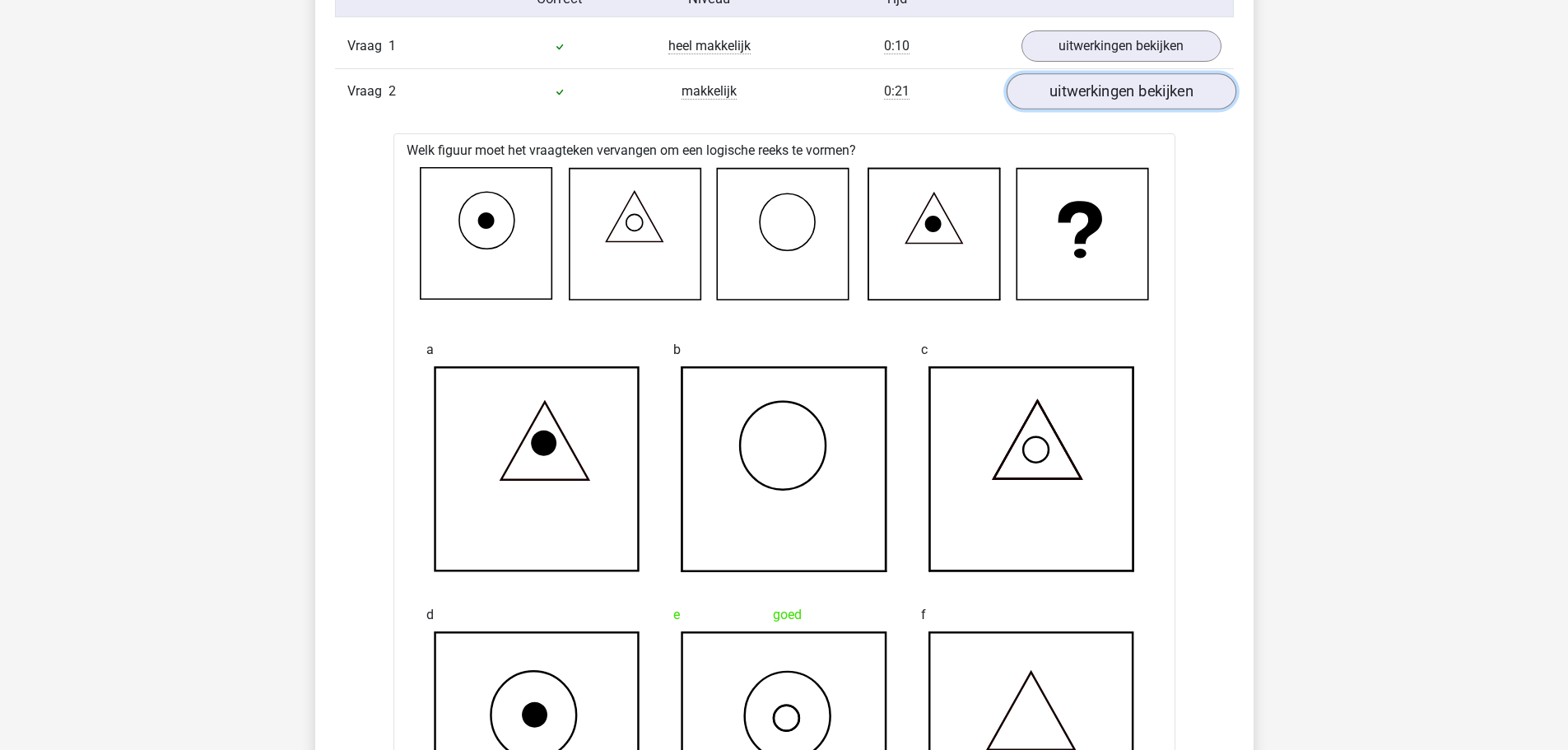
click at [1151, 100] on link "uitwerkingen bekijken" at bounding box center [1120, 92] width 229 height 36
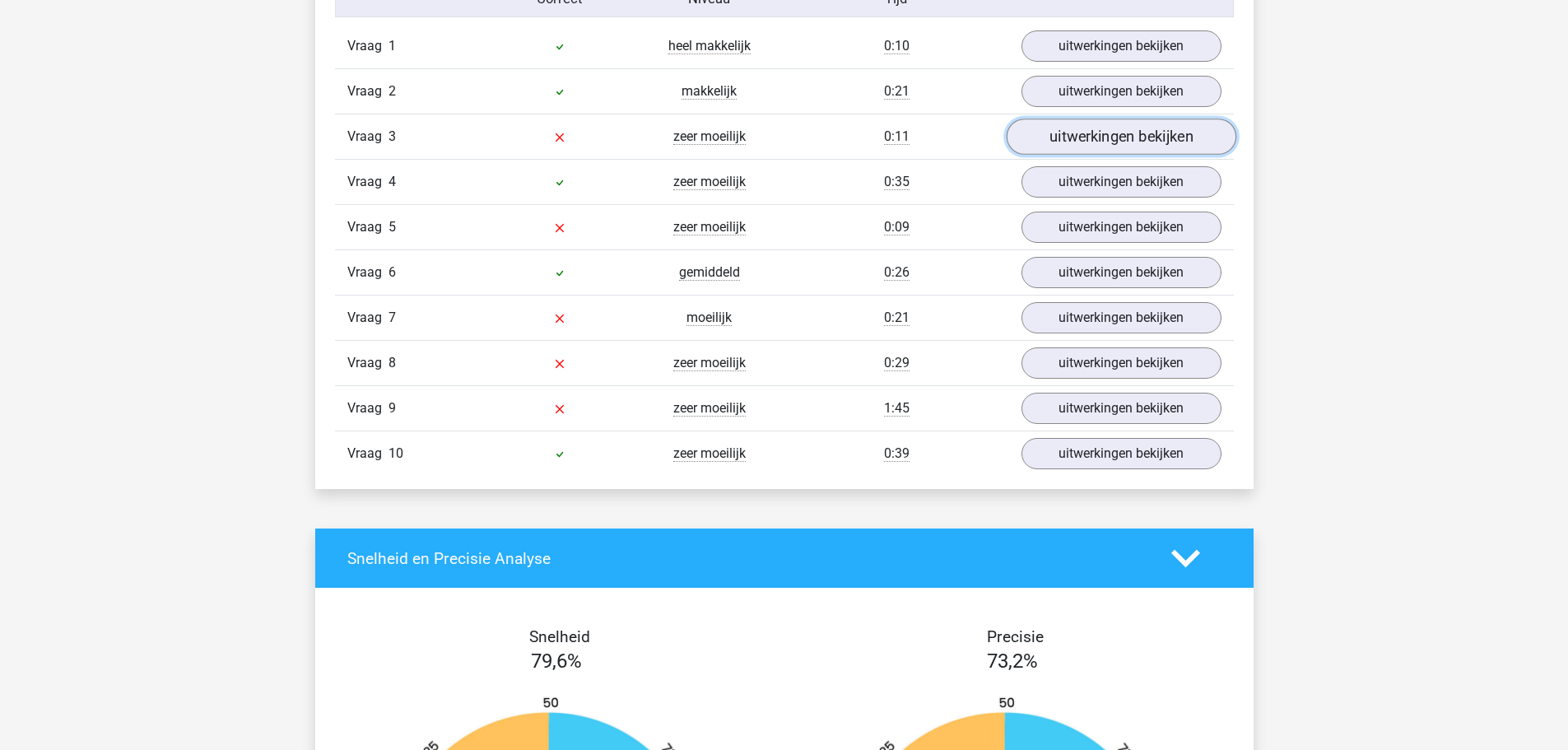
click at [1137, 134] on link "uitwerkingen bekijken" at bounding box center [1120, 137] width 229 height 36
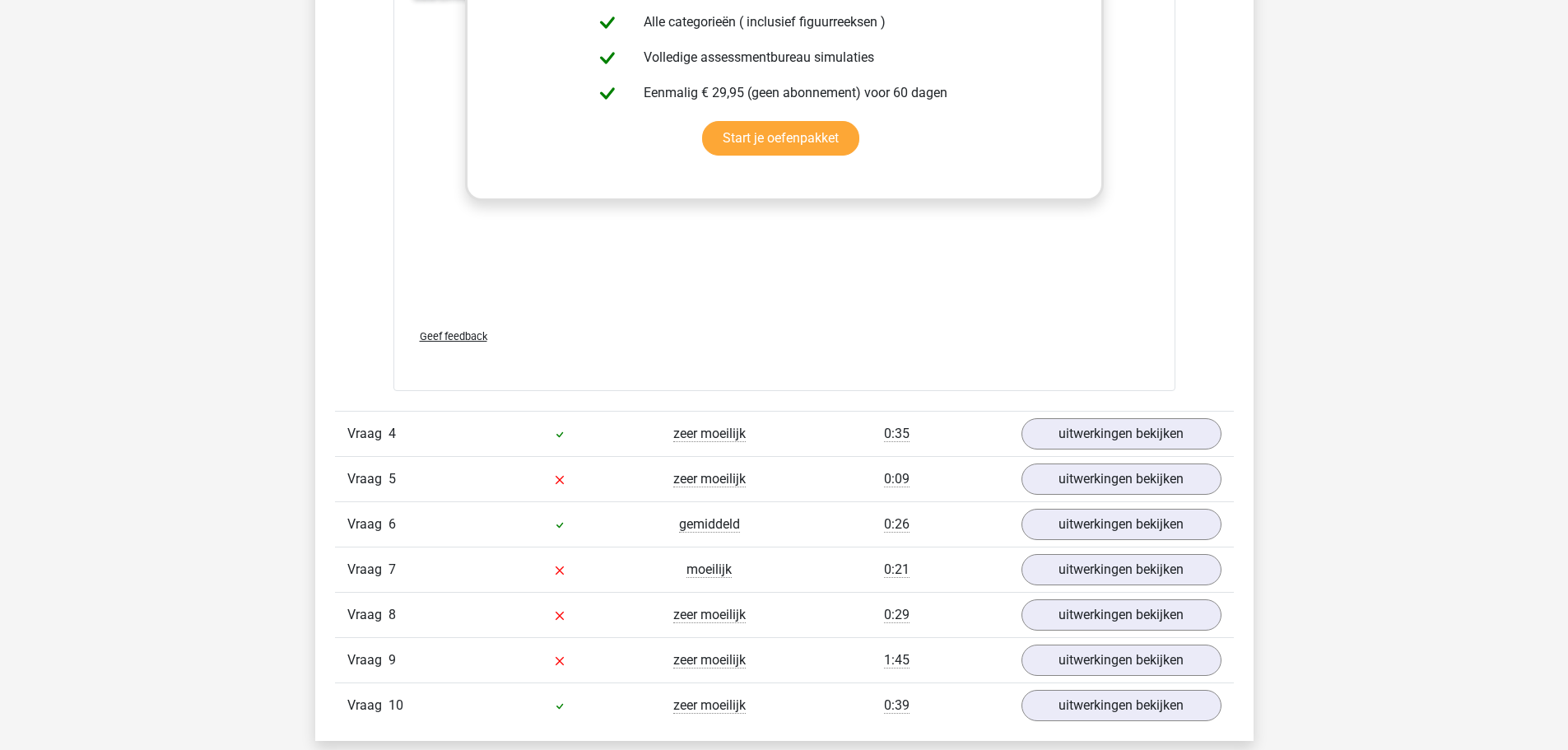
scroll to position [2551, 0]
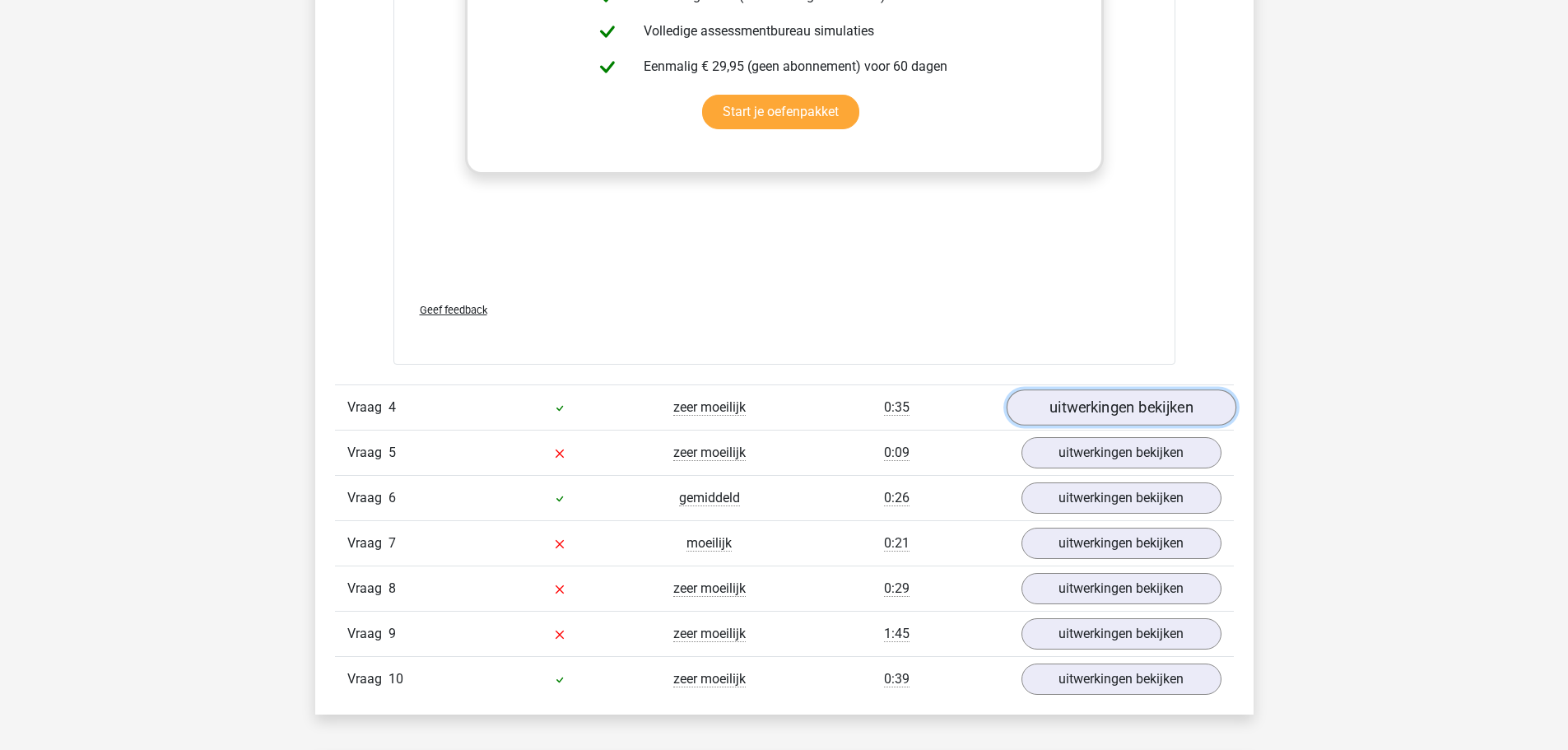
click at [1107, 416] on link "uitwerkingen bekijken" at bounding box center [1120, 407] width 229 height 36
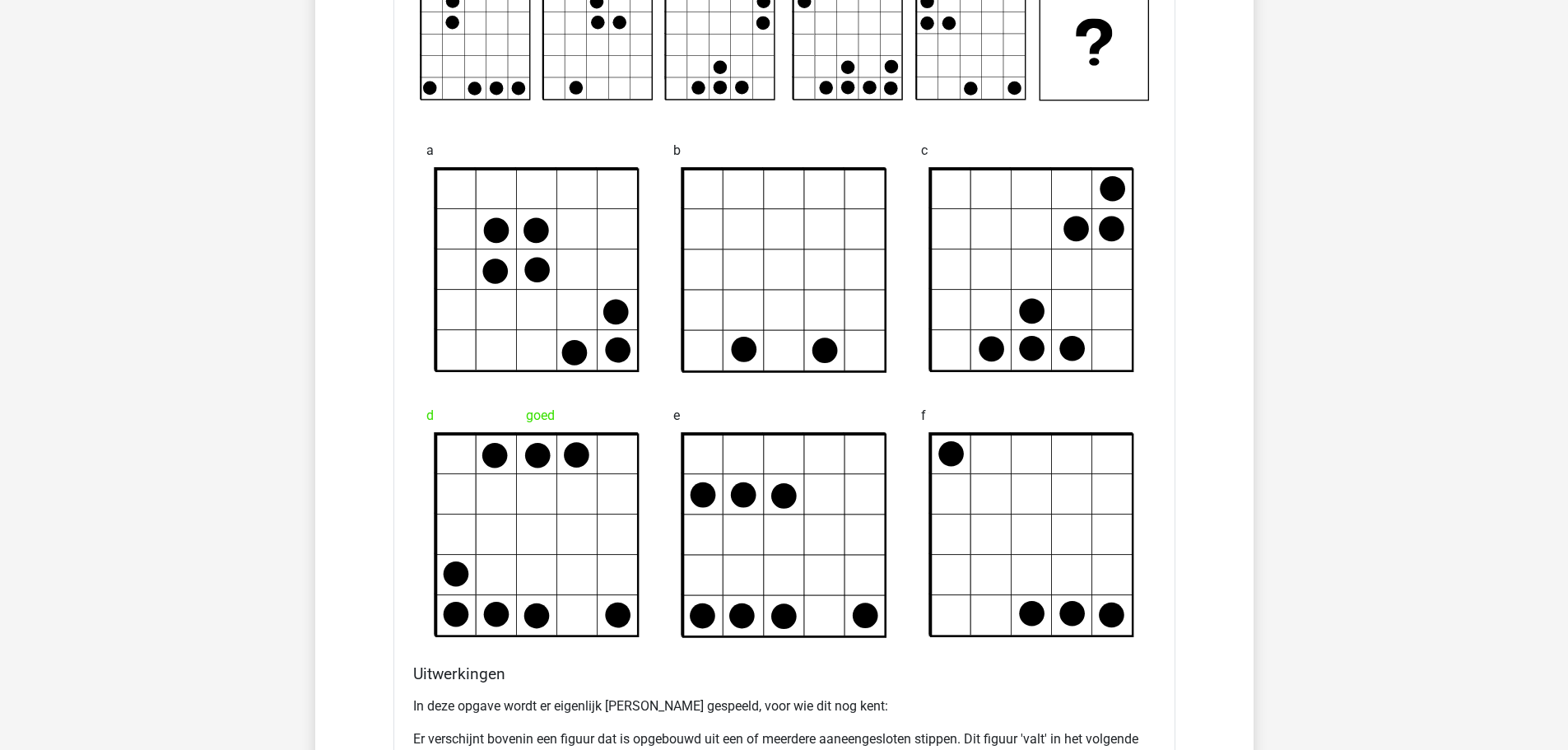
scroll to position [3539, 0]
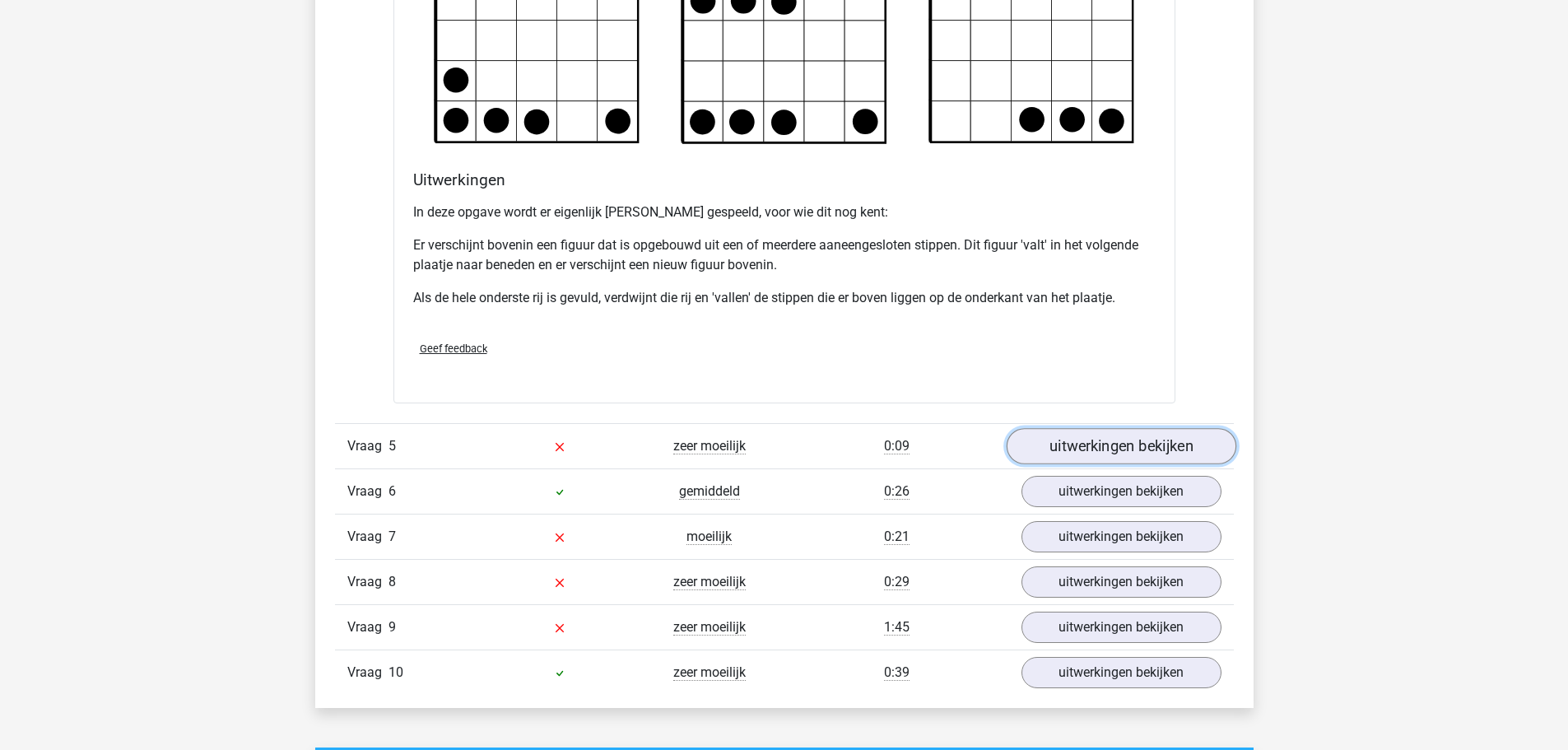
click at [1090, 448] on link "uitwerkingen bekijken" at bounding box center [1120, 445] width 229 height 36
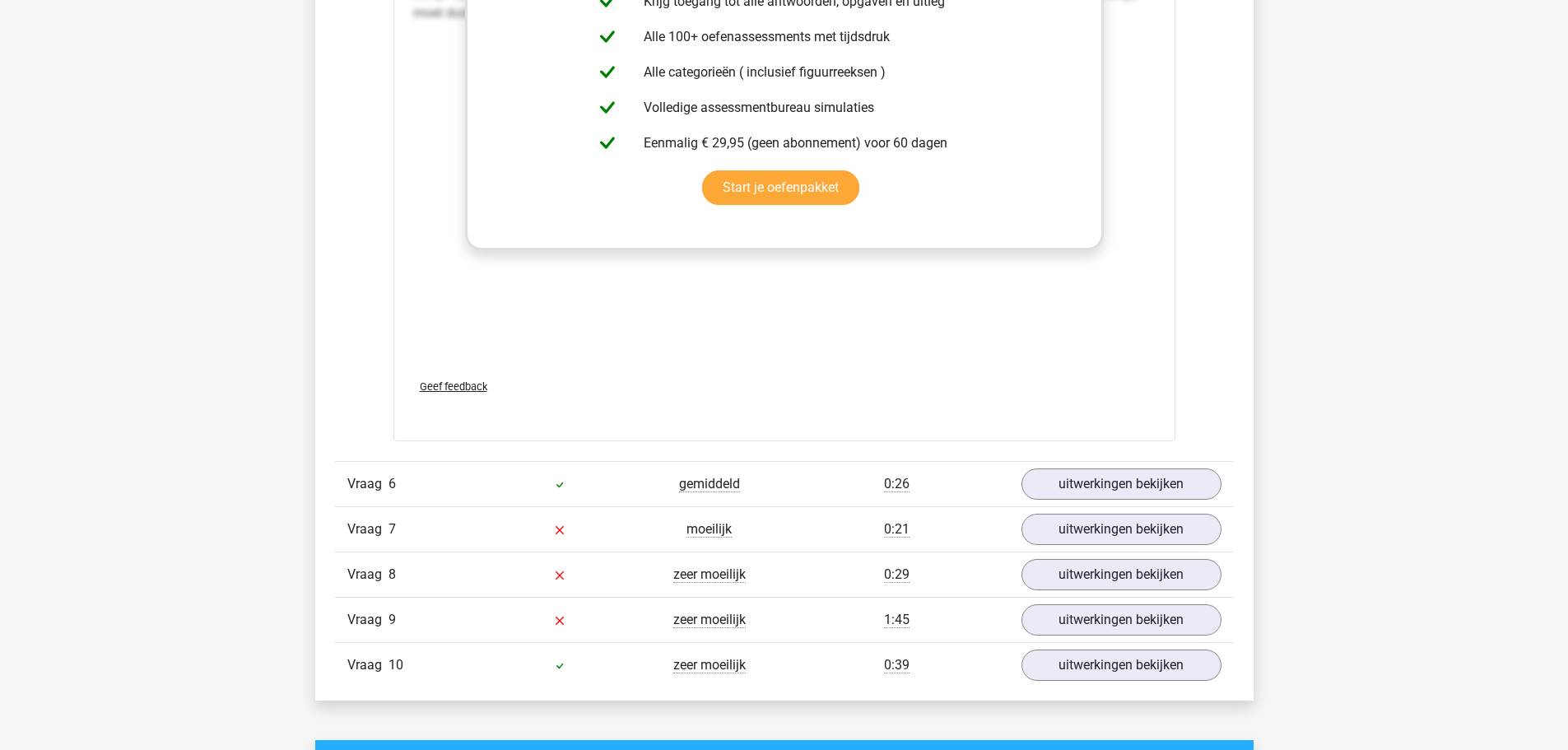
scroll to position [4939, 0]
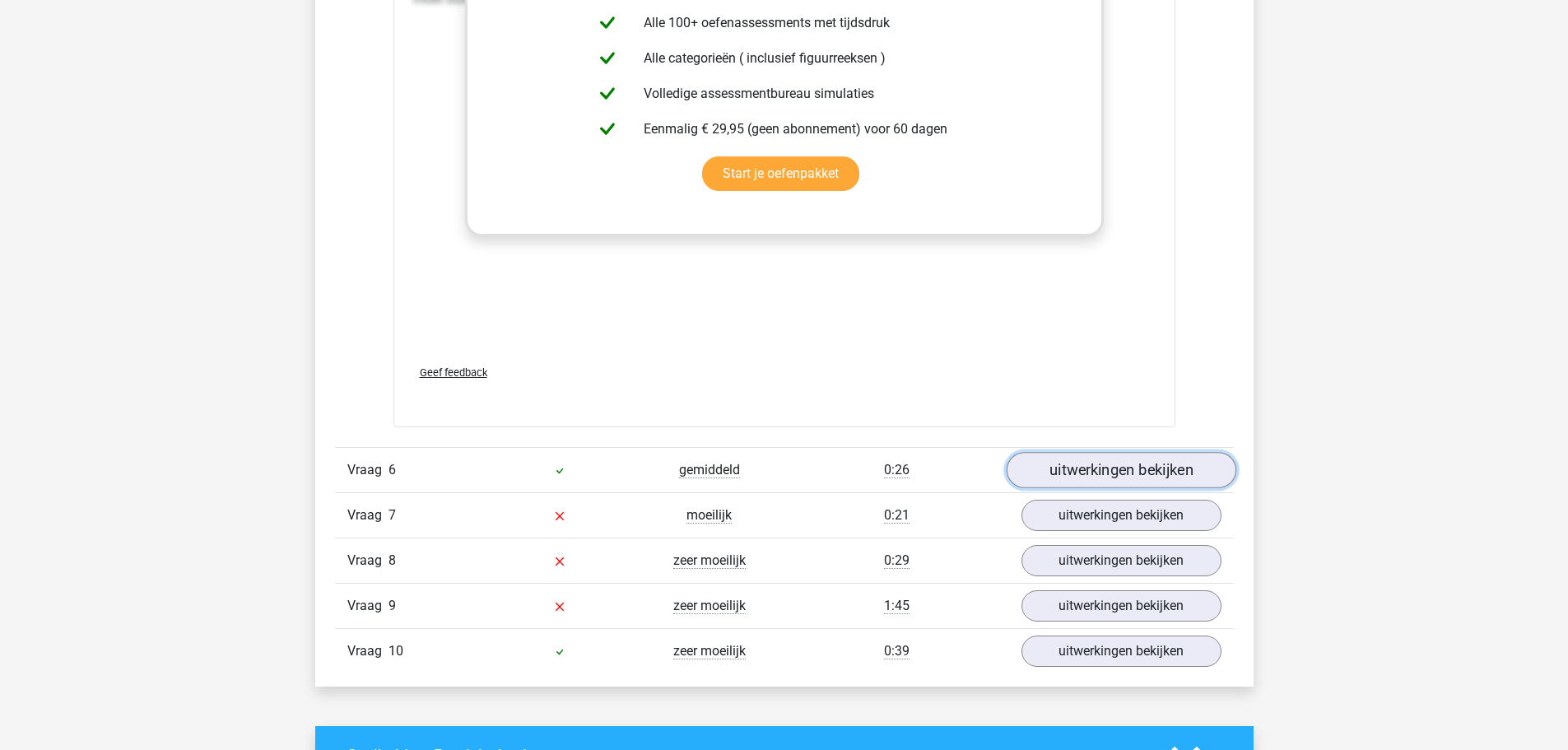
click at [1113, 478] on link "uitwerkingen bekijken" at bounding box center [1120, 470] width 229 height 36
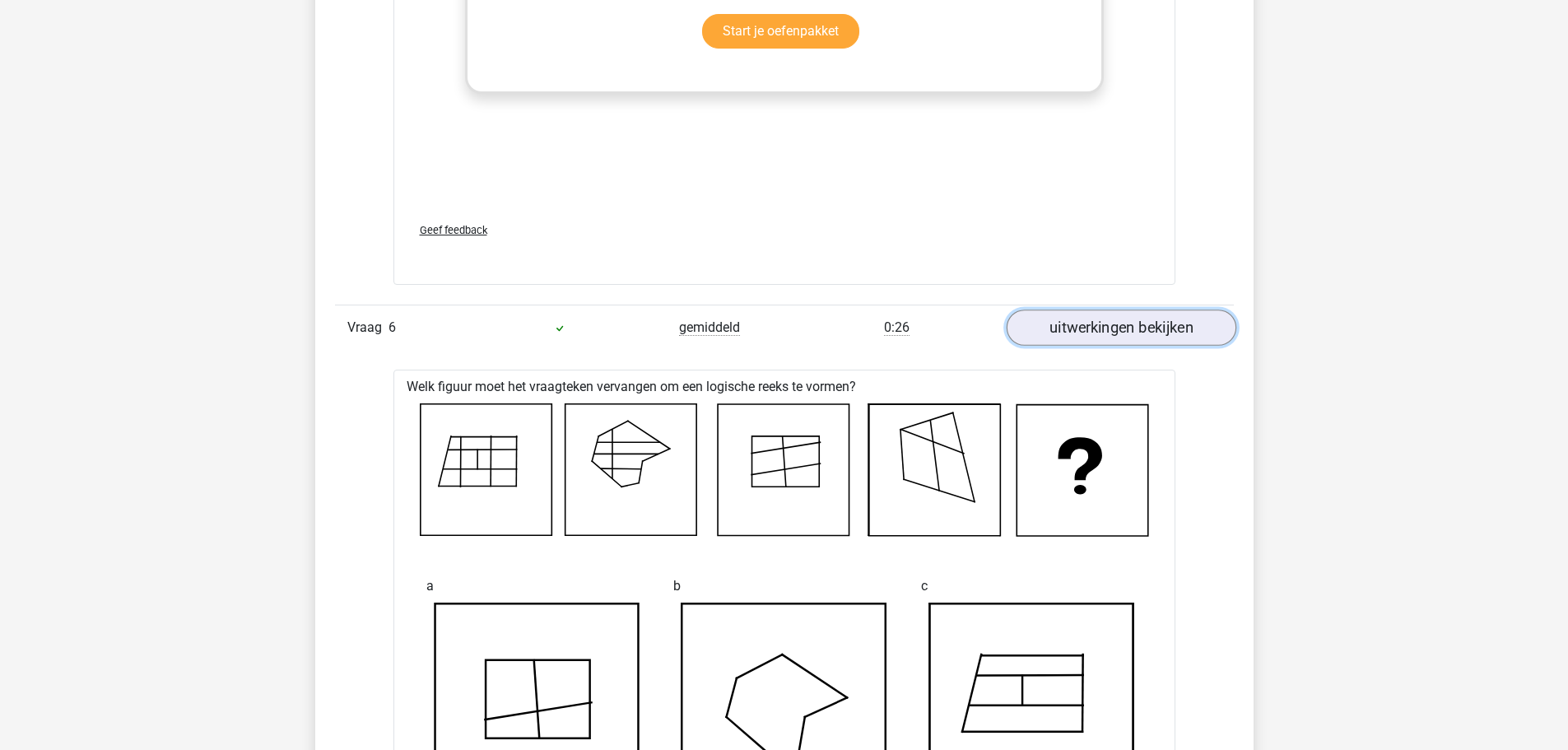
scroll to position [5350, 0]
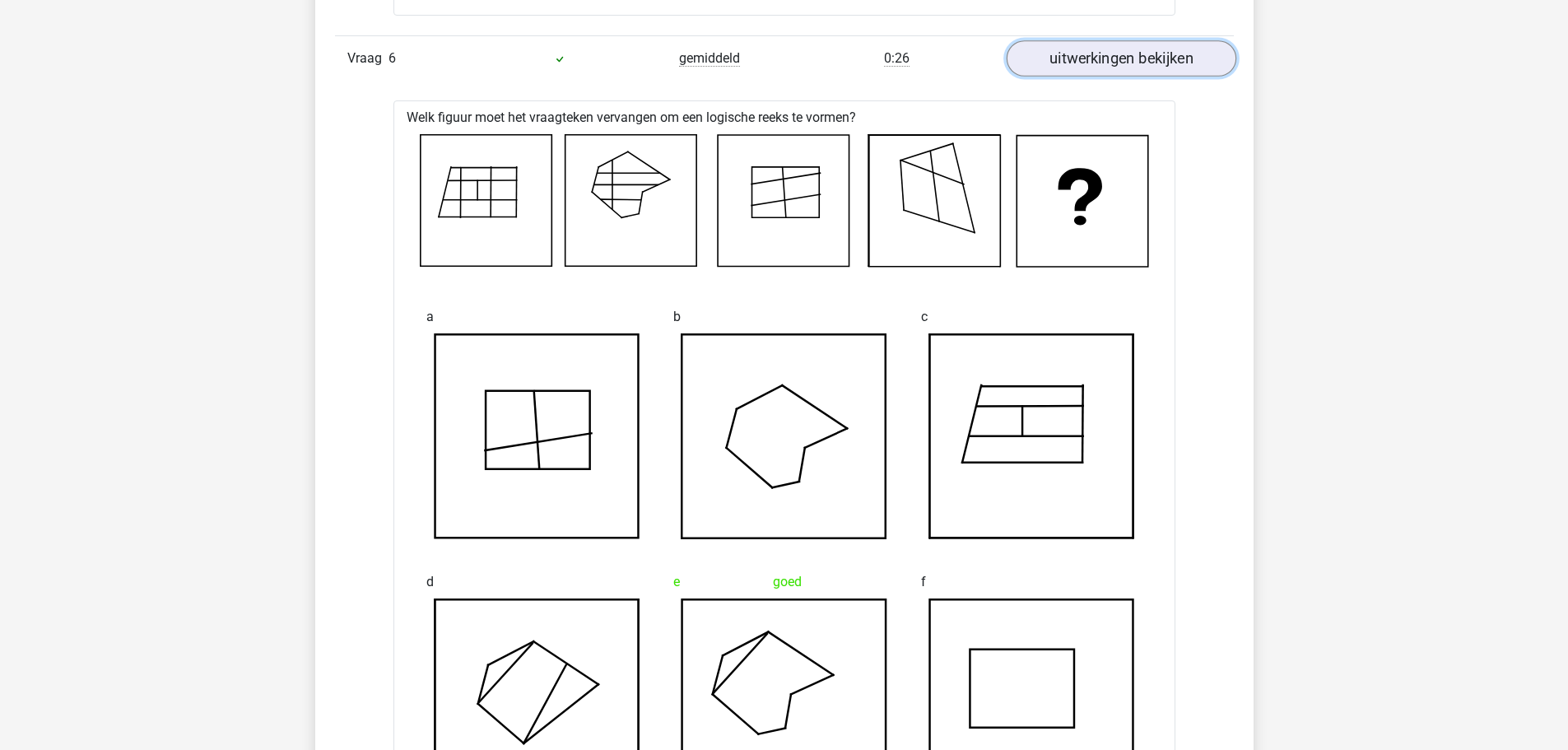
click at [1122, 53] on link "uitwerkingen bekijken" at bounding box center [1120, 58] width 229 height 36
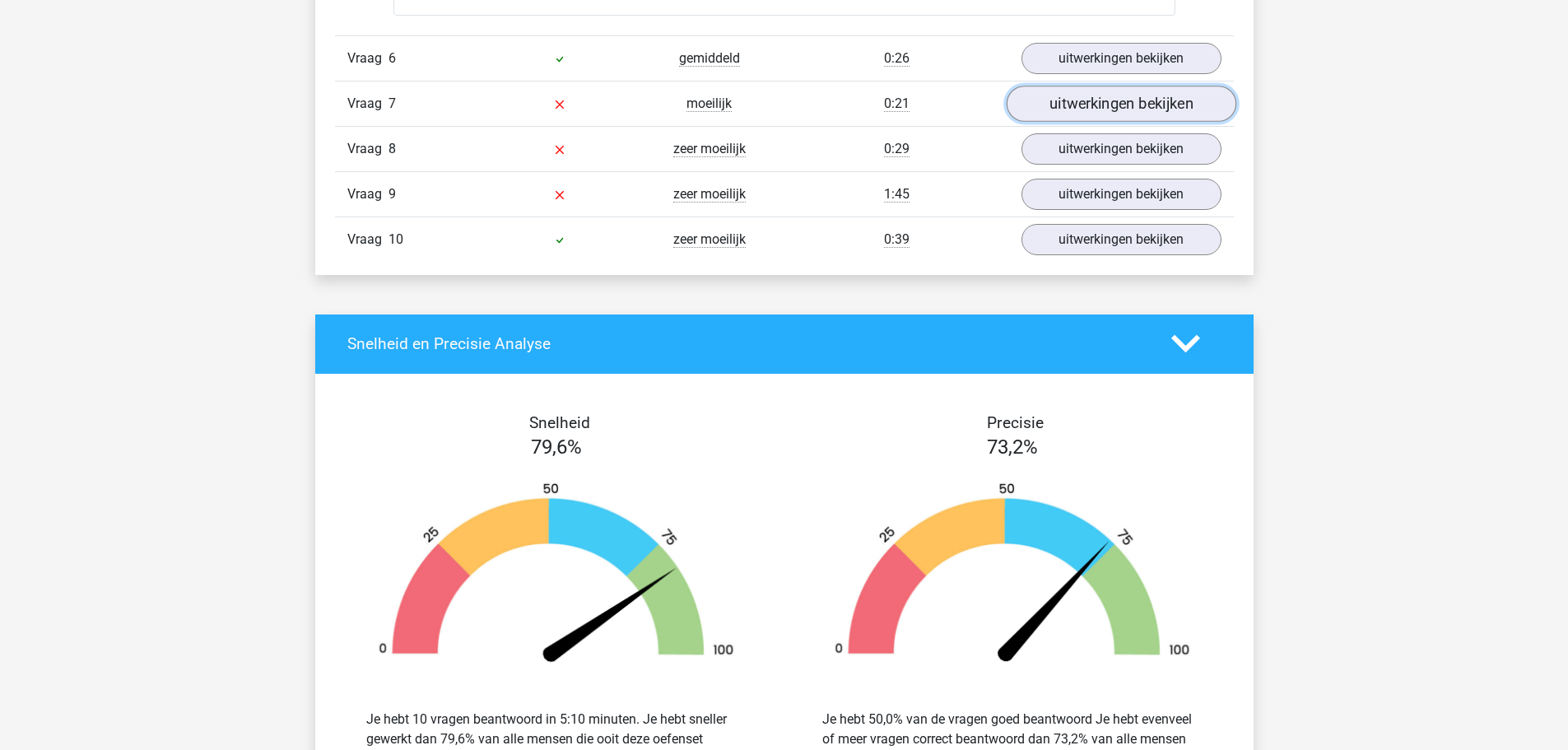
click at [1116, 94] on link "uitwerkingen bekijken" at bounding box center [1120, 103] width 229 height 36
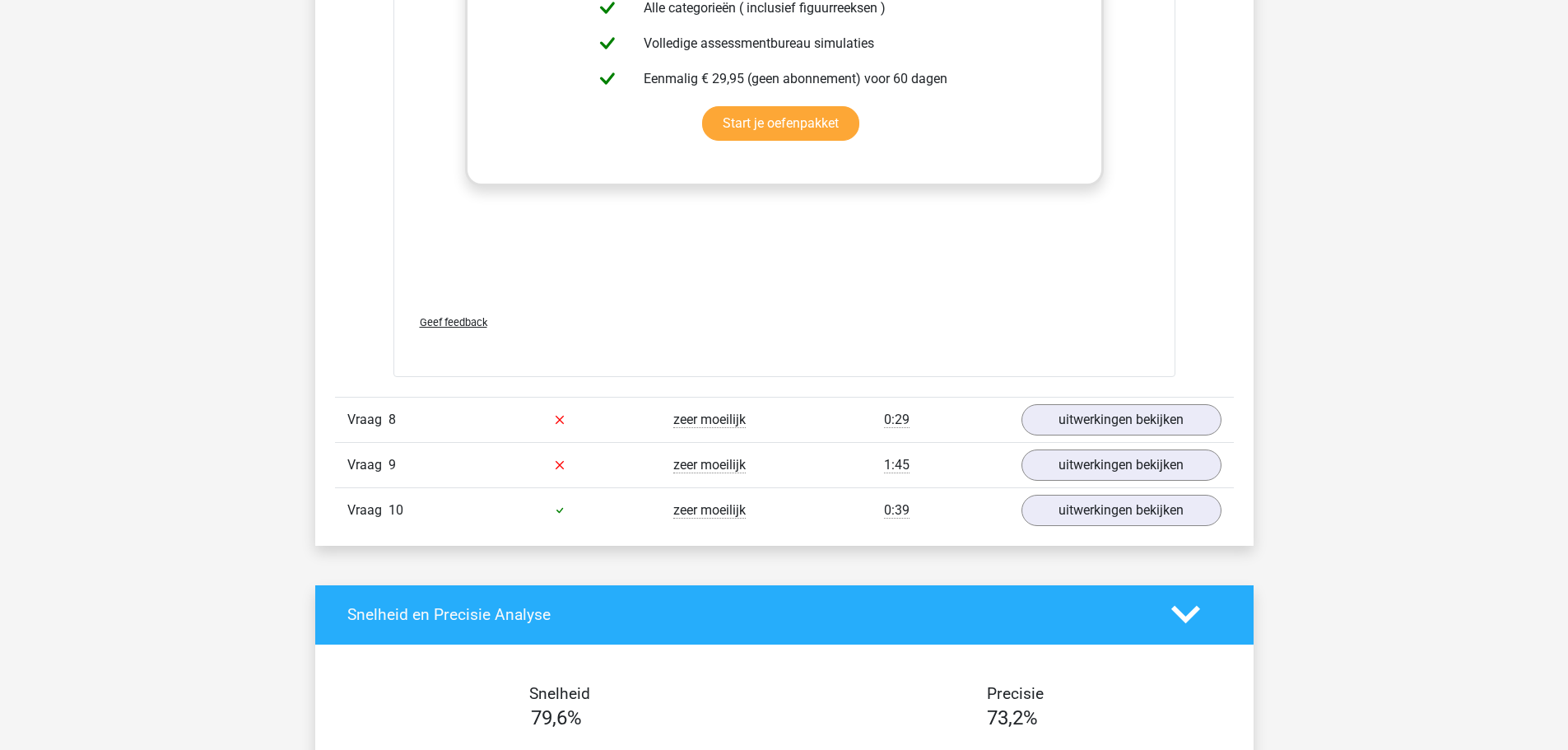
scroll to position [6585, 0]
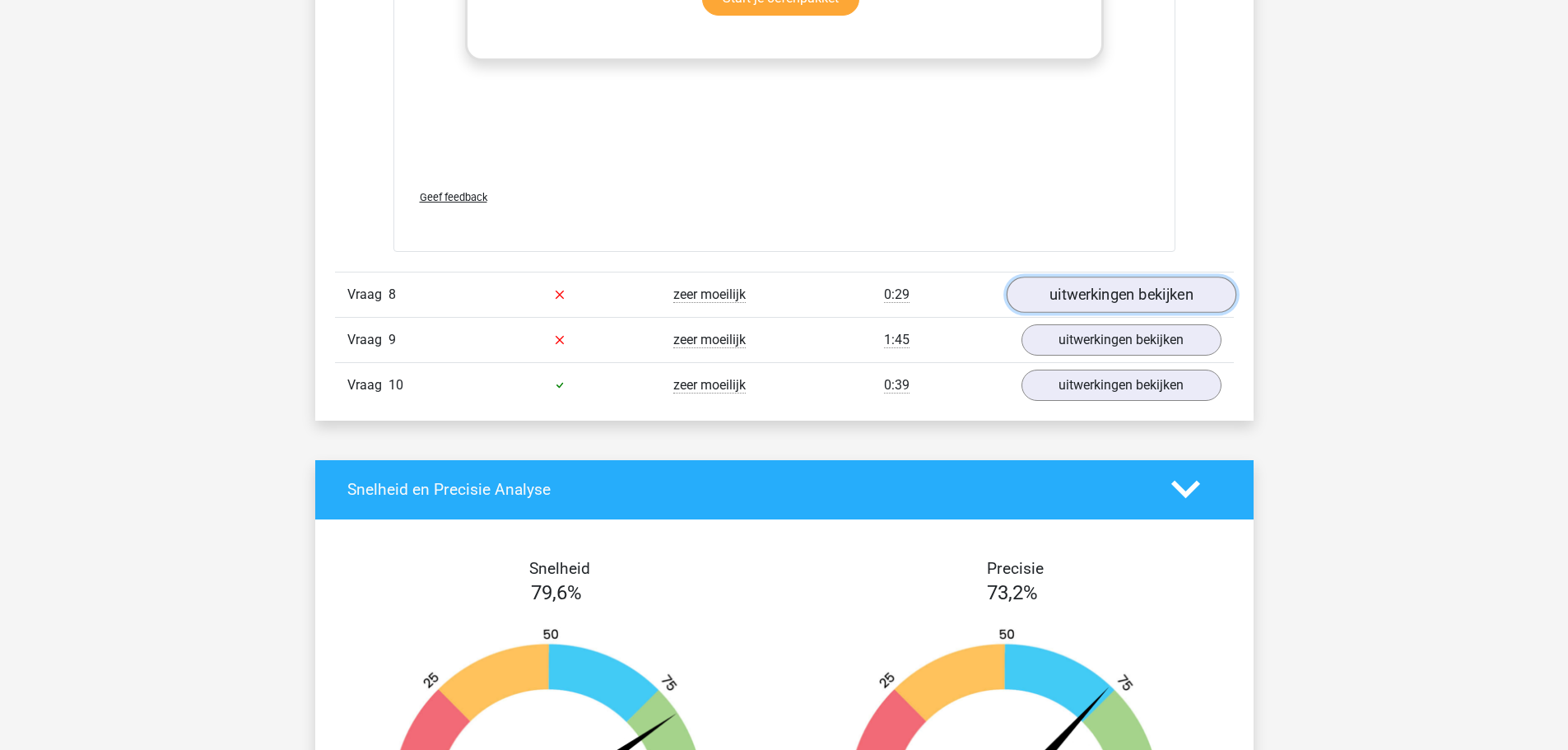
click at [1102, 282] on link "uitwerkingen bekijken" at bounding box center [1120, 294] width 229 height 36
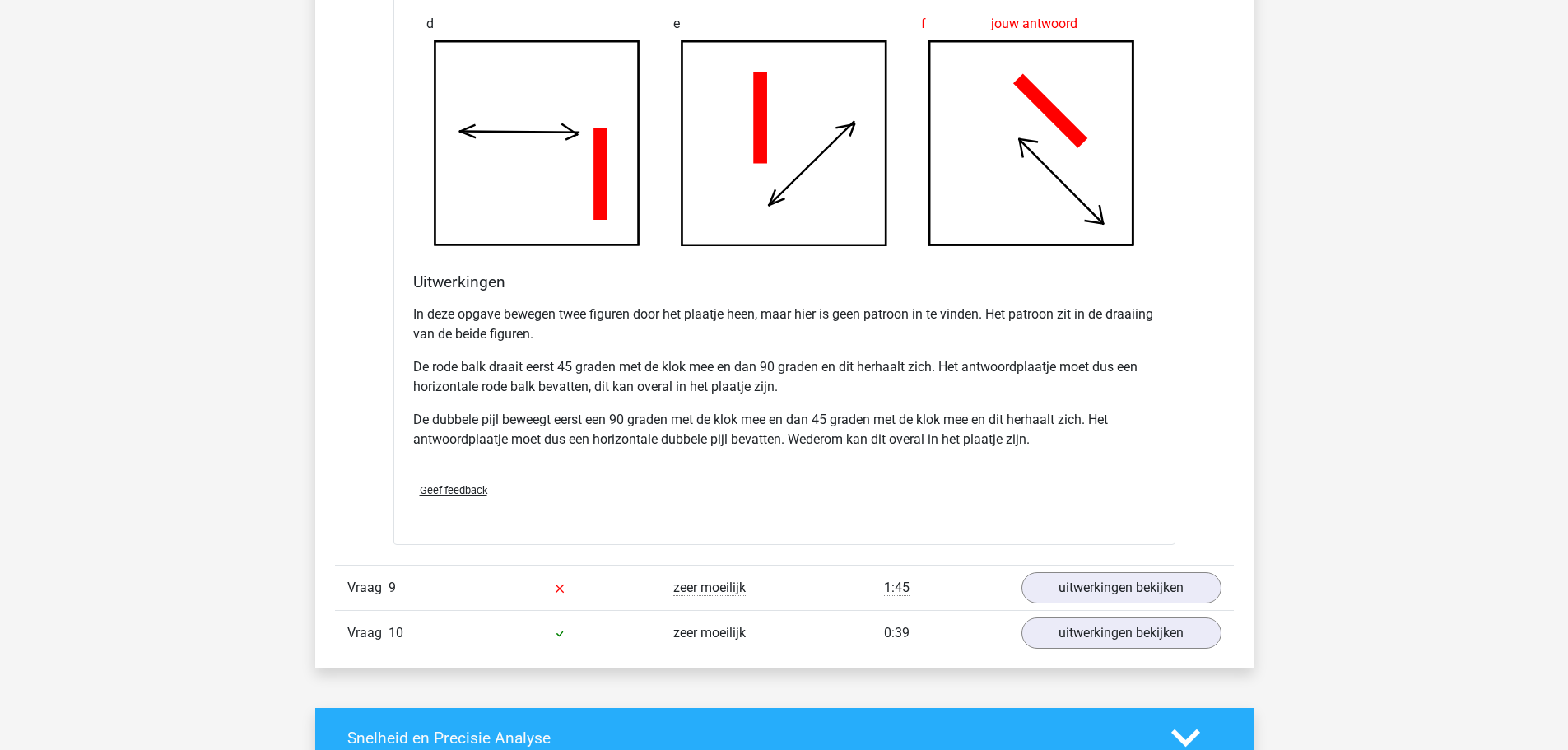
scroll to position [7408, 0]
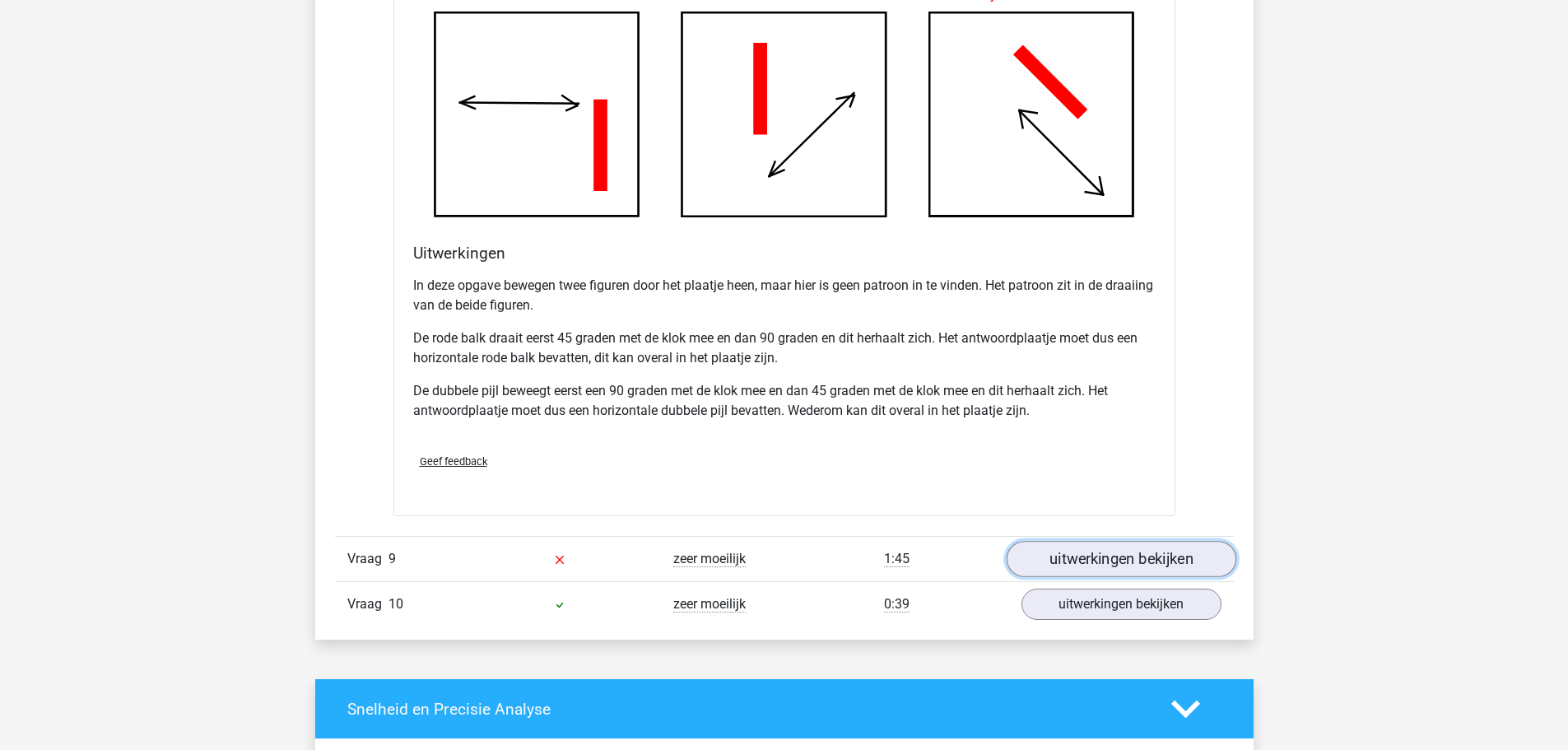
click at [1113, 561] on link "uitwerkingen bekijken" at bounding box center [1120, 559] width 229 height 36
